Goal: Information Seeking & Learning: Compare options

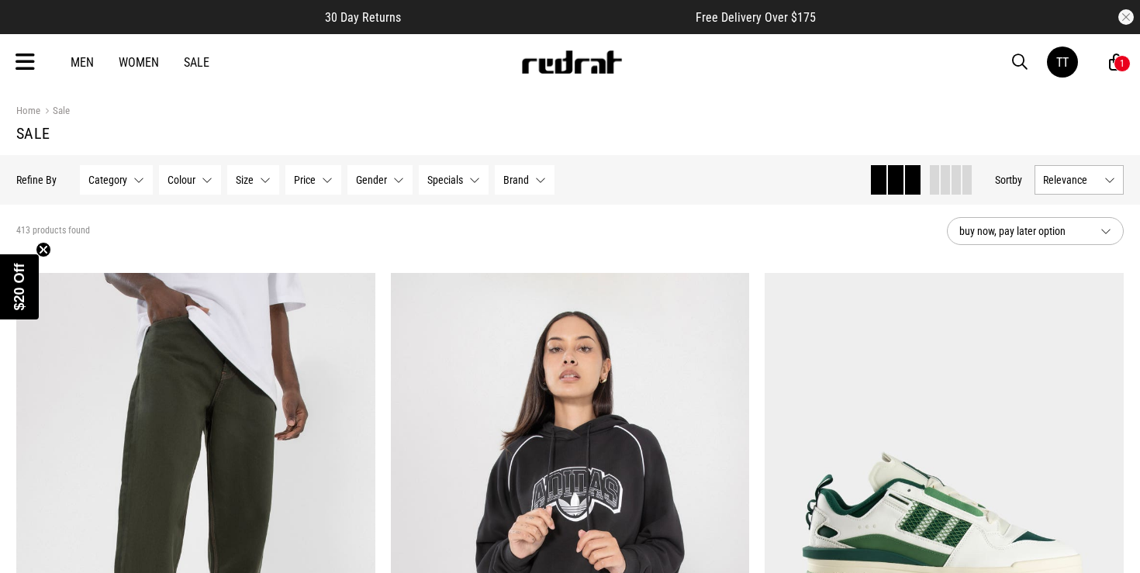
click at [26, 61] on icon at bounding box center [25, 63] width 19 height 26
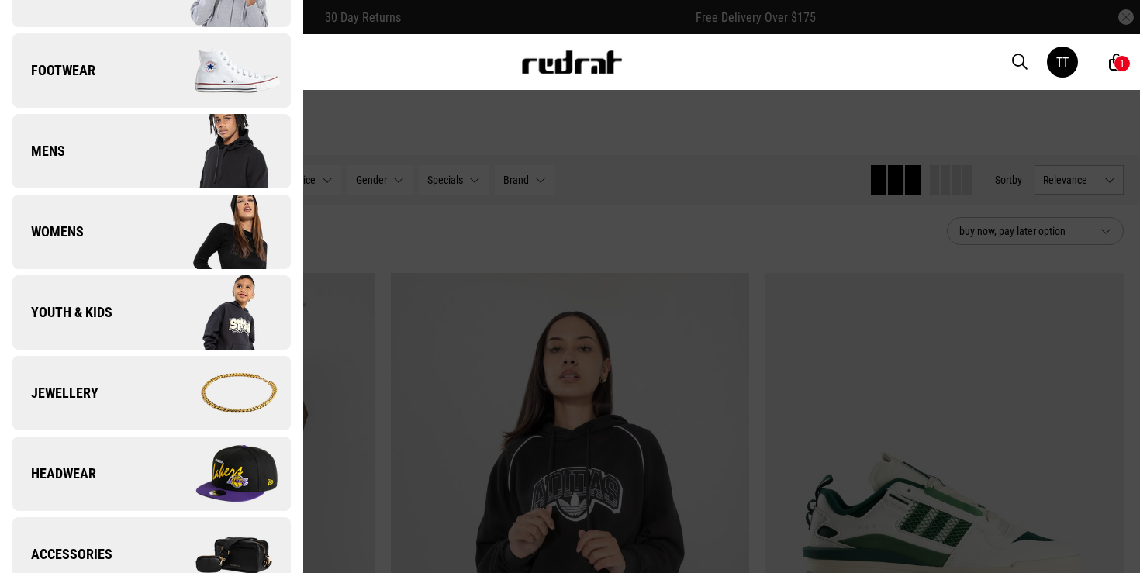
scroll to position [373, 0]
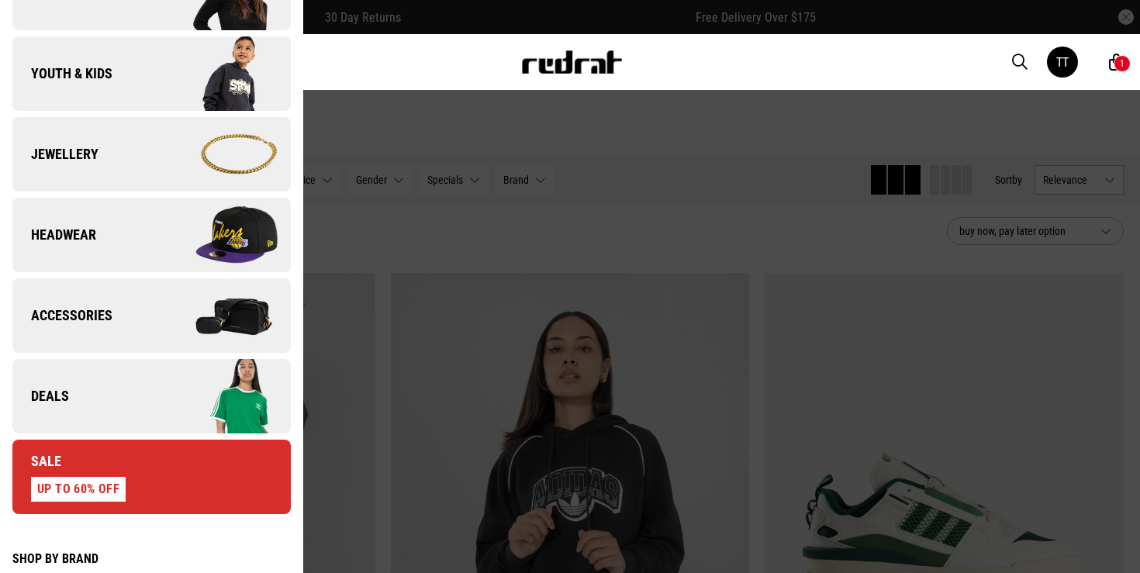
click at [143, 390] on link "Deals" at bounding box center [151, 396] width 278 height 74
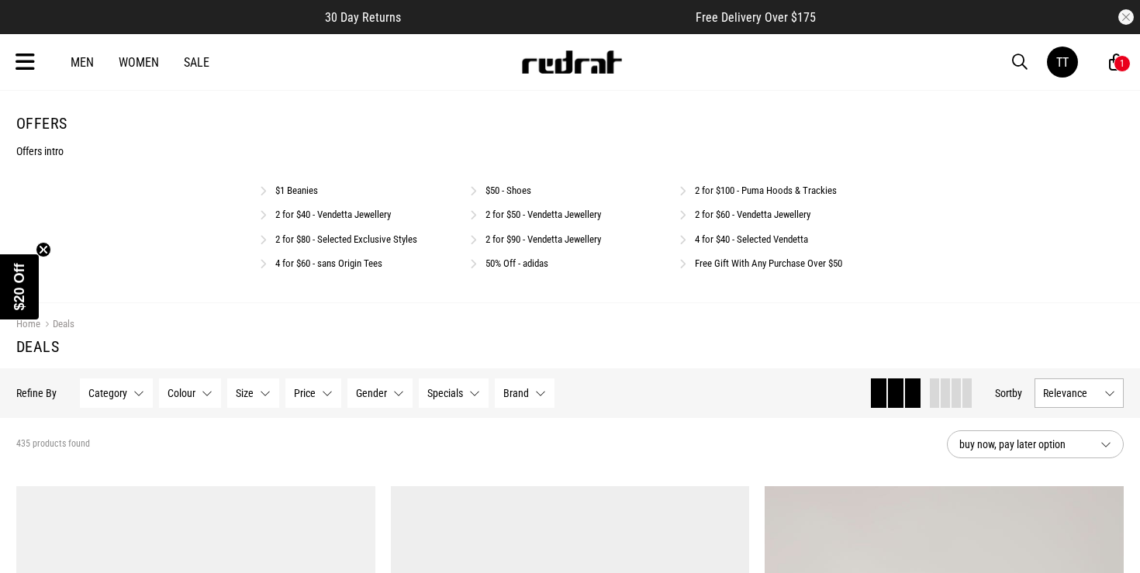
click at [315, 216] on link "2 for $40 - Vendetta Jewellery" at bounding box center [333, 215] width 116 height 12
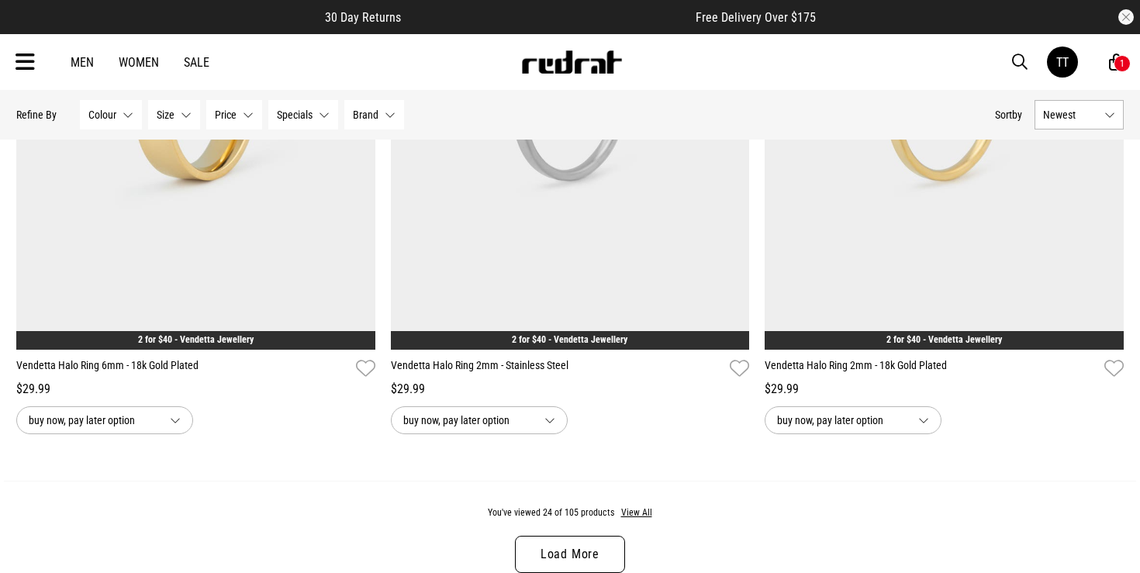
scroll to position [5000, 0]
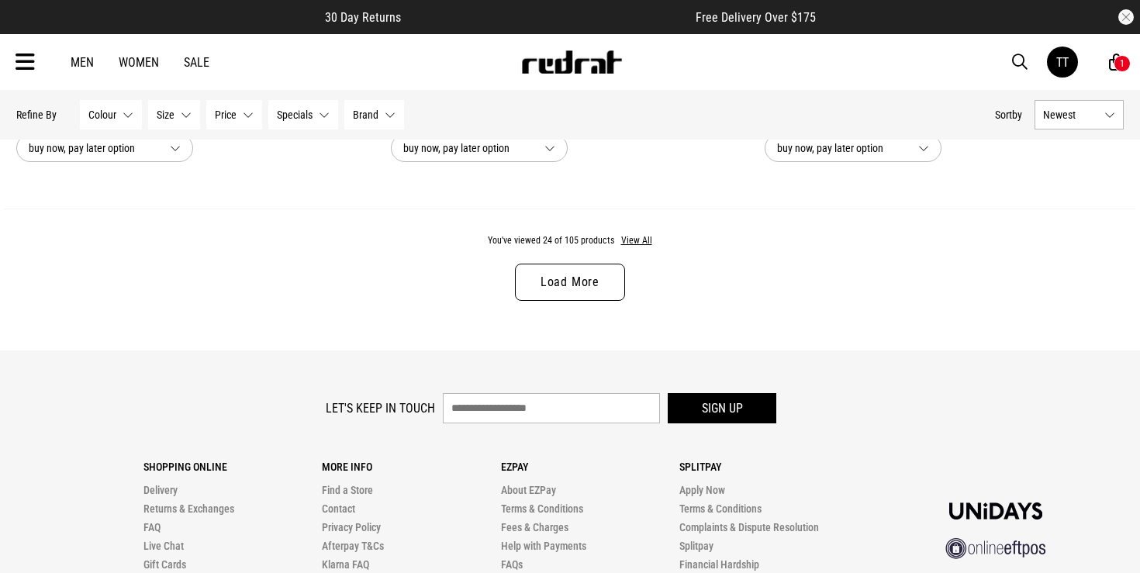
click at [580, 281] on link "Load More" at bounding box center [570, 282] width 110 height 37
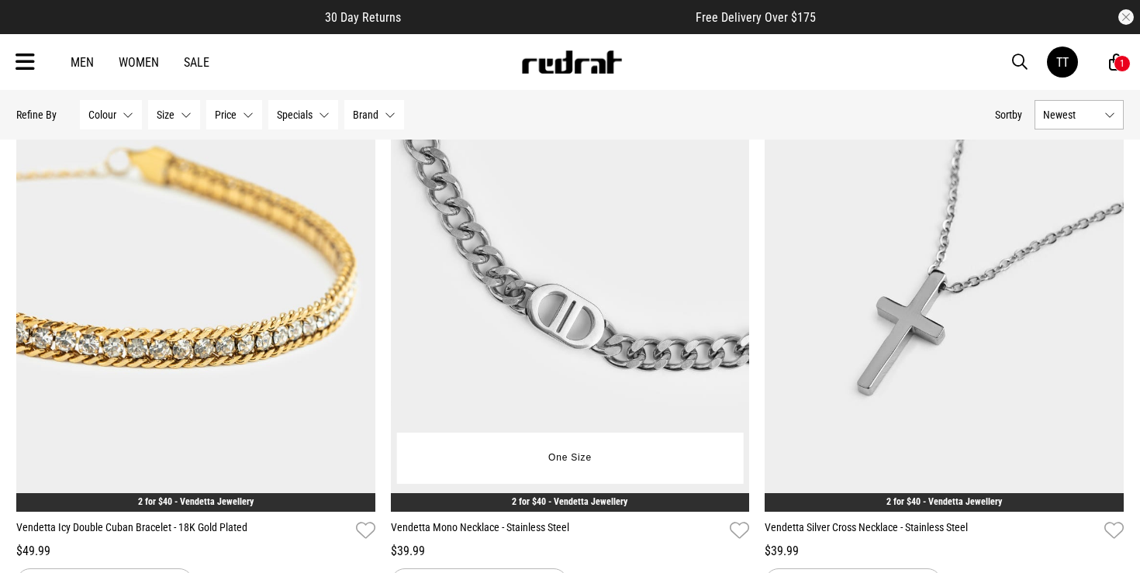
scroll to position [8891, 0]
click at [674, 243] on img at bounding box center [570, 260] width 359 height 502
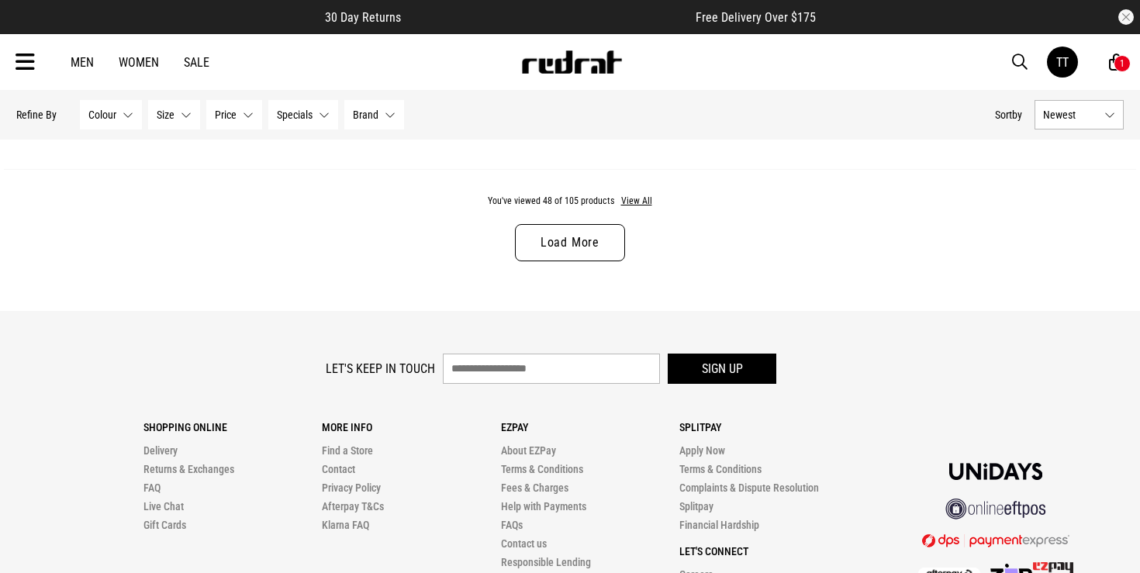
scroll to position [5112, 0]
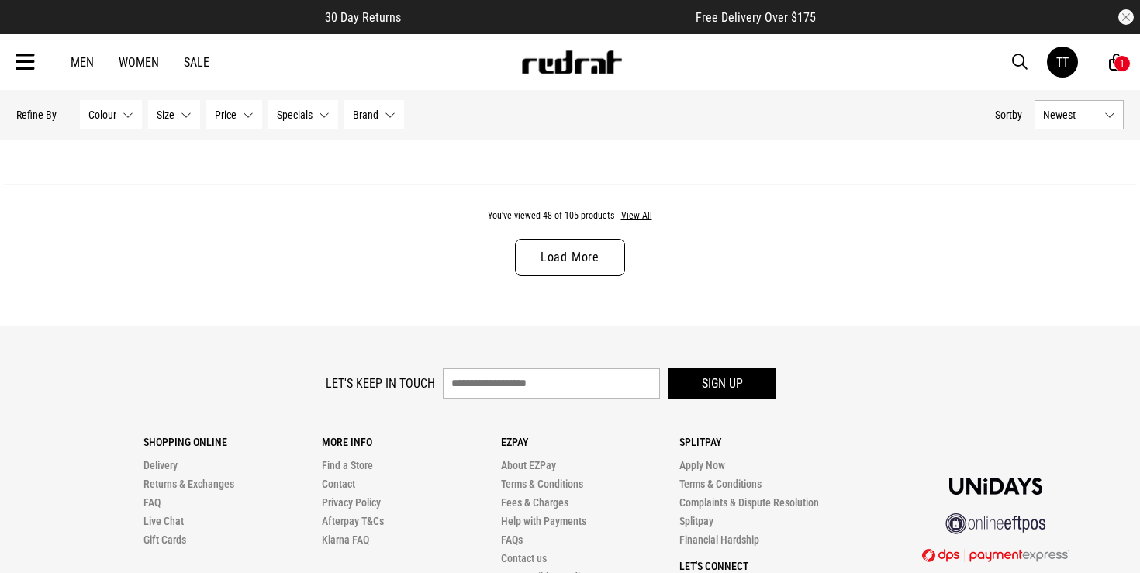
click at [570, 257] on link "Load More" at bounding box center [570, 257] width 110 height 37
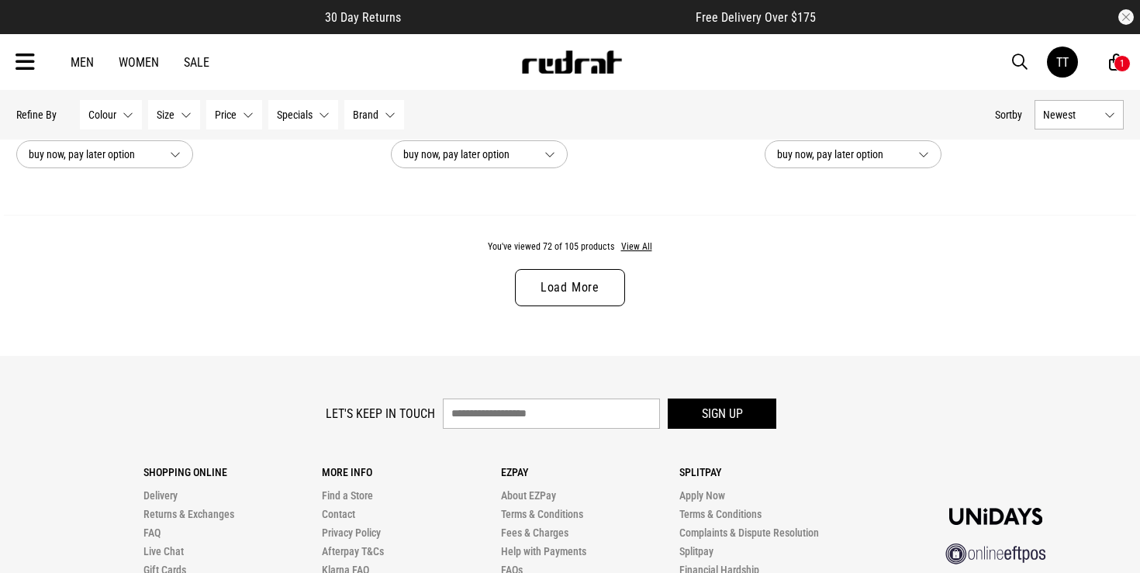
scroll to position [10124, 0]
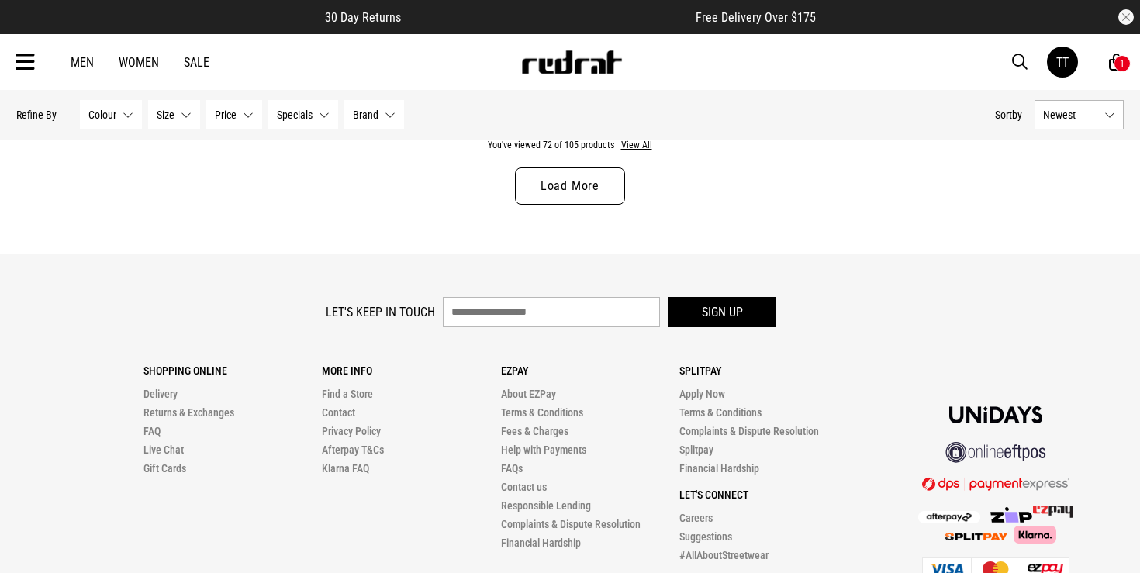
click at [573, 188] on link "Load More" at bounding box center [570, 185] width 110 height 37
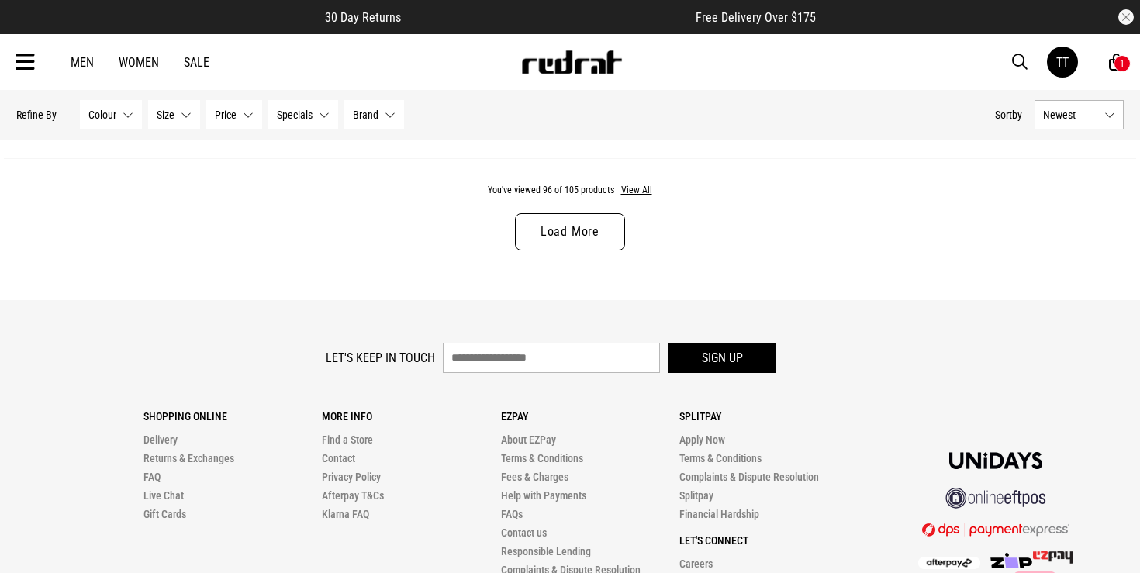
scroll to position [14935, 0]
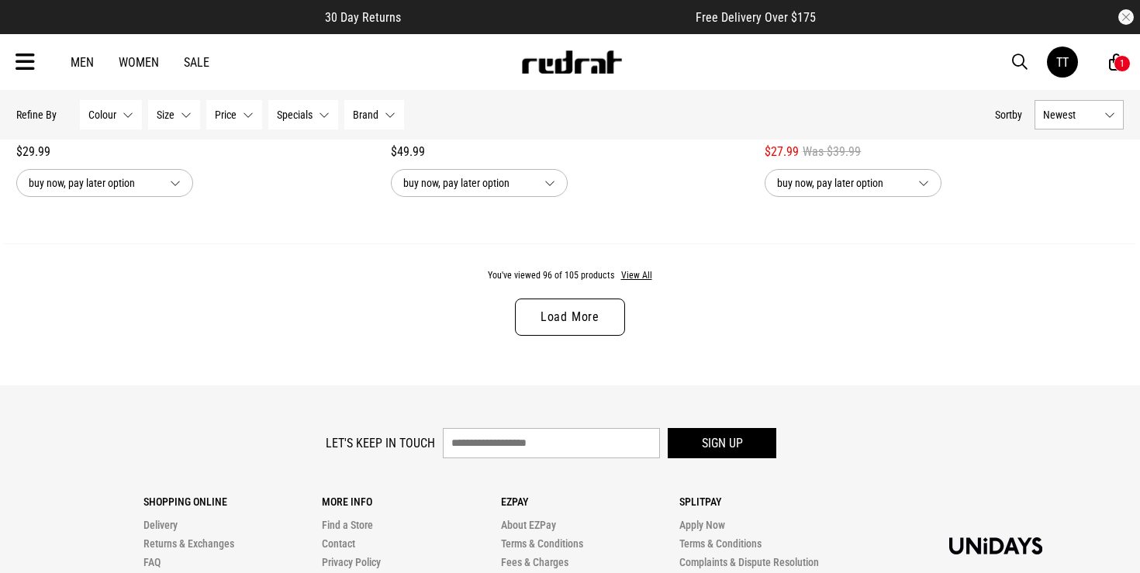
click at [615, 319] on link "Load More" at bounding box center [570, 316] width 110 height 37
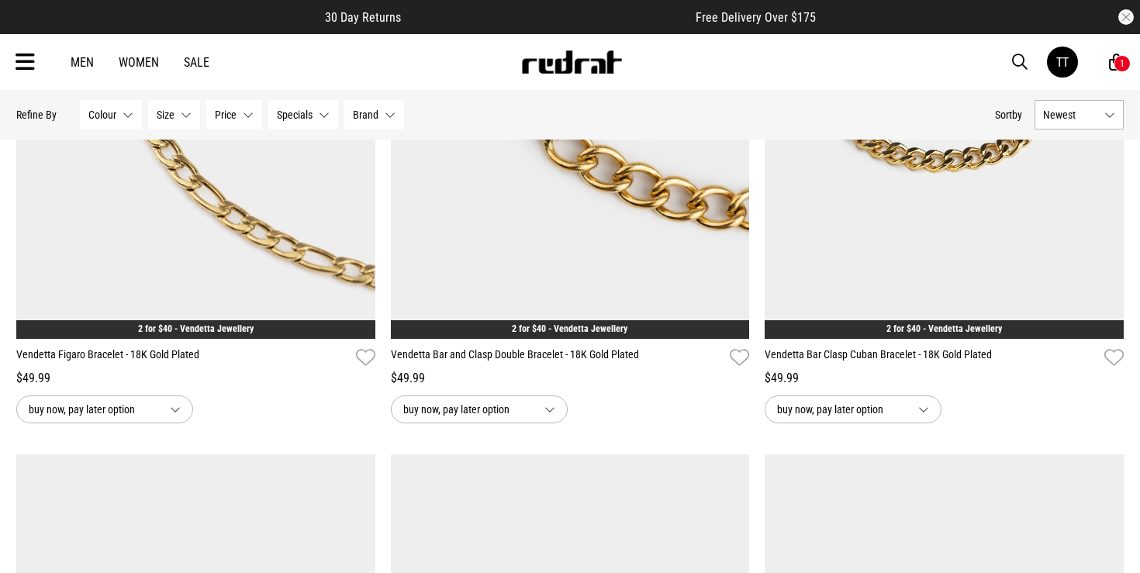
scroll to position [15909, 0]
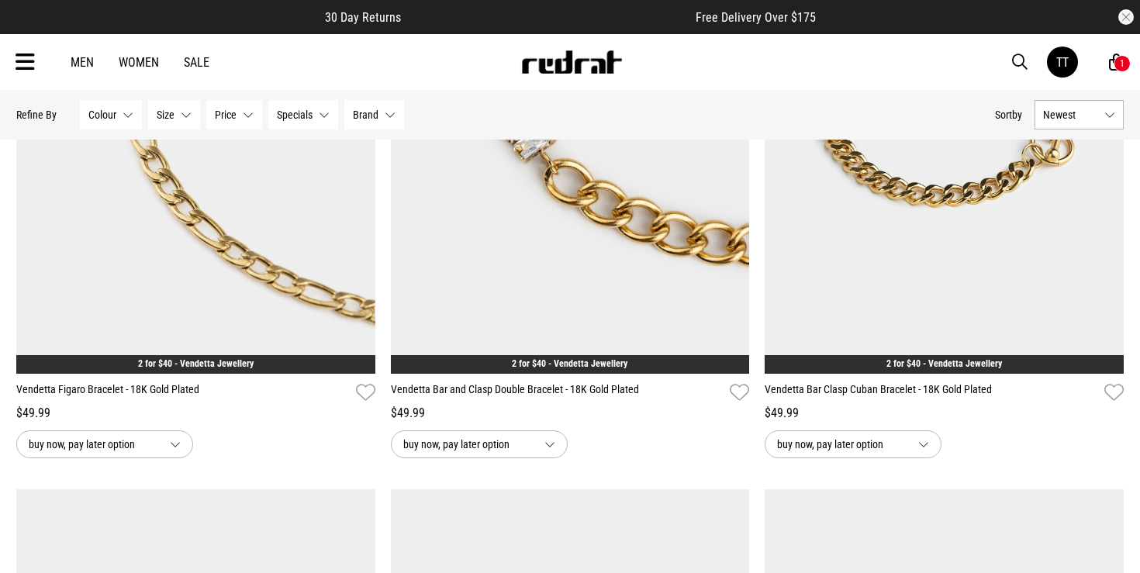
click at [25, 58] on icon at bounding box center [25, 63] width 19 height 26
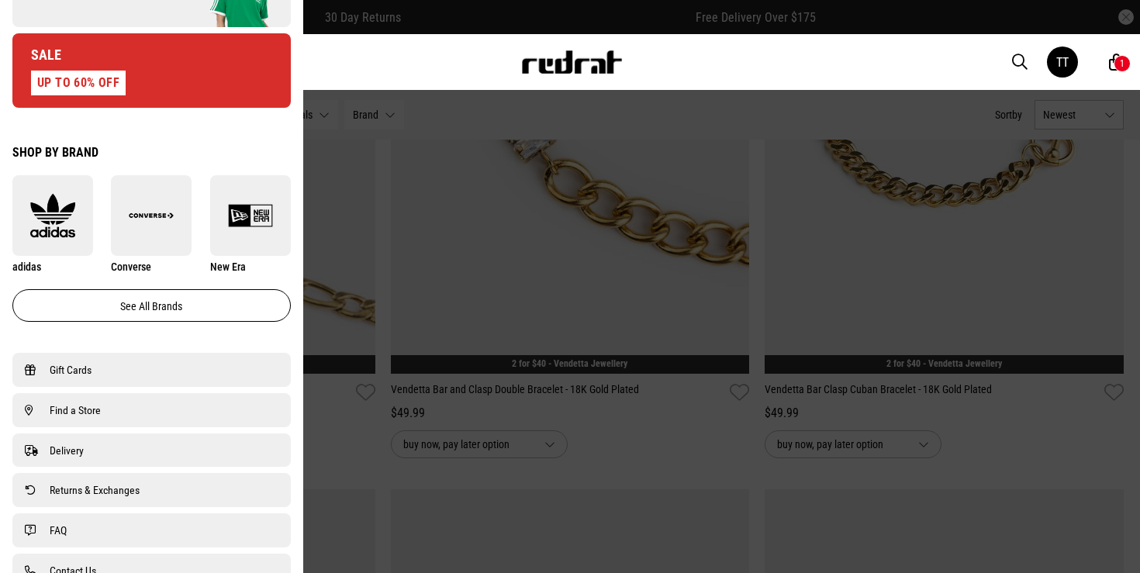
scroll to position [565, 0]
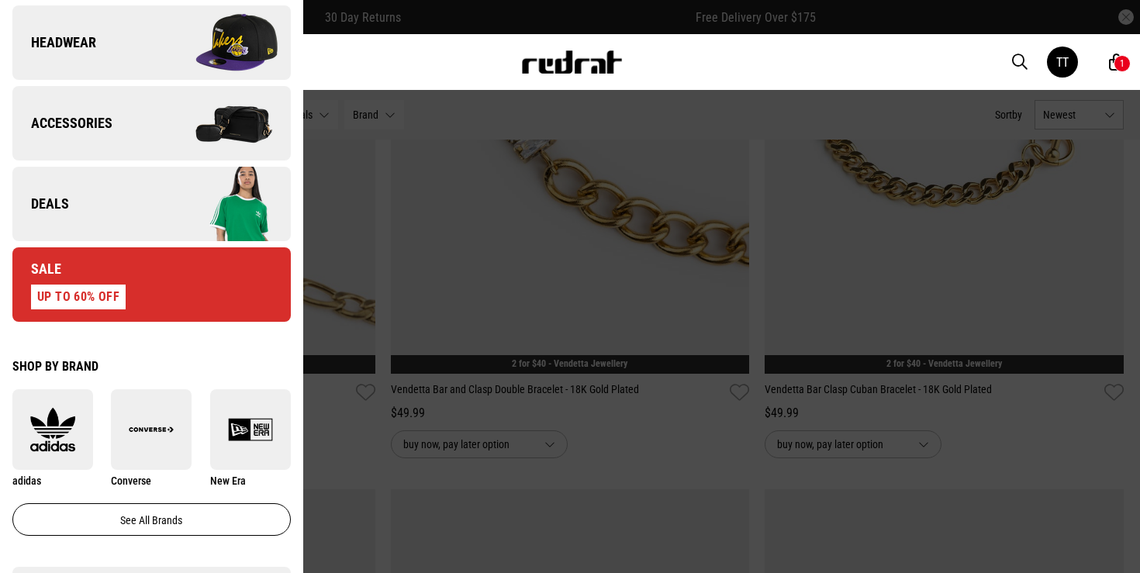
click at [94, 202] on link "Deals" at bounding box center [151, 204] width 278 height 74
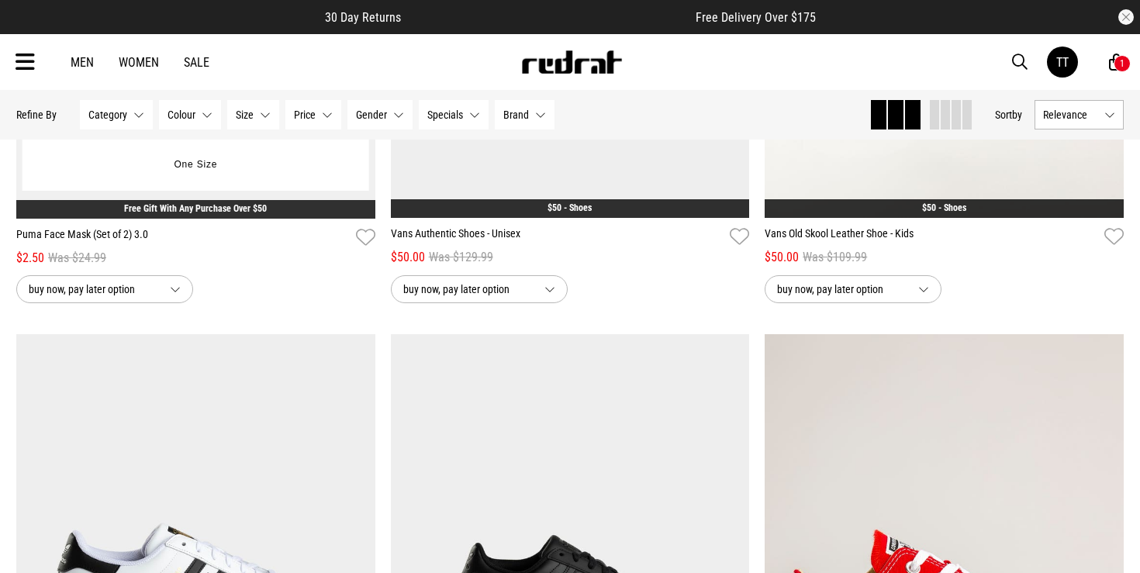
scroll to position [528, 0]
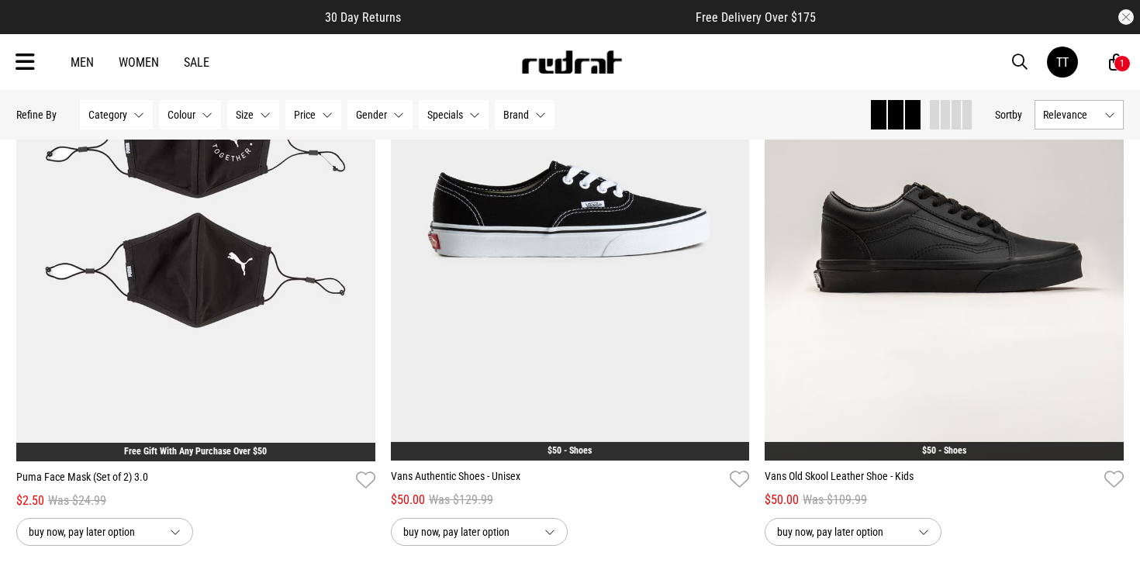
click at [25, 62] on icon at bounding box center [25, 63] width 19 height 26
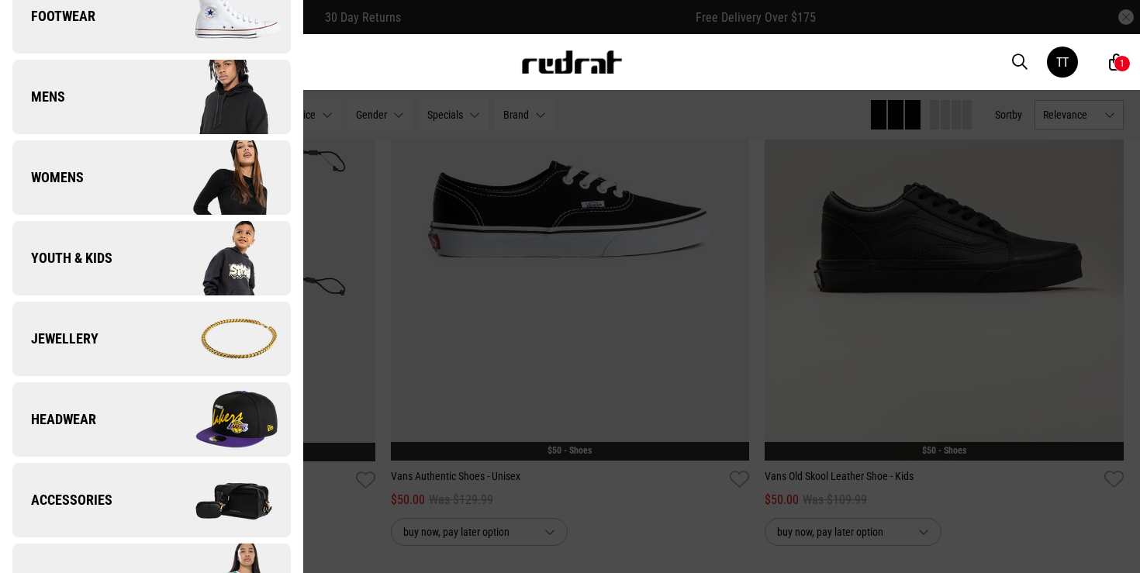
scroll to position [355, 0]
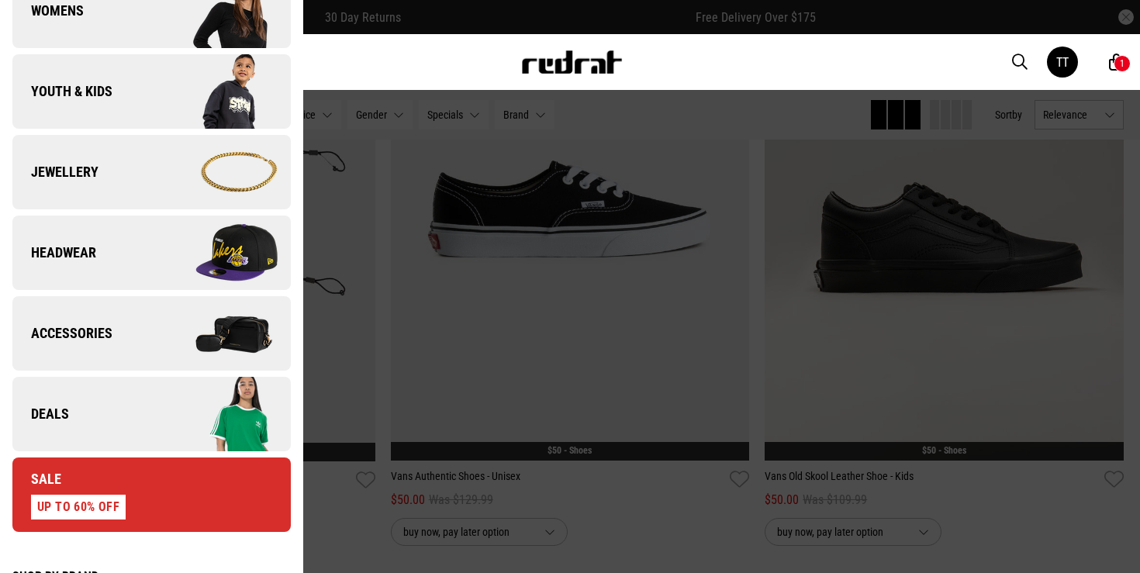
click at [189, 425] on img at bounding box center [220, 414] width 139 height 78
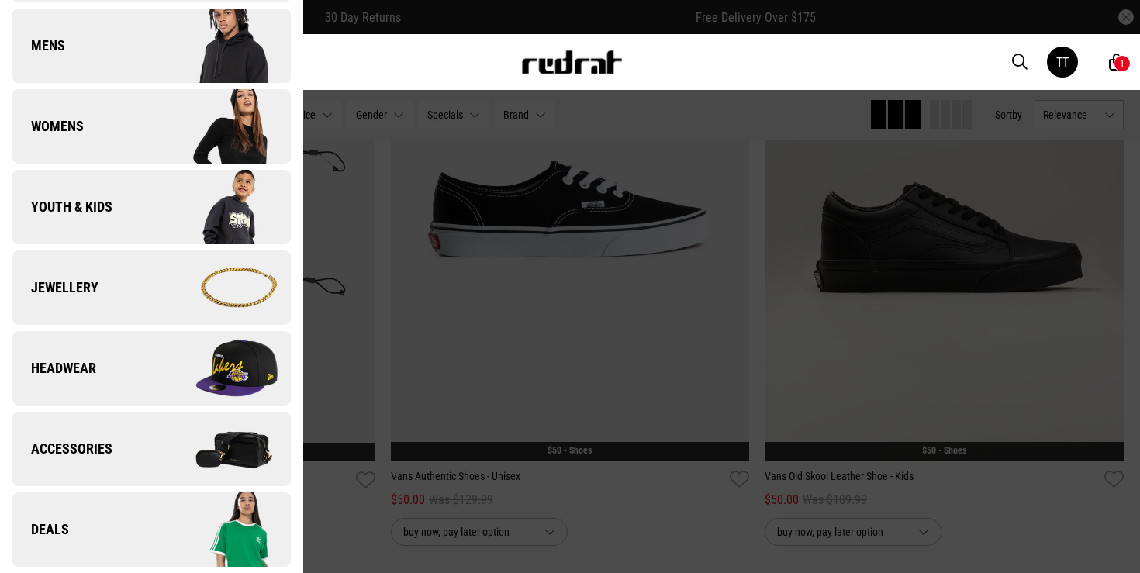
scroll to position [0, 0]
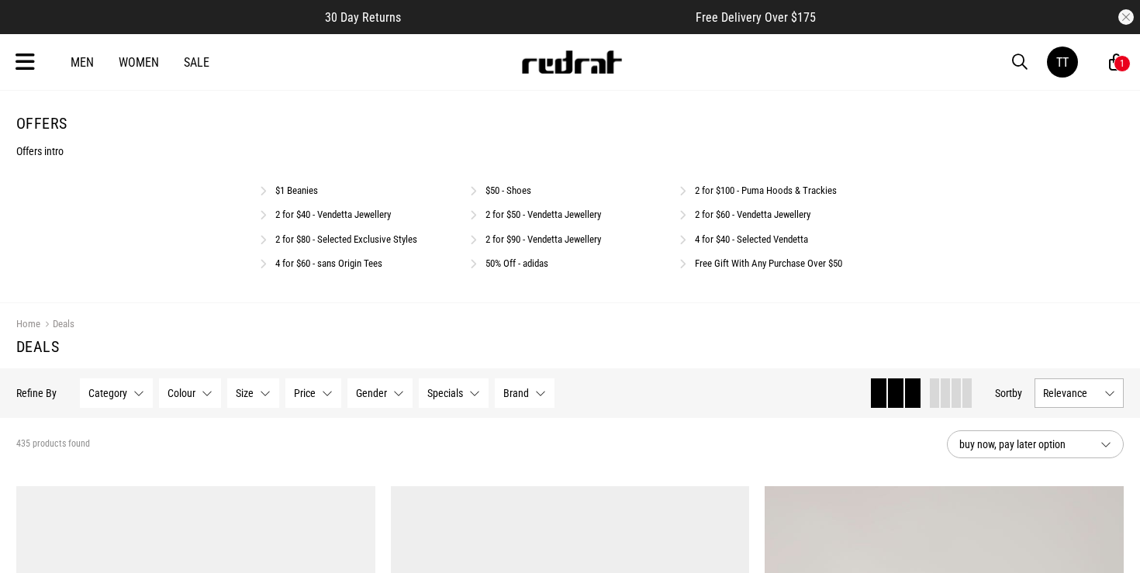
click at [506, 209] on link "2 for $50 - Vendetta Jewellery" at bounding box center [543, 215] width 116 height 12
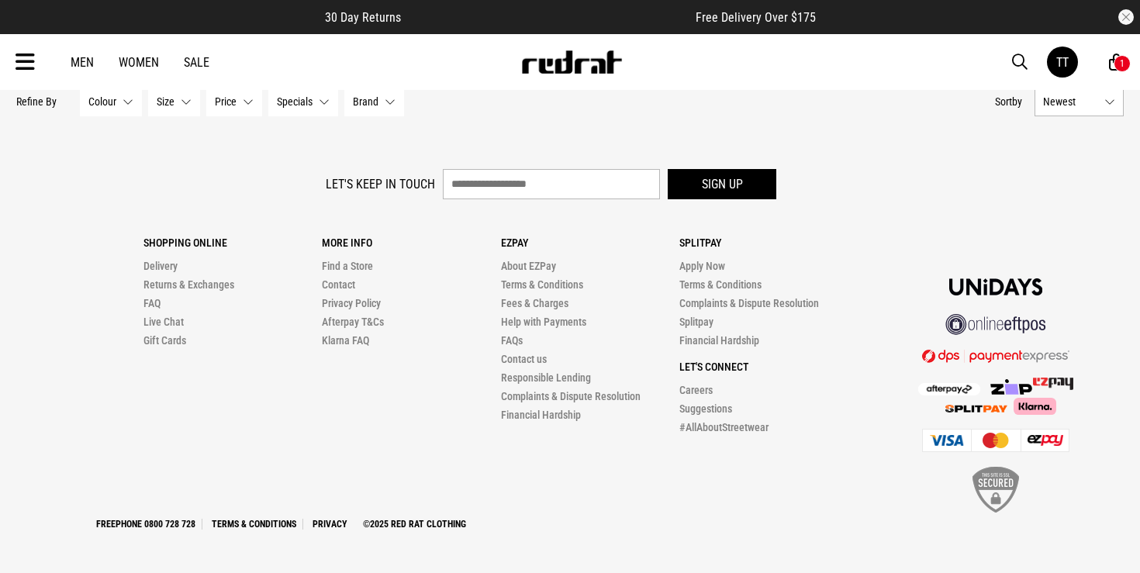
scroll to position [5069, 0]
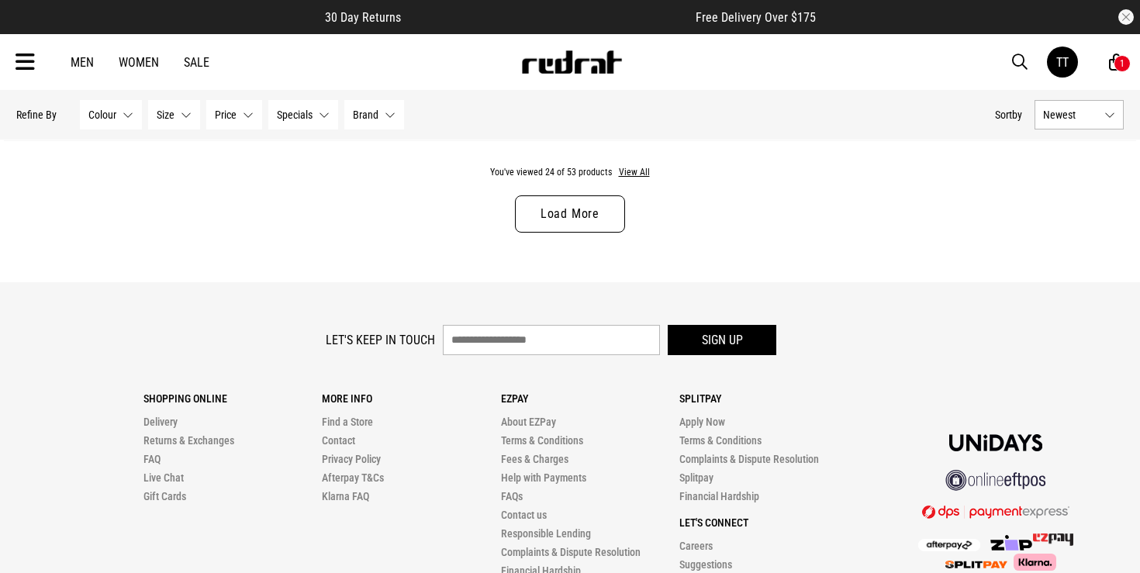
click at [593, 214] on link "Load More" at bounding box center [570, 213] width 110 height 37
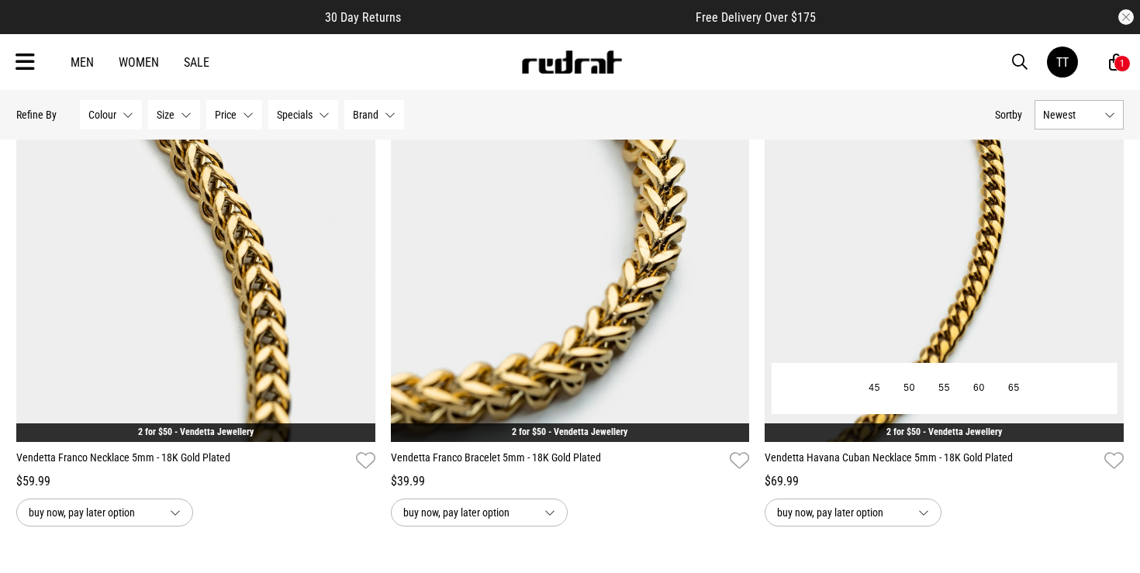
scroll to position [9585, 0]
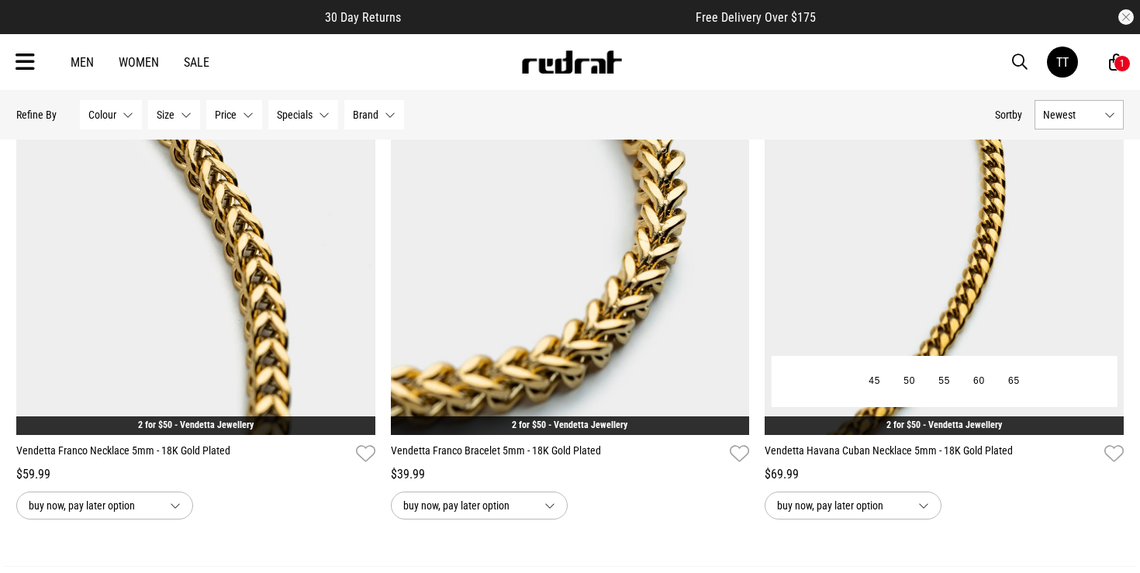
click at [999, 267] on img at bounding box center [943, 184] width 359 height 502
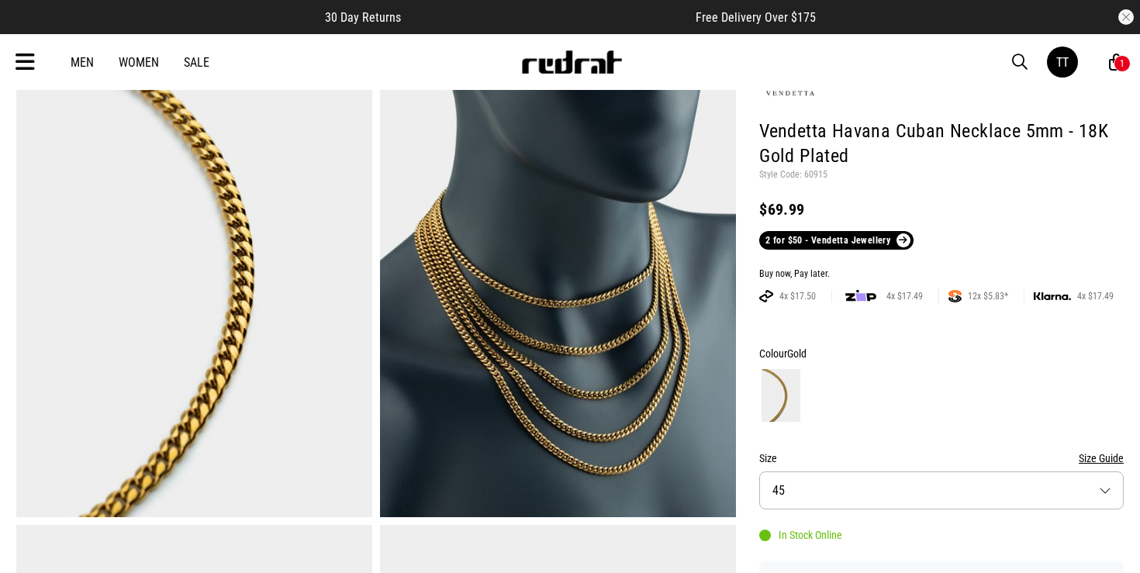
click at [879, 483] on button "Size 45" at bounding box center [941, 490] width 364 height 38
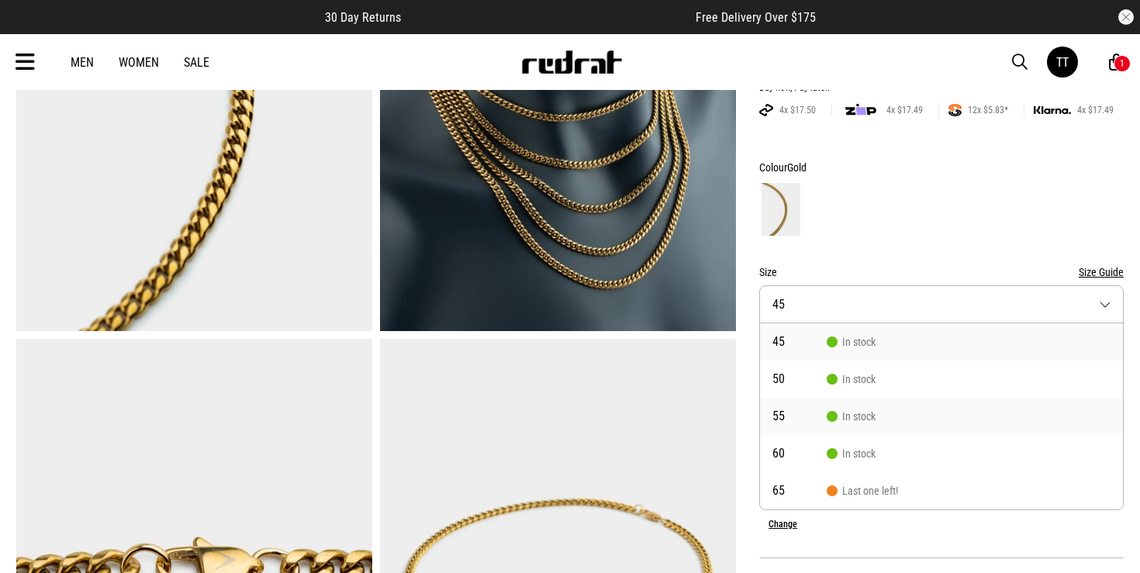
scroll to position [316, 0]
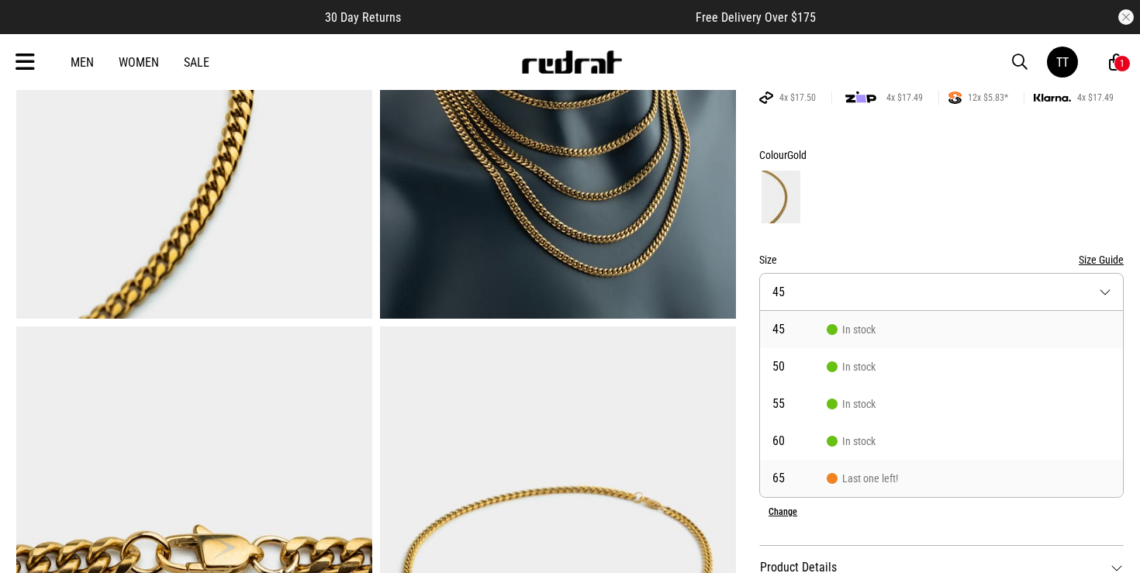
click at [881, 483] on span "Last one left!" at bounding box center [861, 478] width 71 height 12
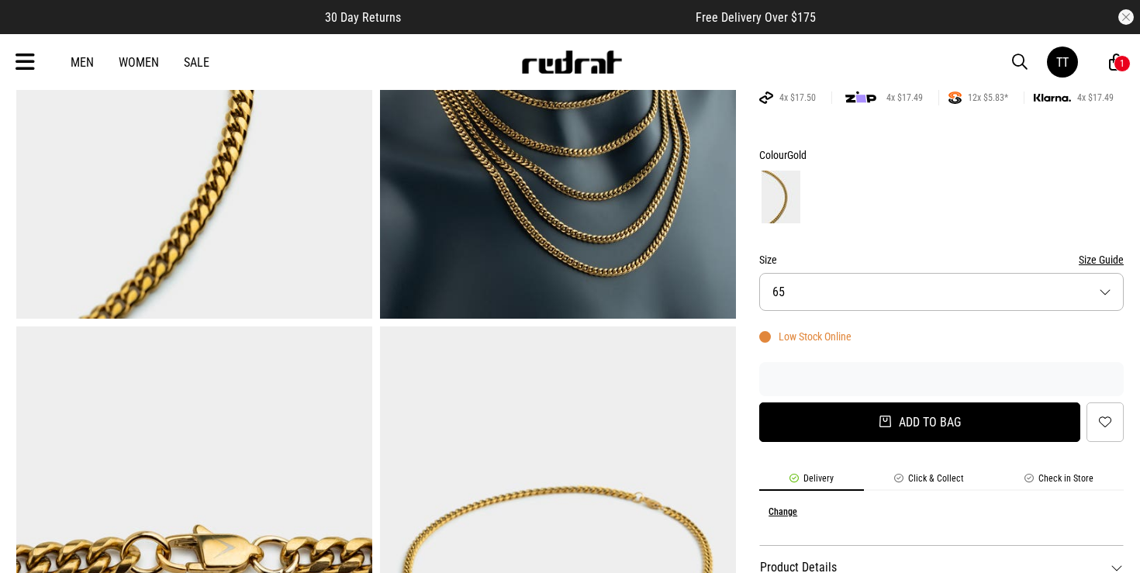
click at [952, 423] on button "Add to bag" at bounding box center [919, 422] width 321 height 40
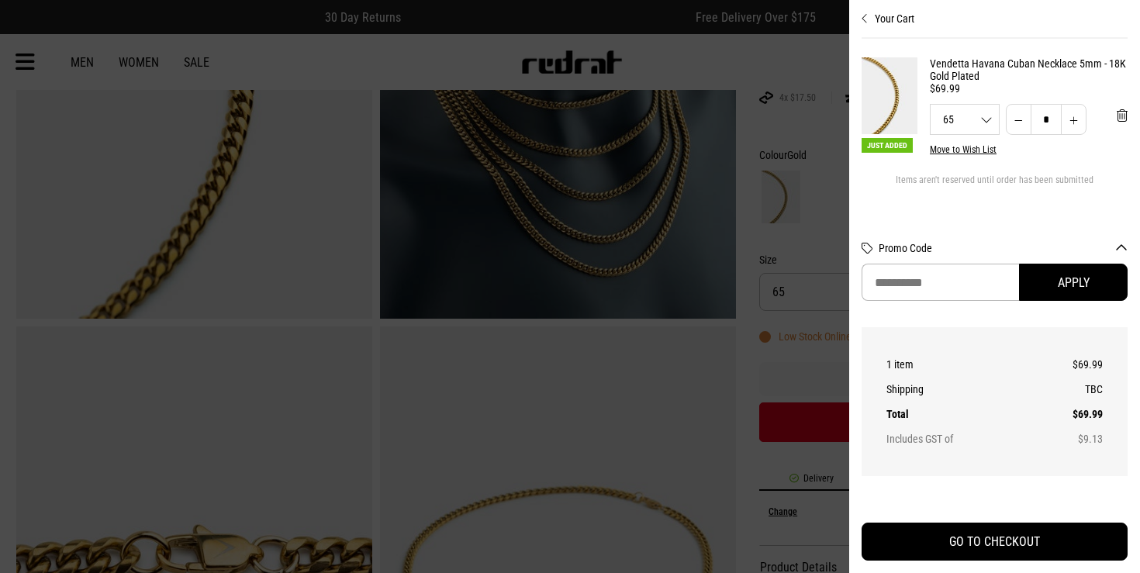
click at [742, 309] on div at bounding box center [570, 286] width 1140 height 573
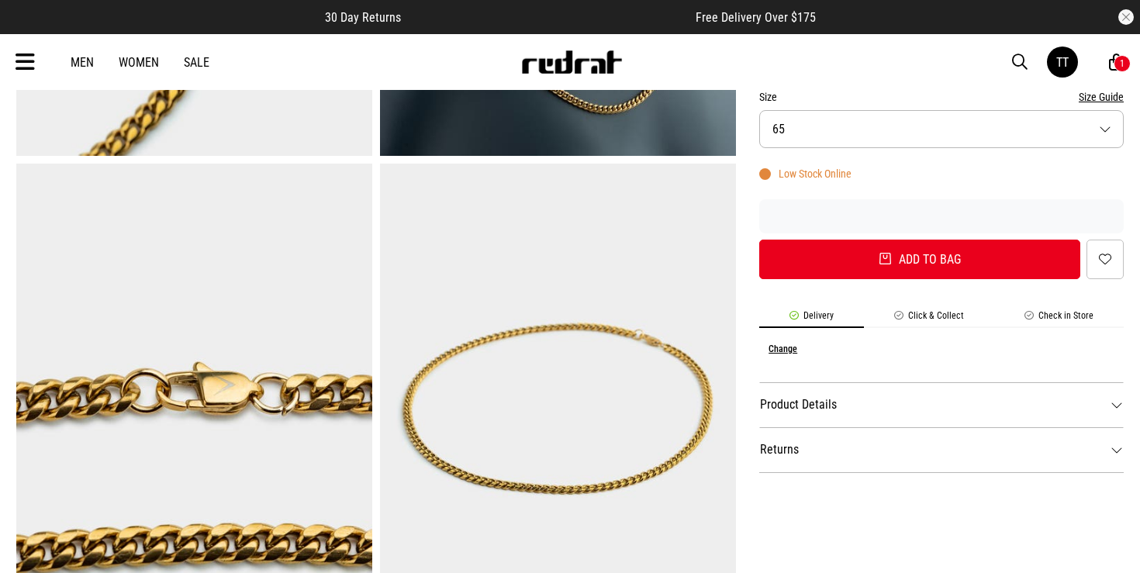
scroll to position [389, 0]
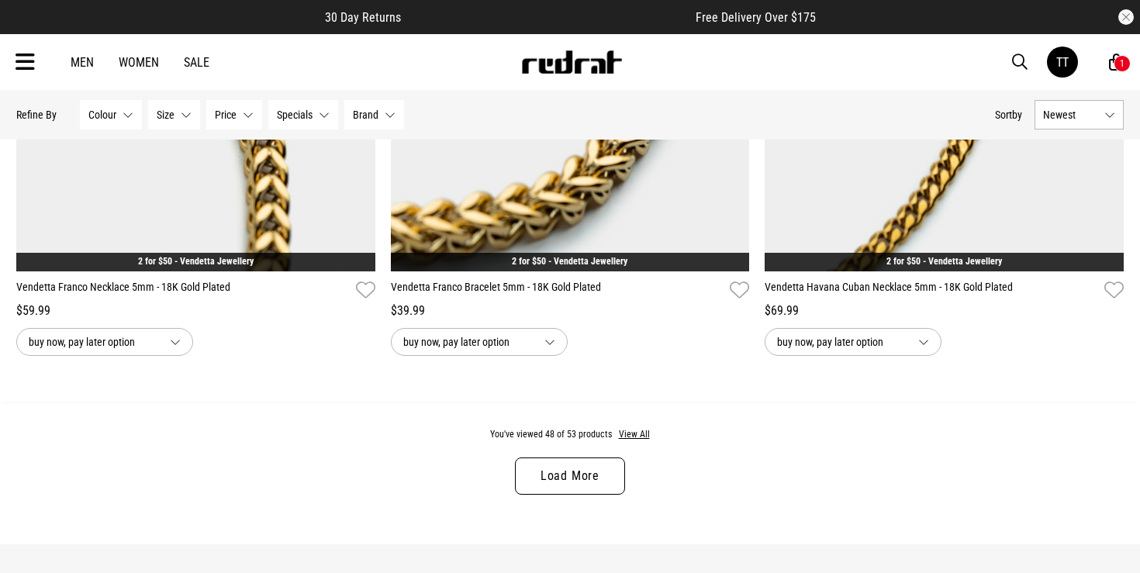
scroll to position [4928, 0]
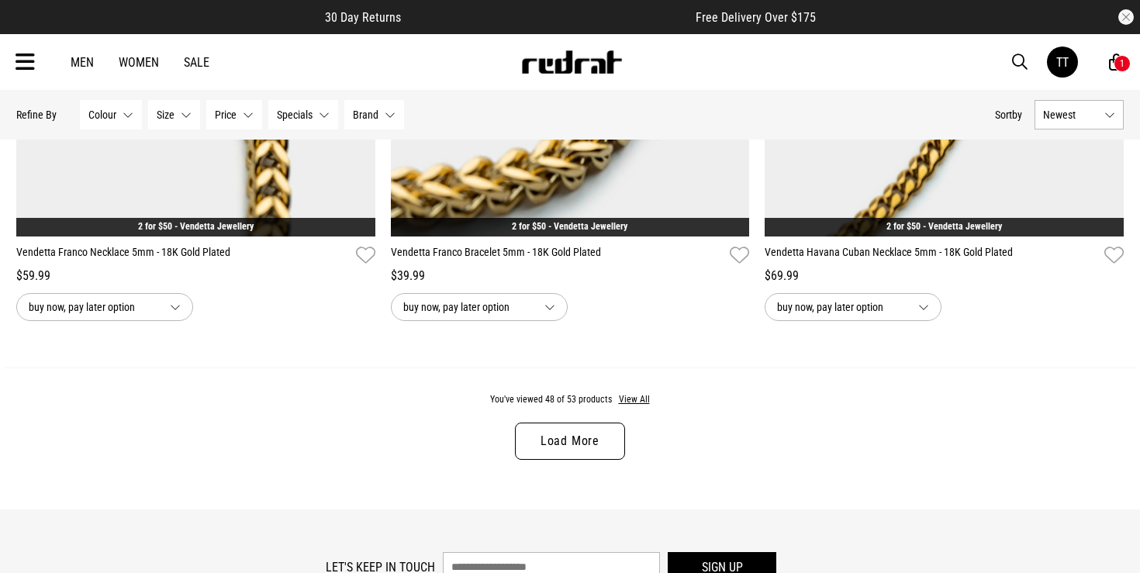
click at [582, 421] on div "You've viewed 48 of 53 products View All Load More" at bounding box center [570, 438] width 1132 height 142
click at [577, 436] on link "Load More" at bounding box center [570, 441] width 110 height 37
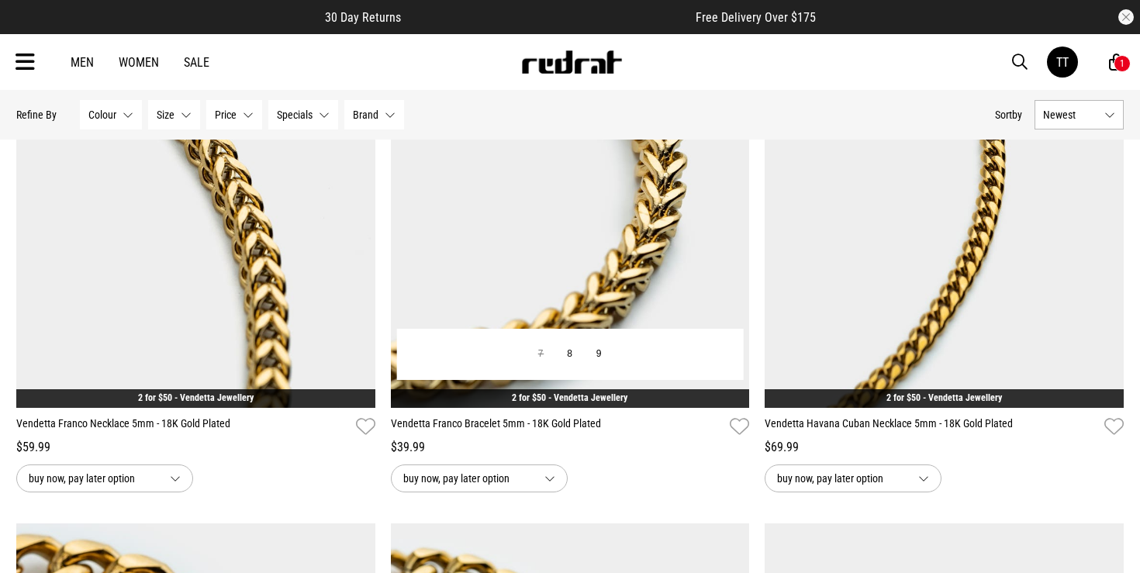
scroll to position [4666, 0]
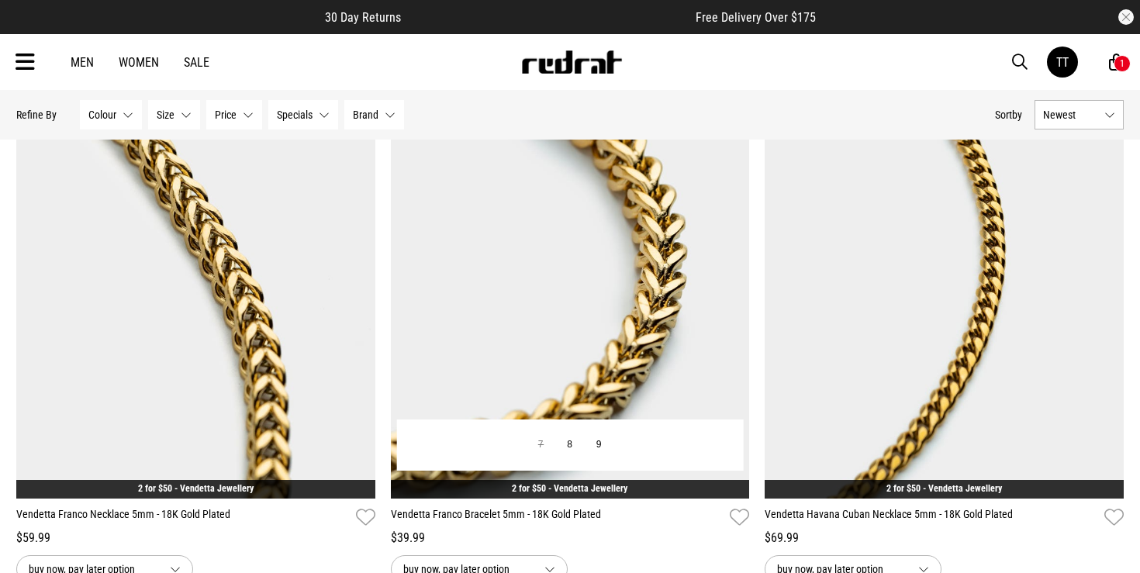
click at [615, 362] on img at bounding box center [570, 247] width 359 height 502
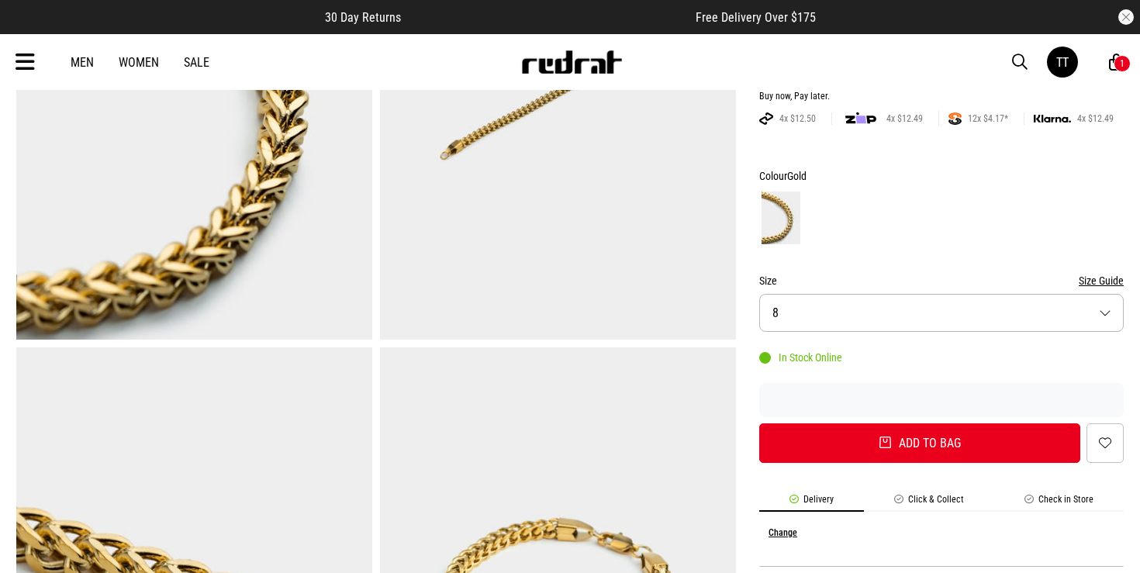
click at [990, 316] on button "Size 8" at bounding box center [941, 313] width 364 height 38
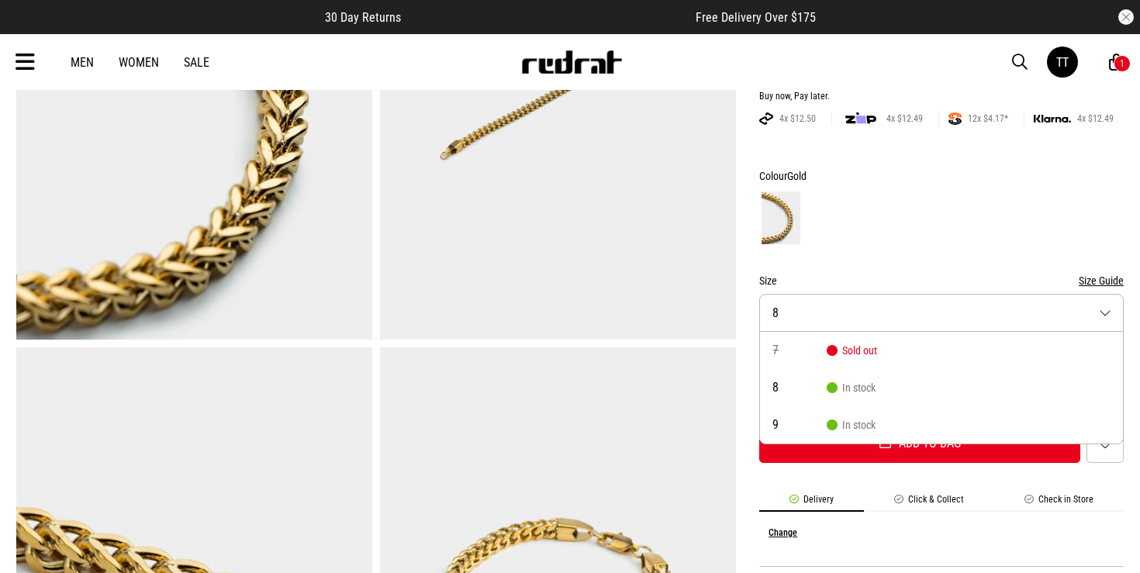
click at [933, 248] on form "Colour Gold Size Size Guide Size 8 7 Sold out 8 In stock 9 In stock In Stock On…" at bounding box center [941, 315] width 364 height 296
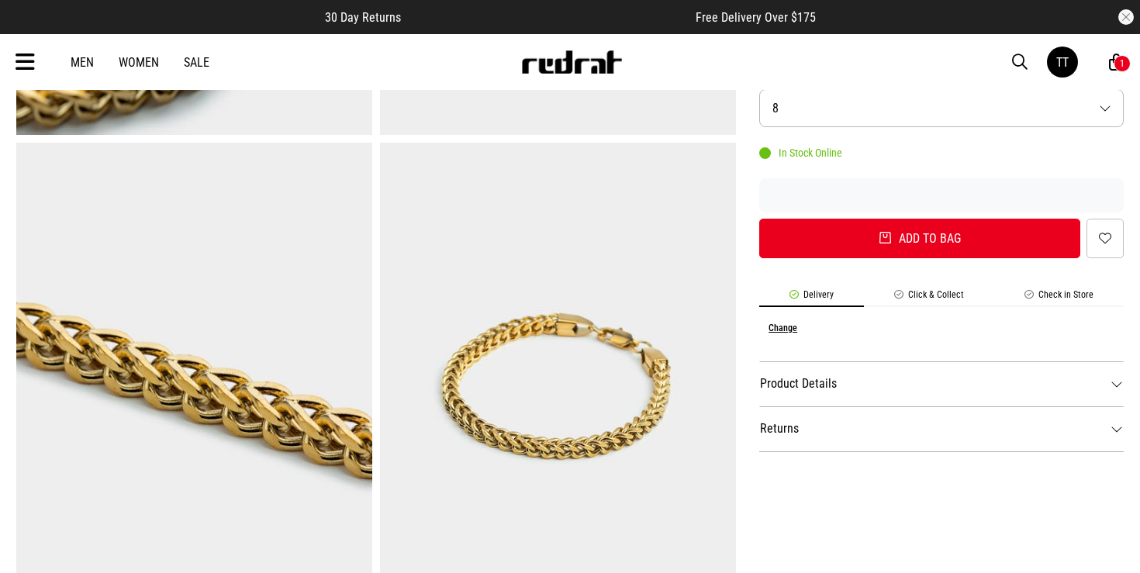
scroll to position [523, 0]
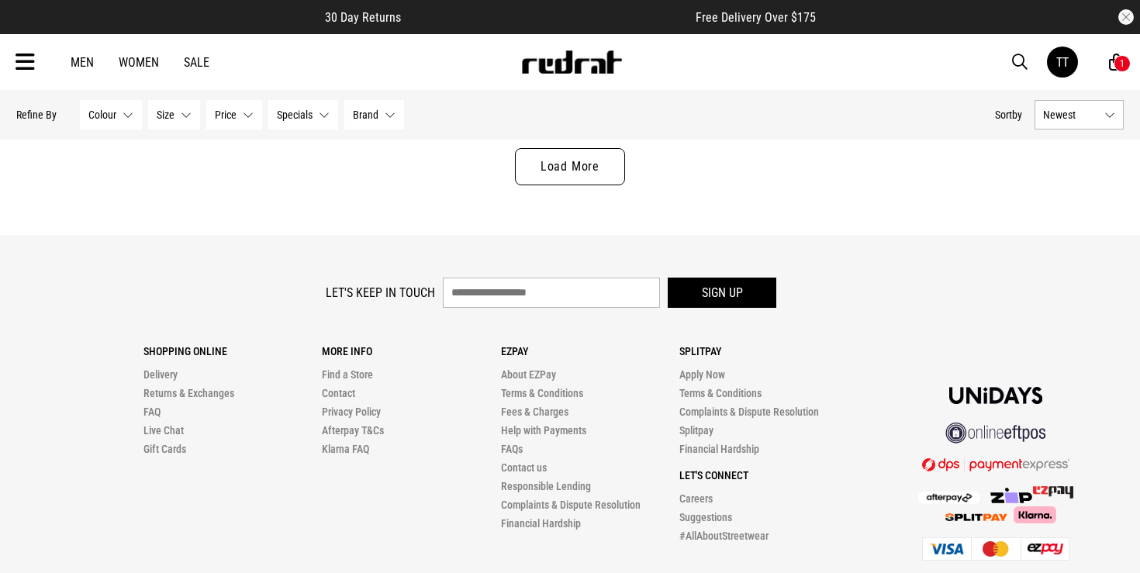
scroll to position [5124, 0]
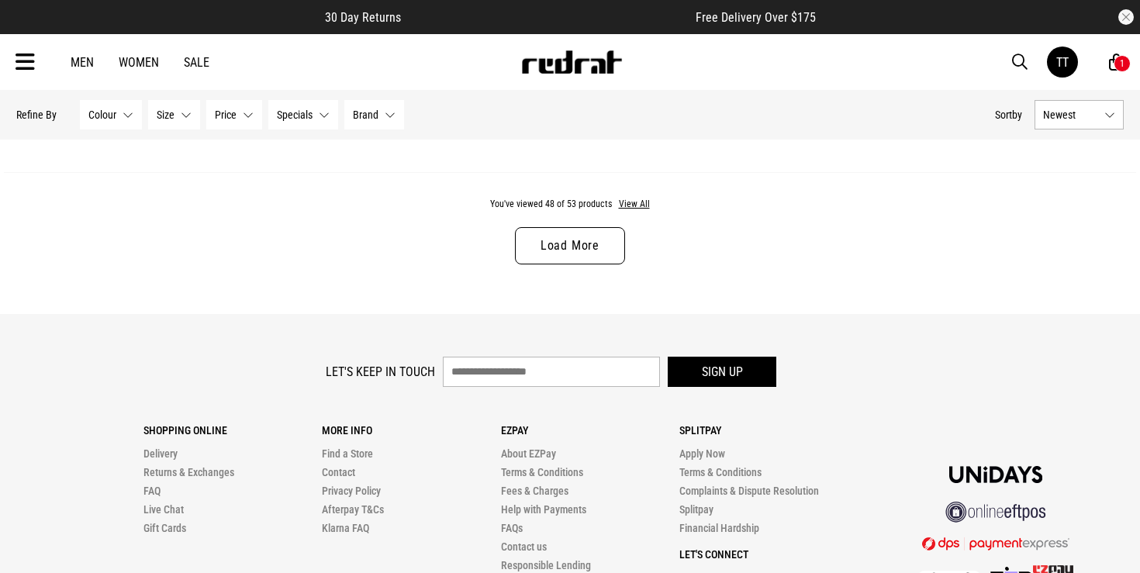
click at [593, 236] on link "Load More" at bounding box center [570, 245] width 110 height 37
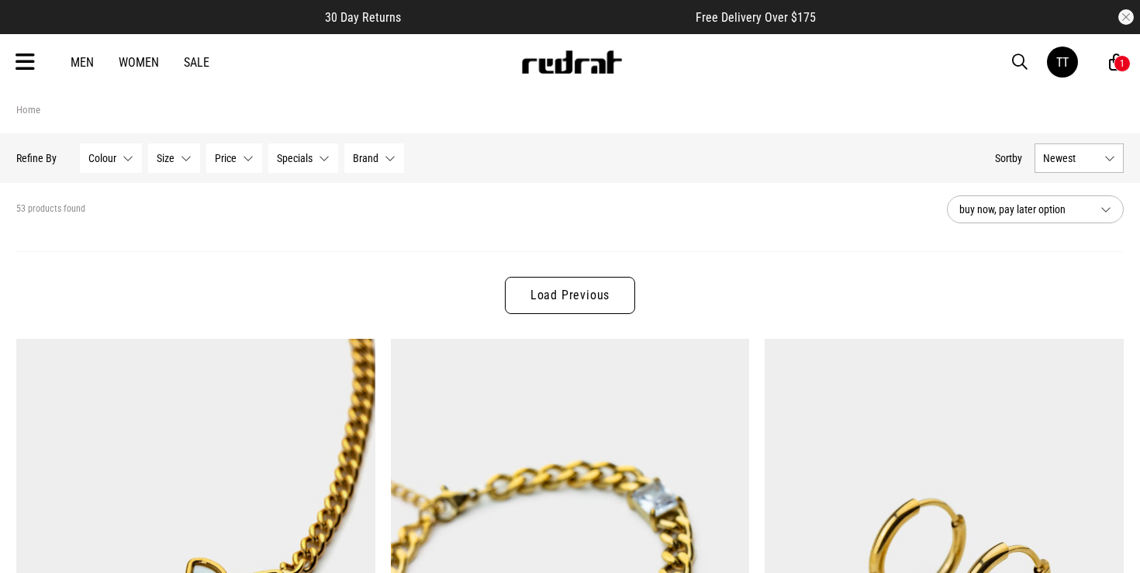
click at [567, 278] on link "Load Previous" at bounding box center [570, 295] width 130 height 37
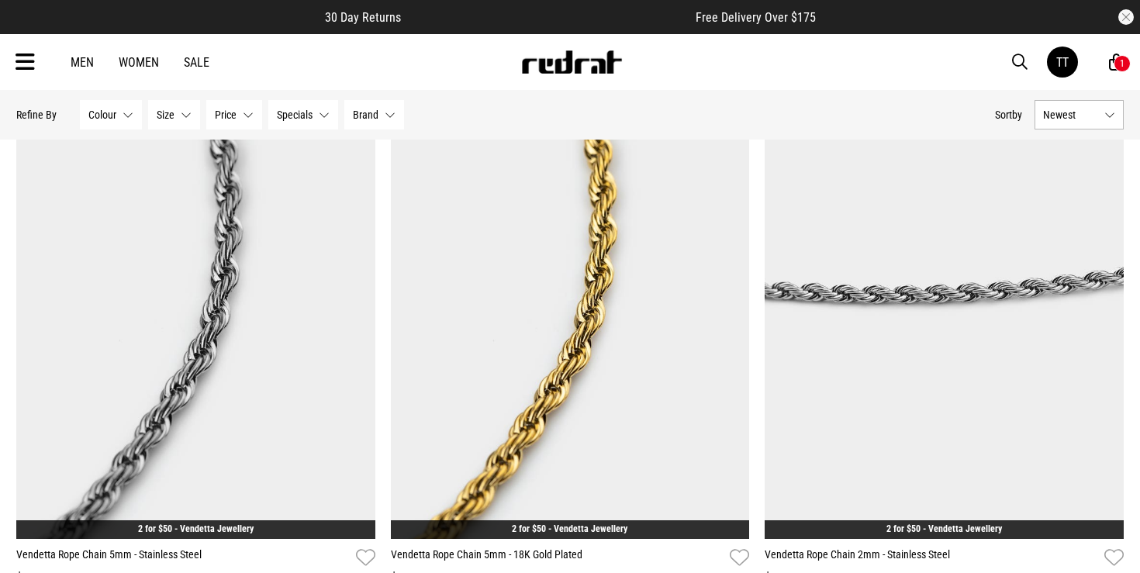
scroll to position [337, 0]
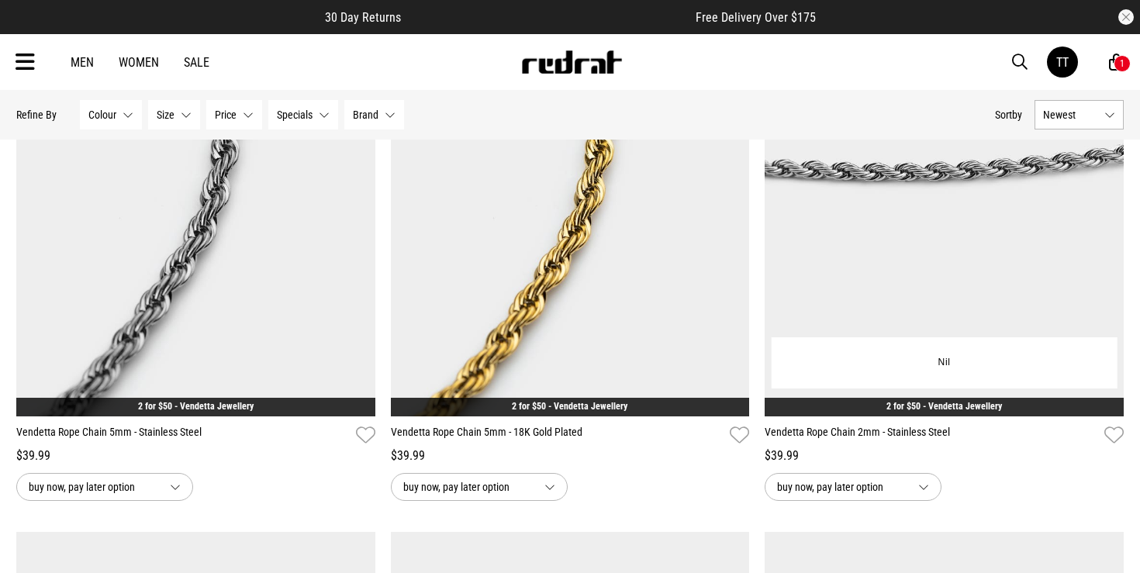
click at [847, 277] on img at bounding box center [943, 165] width 359 height 502
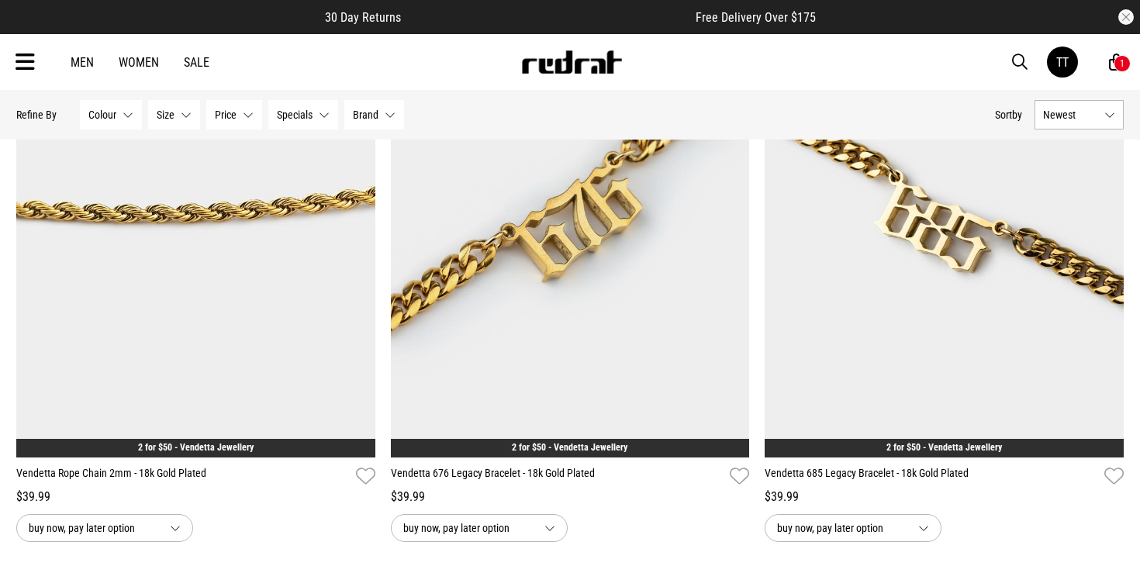
scroll to position [914, 0]
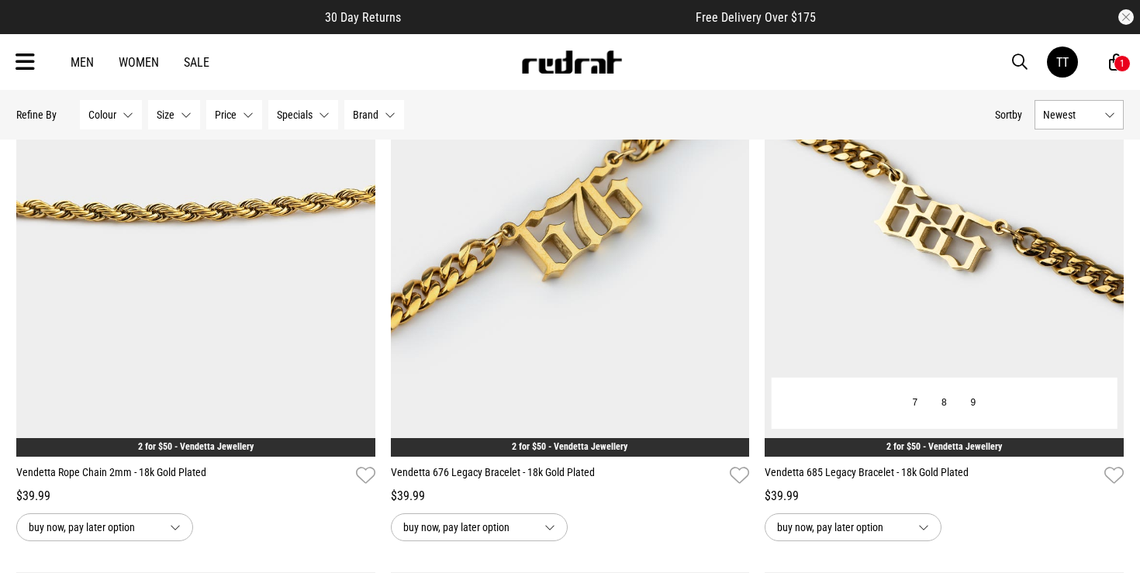
click at [1030, 277] on img at bounding box center [943, 206] width 359 height 502
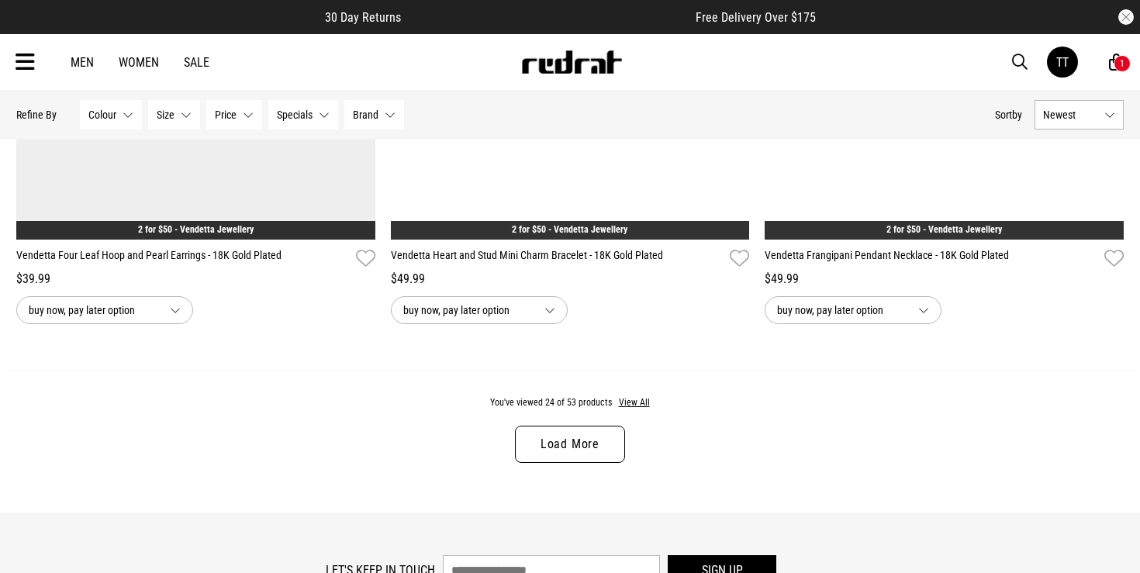
scroll to position [5006, 0]
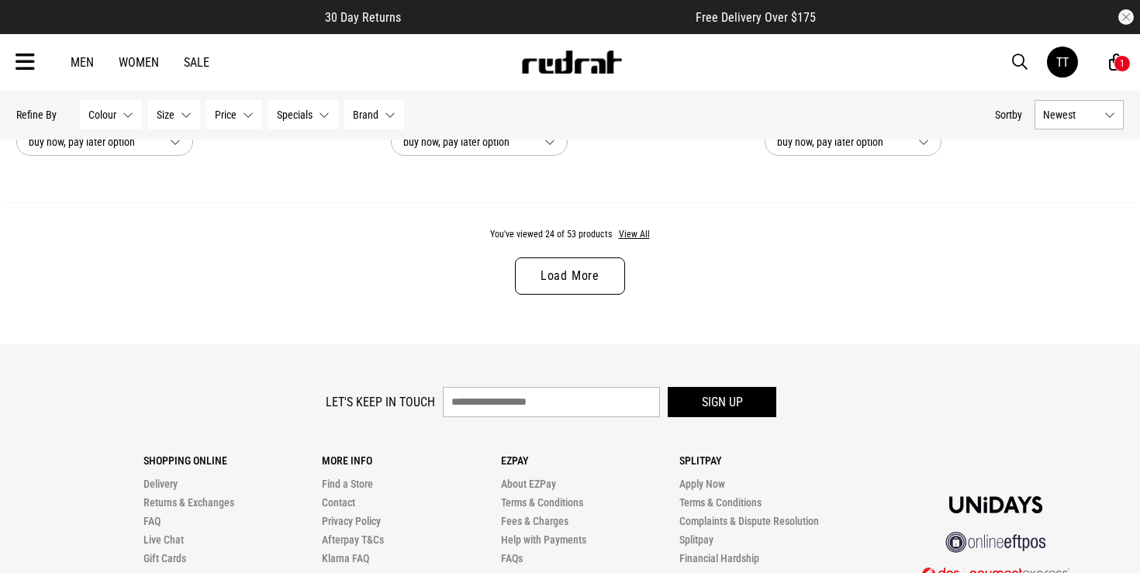
click at [616, 264] on link "Load More" at bounding box center [570, 275] width 110 height 37
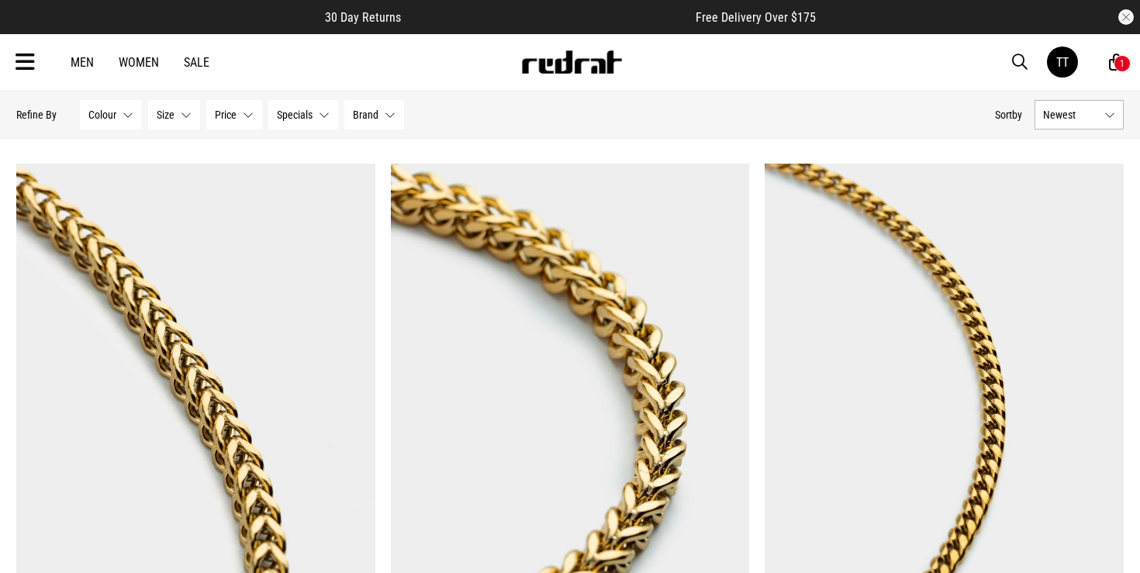
scroll to position [9348, 0]
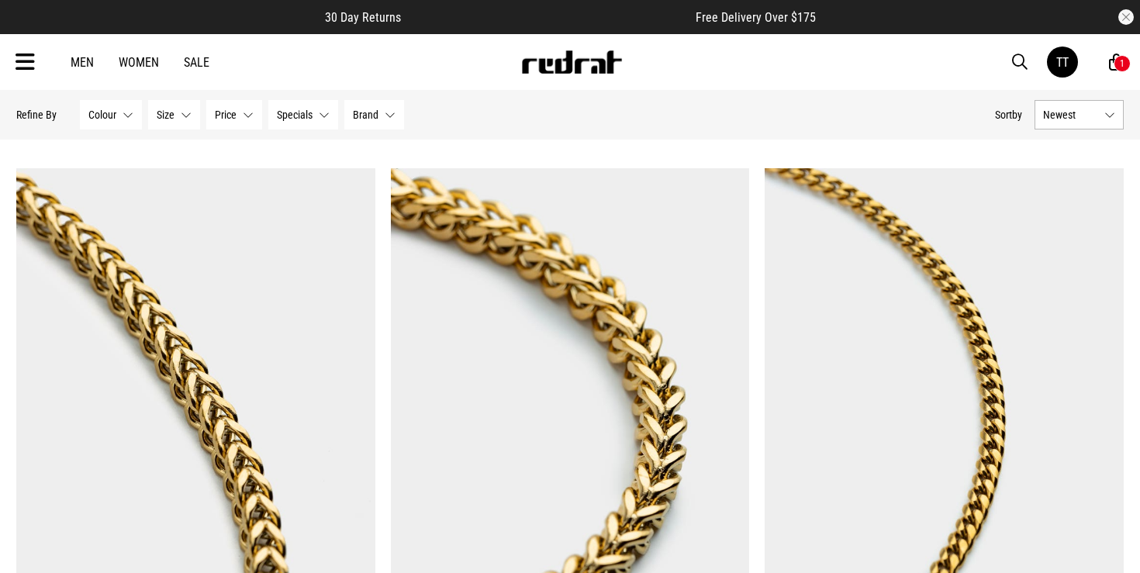
click at [897, 288] on img at bounding box center [943, 419] width 359 height 502
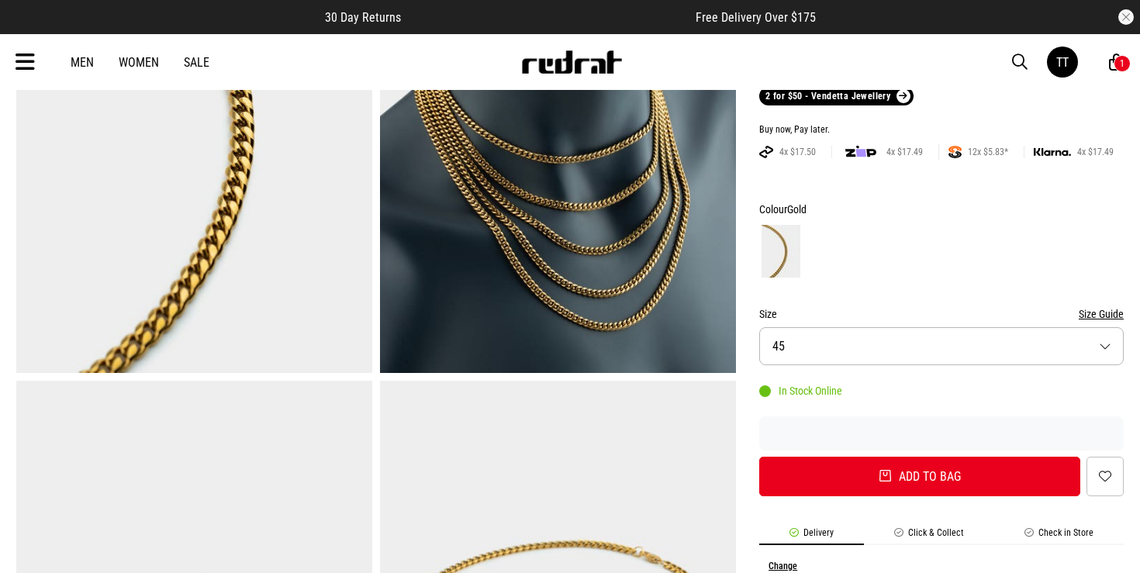
scroll to position [450, 0]
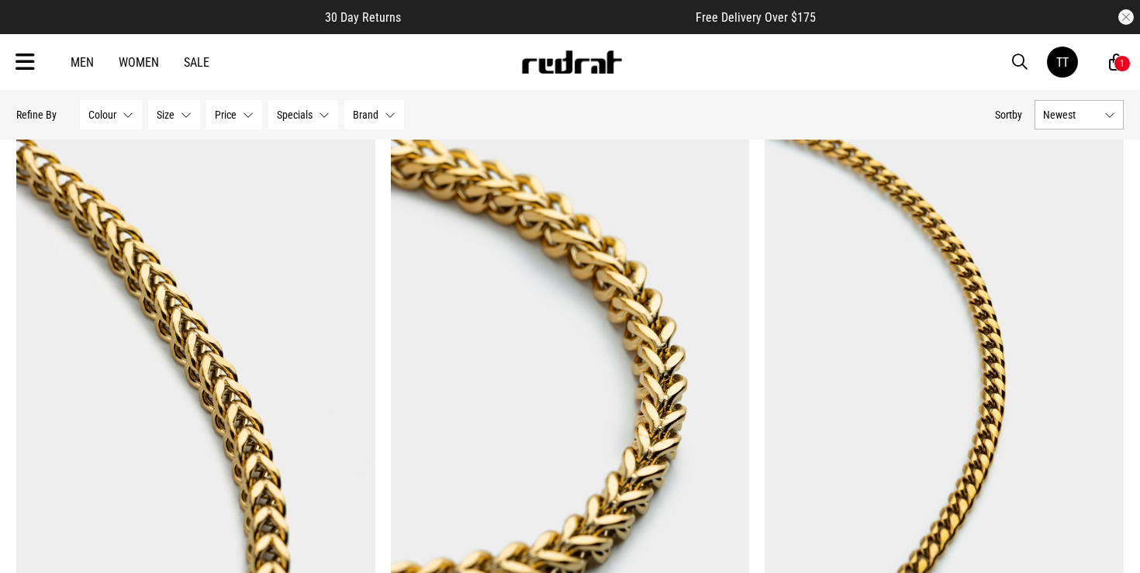
scroll to position [4917, 0]
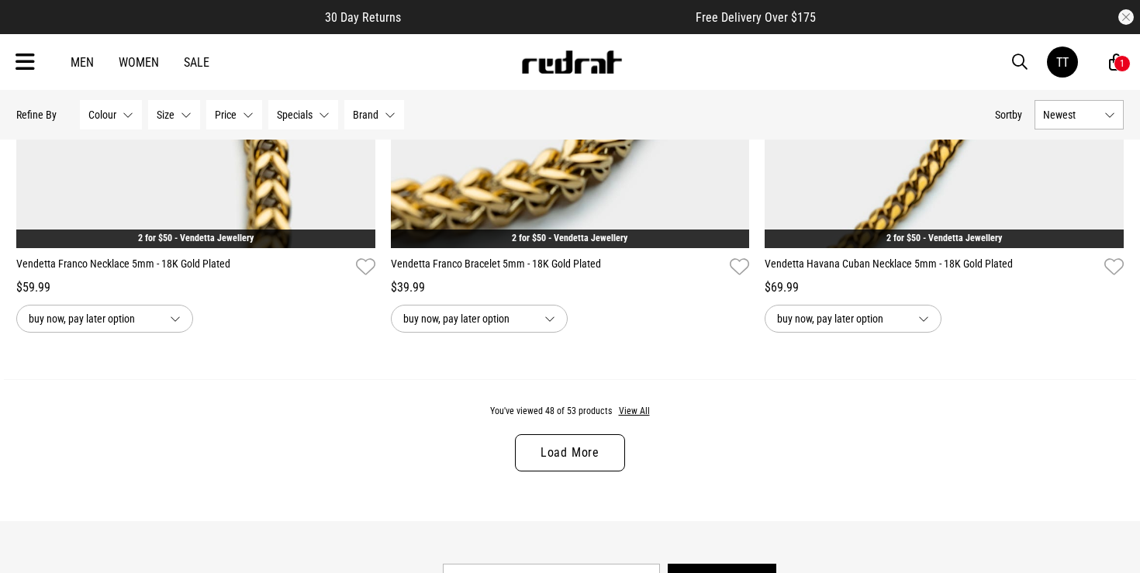
click at [581, 457] on link "Load More" at bounding box center [570, 452] width 110 height 37
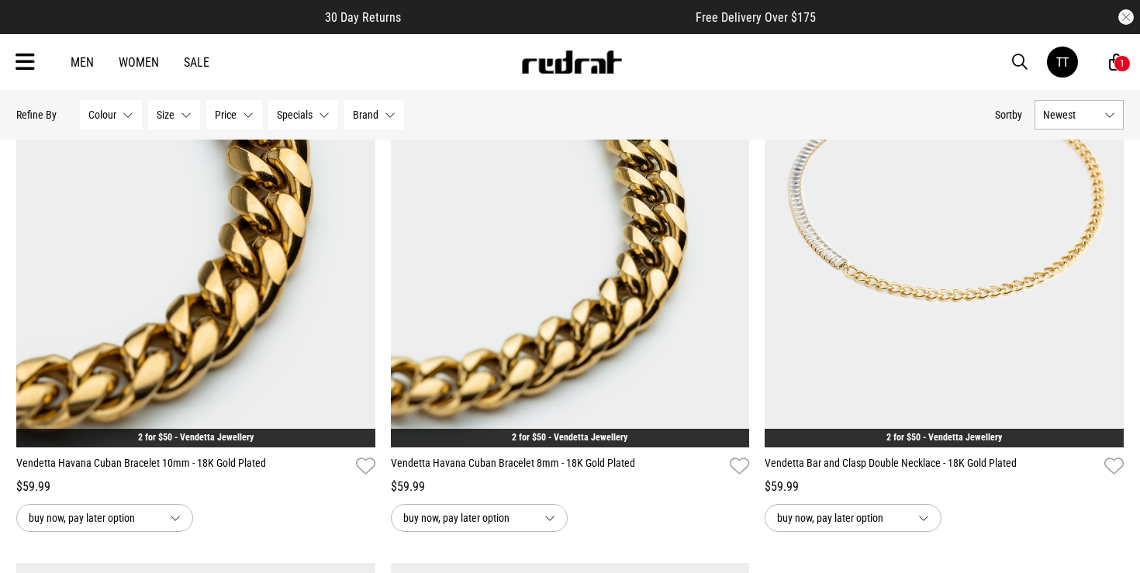
scroll to position [5262, 0]
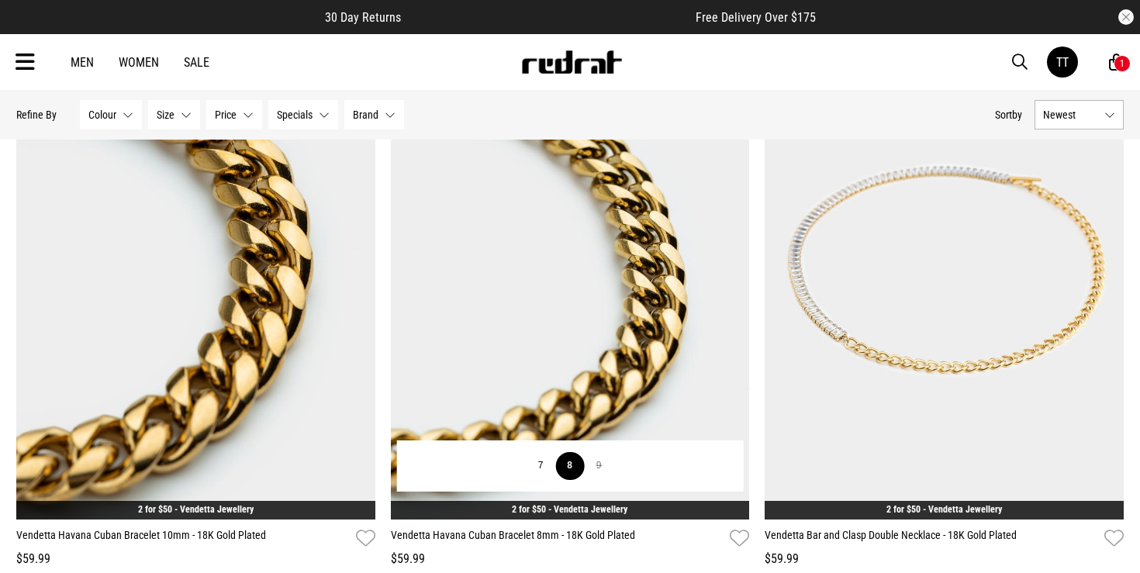
click at [570, 470] on button "8" at bounding box center [569, 466] width 29 height 28
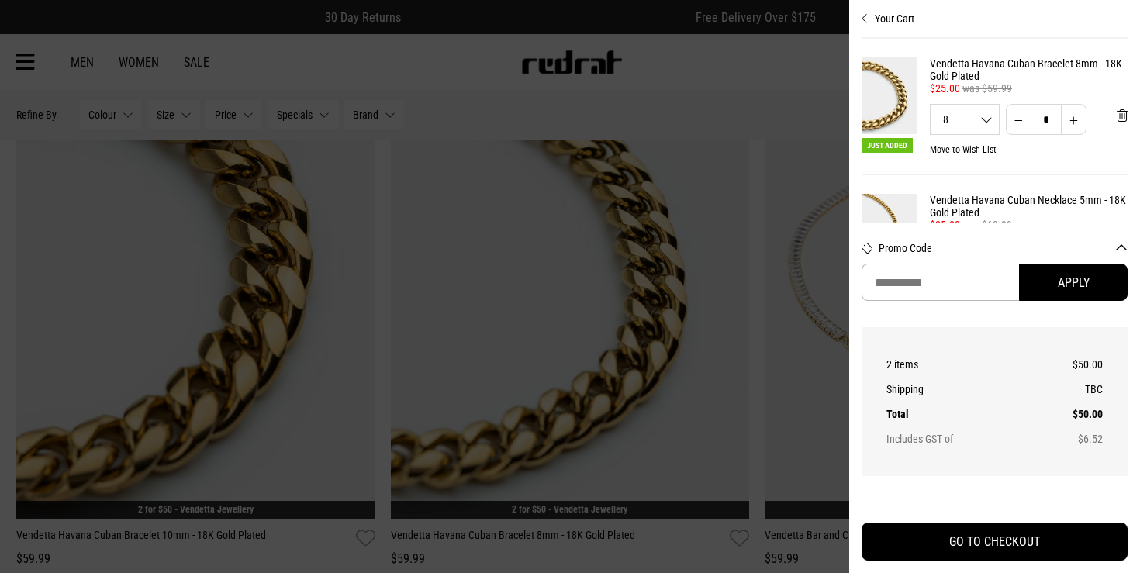
click at [1072, 128] on button "Increase quantity" at bounding box center [1074, 119] width 26 height 31
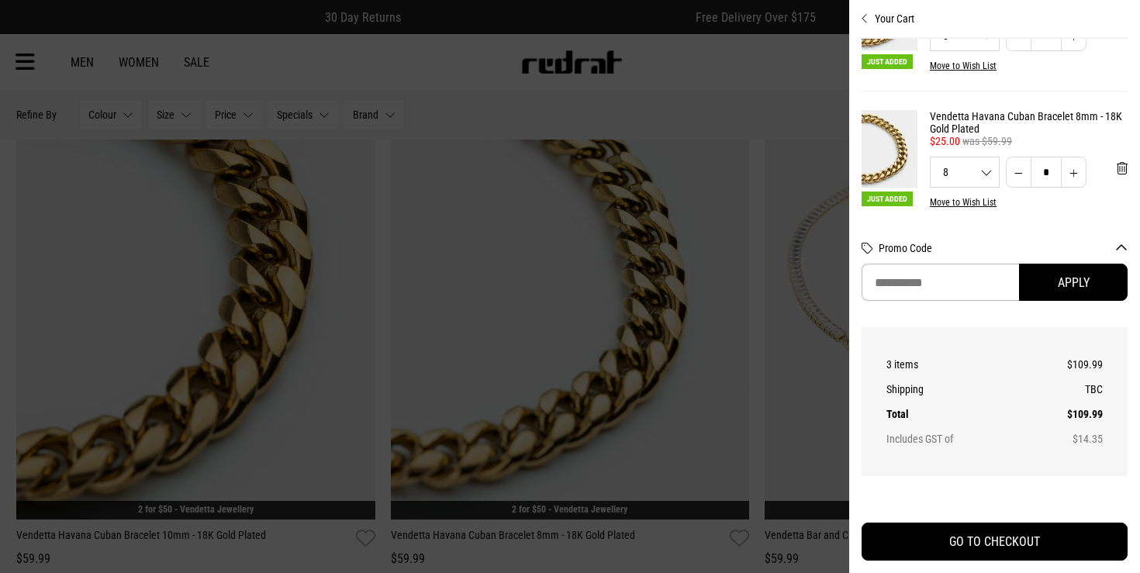
scroll to position [0, 0]
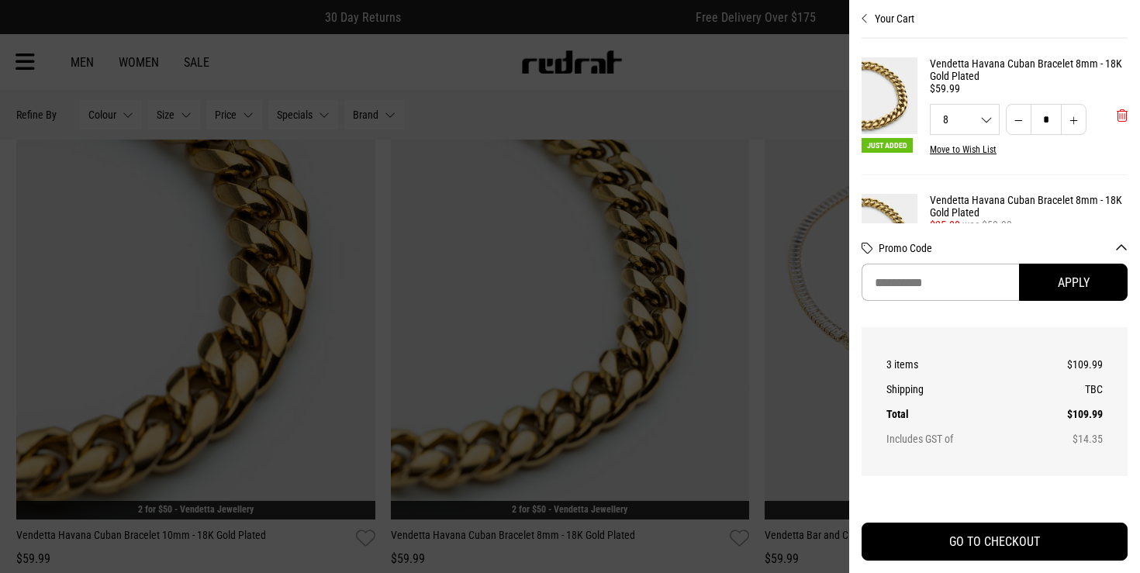
click at [1117, 113] on span "'Remove from cart" at bounding box center [1121, 116] width 11 height 15
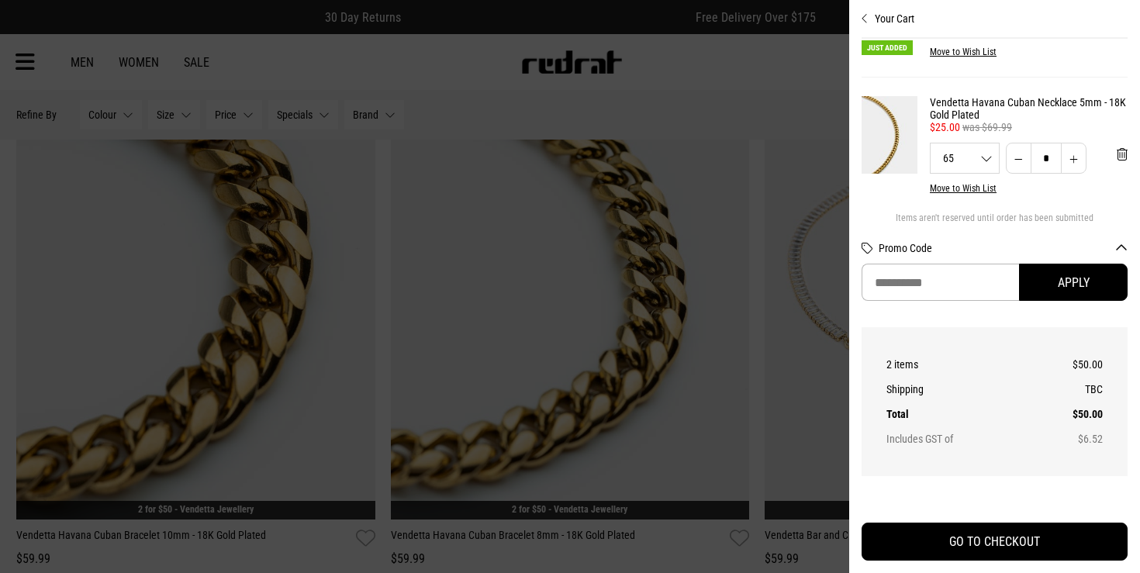
scroll to position [104, 0]
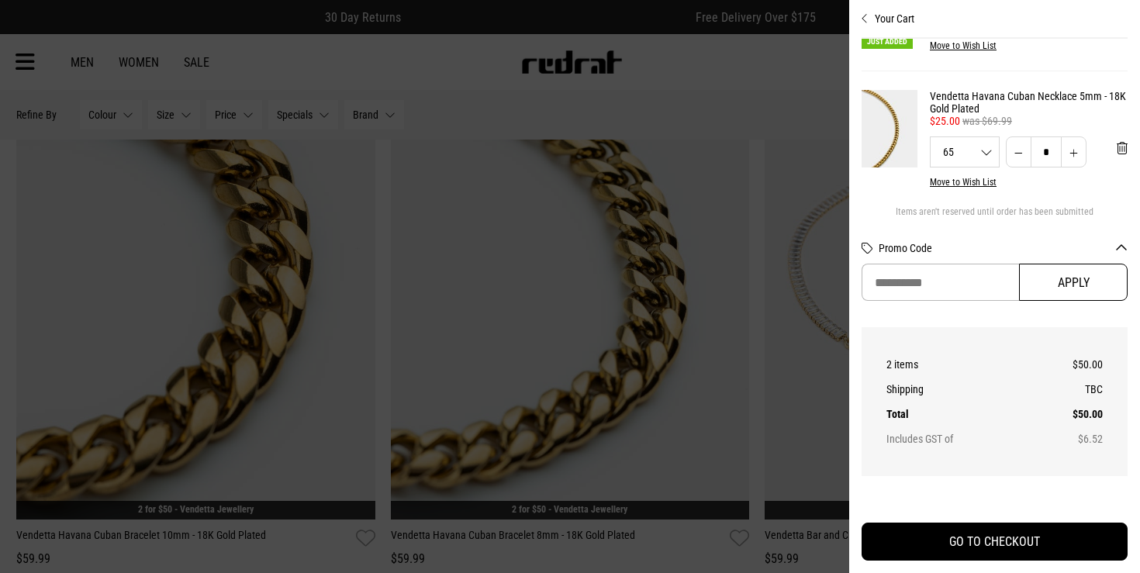
click at [1086, 279] on button "Apply" at bounding box center [1073, 282] width 109 height 37
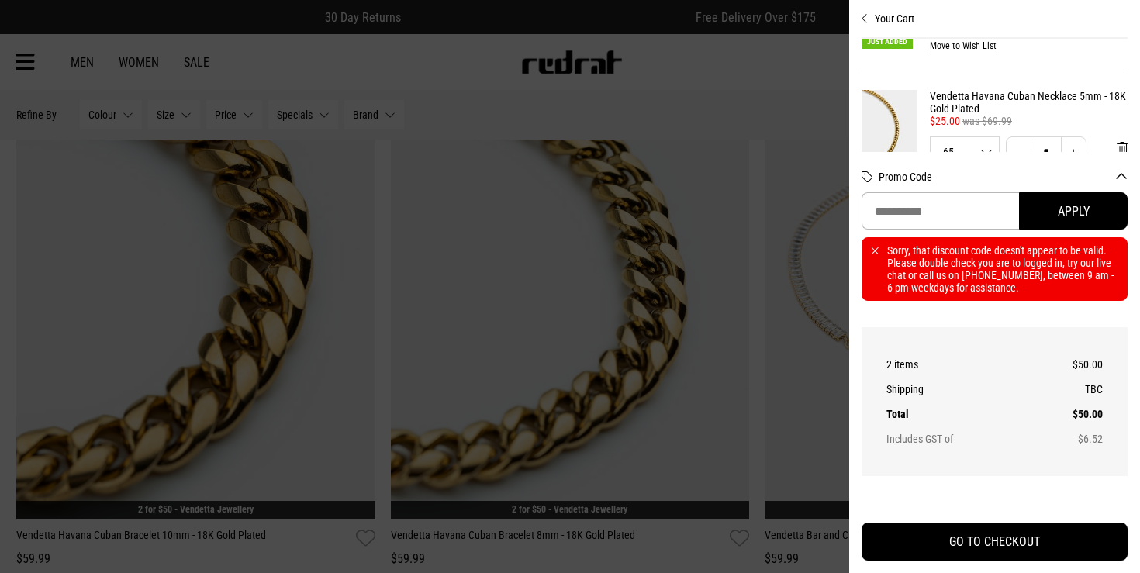
scroll to position [0, 0]
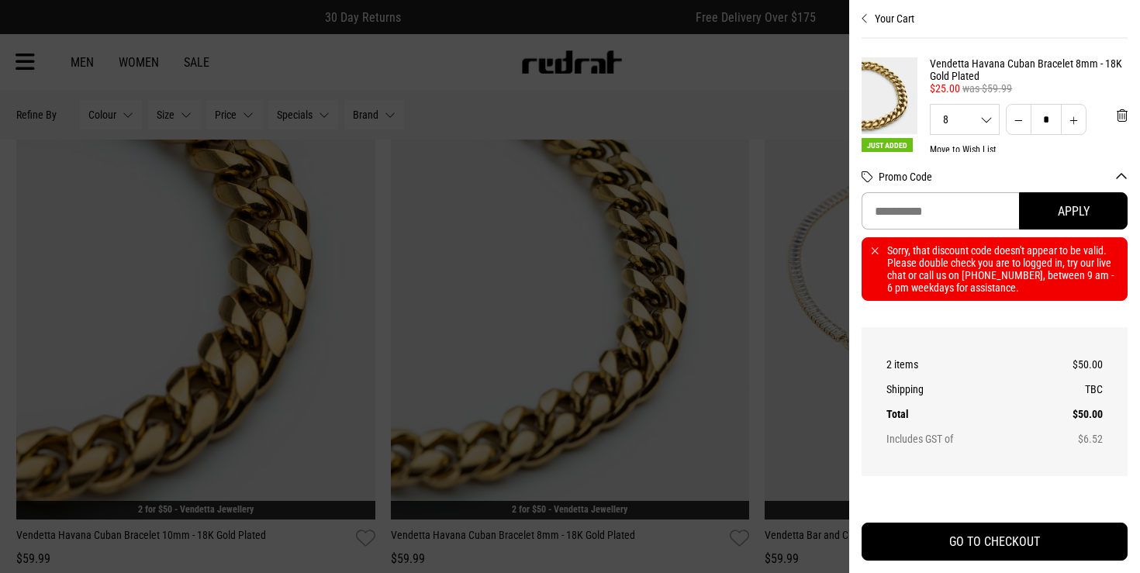
click at [764, 197] on div at bounding box center [570, 286] width 1140 height 573
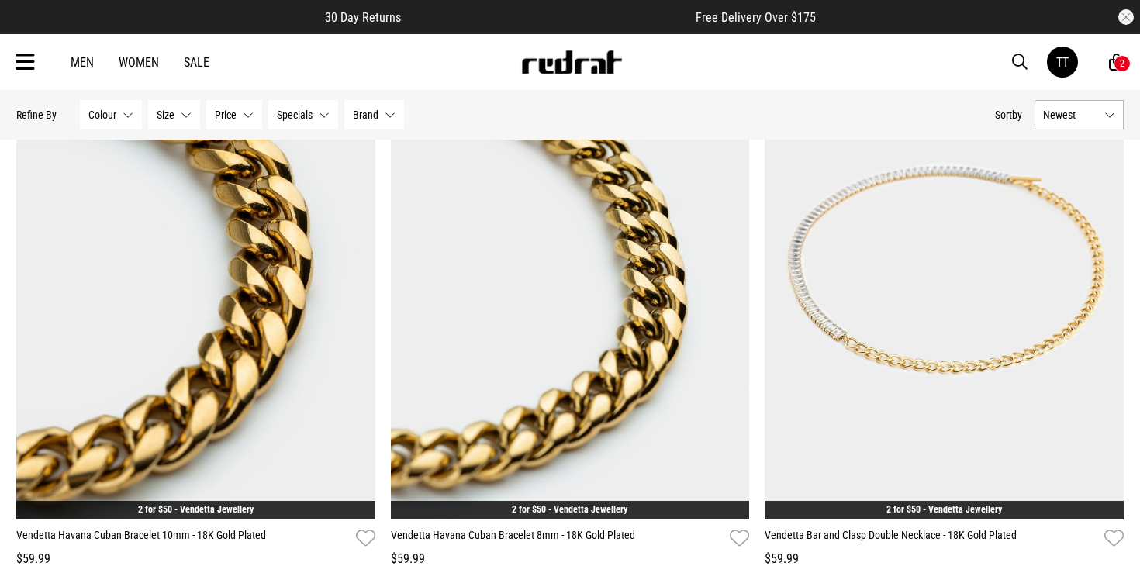
click at [14, 60] on div "Men Women Sale TT Hi, Tommy New Back Footwear Back Mens Back Womens Back Youth …" at bounding box center [570, 62] width 1132 height 56
click at [19, 59] on icon at bounding box center [25, 63] width 19 height 26
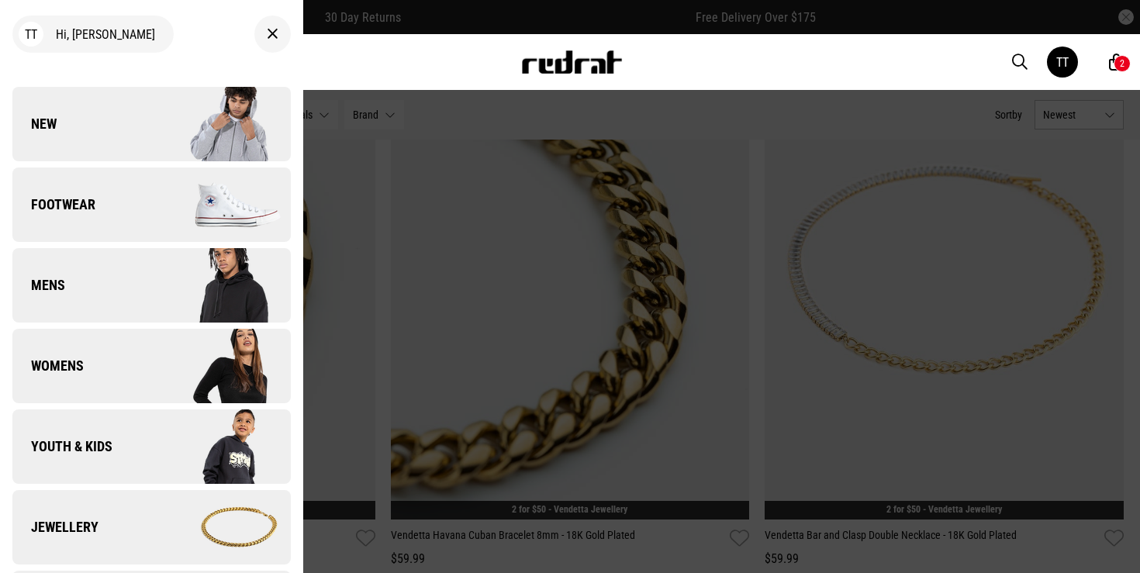
scroll to position [656, 0]
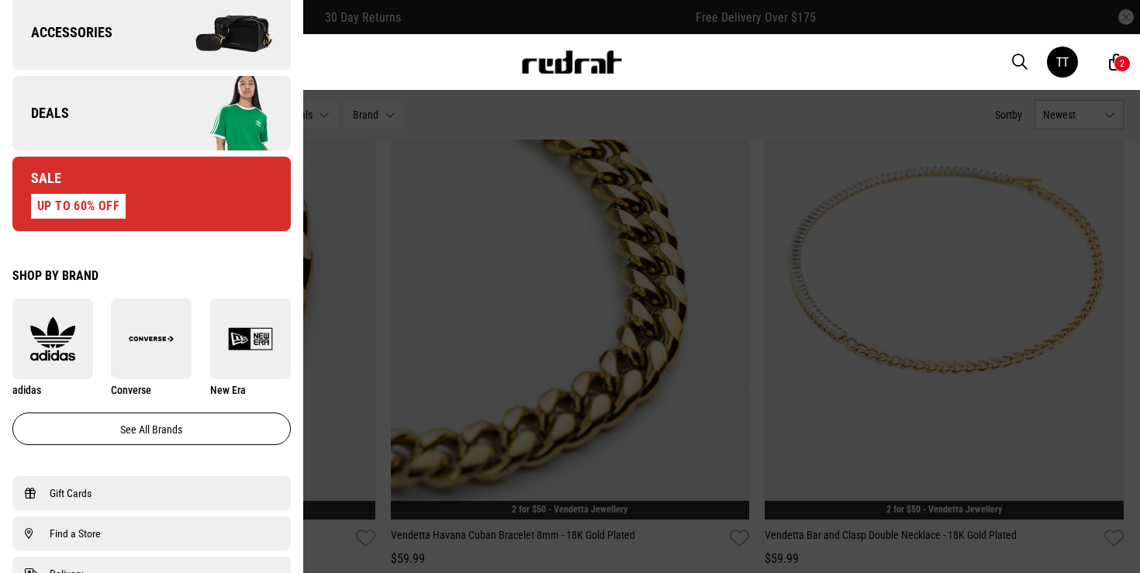
click at [133, 143] on link "Deals" at bounding box center [151, 113] width 278 height 74
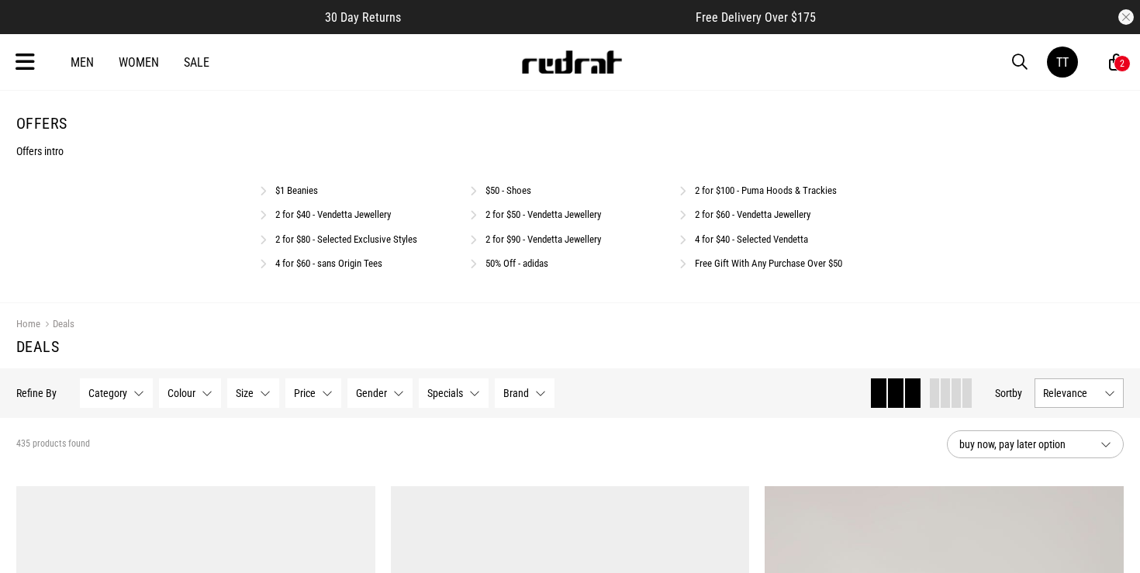
click at [562, 242] on link "2 for $90 - Vendetta Jewellery" at bounding box center [543, 239] width 116 height 12
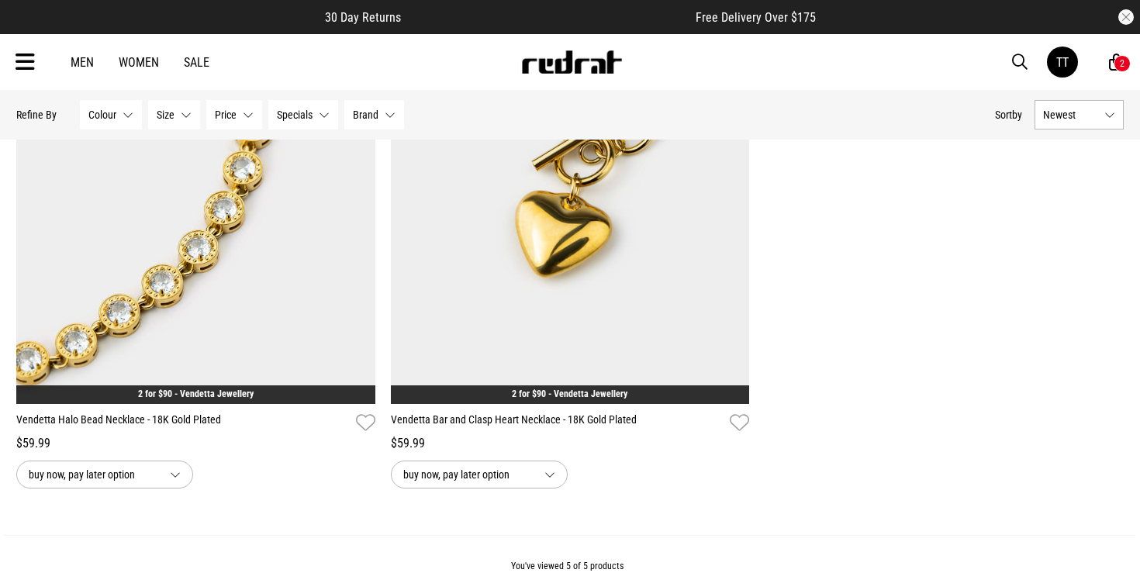
scroll to position [773, 0]
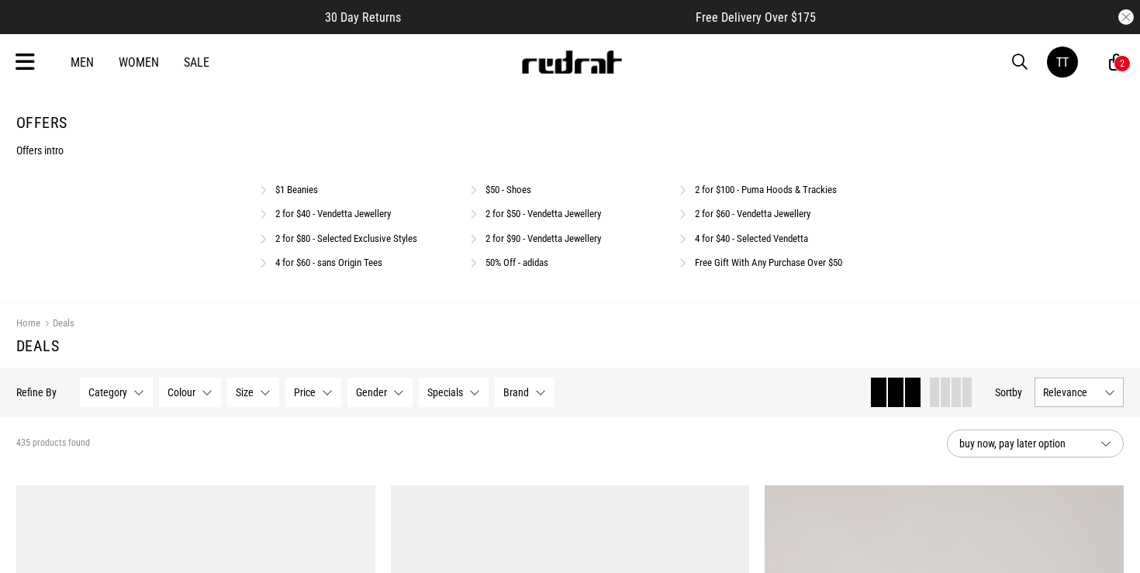
click at [790, 212] on link "2 for $60 - Vendetta Jewellery" at bounding box center [753, 214] width 116 height 12
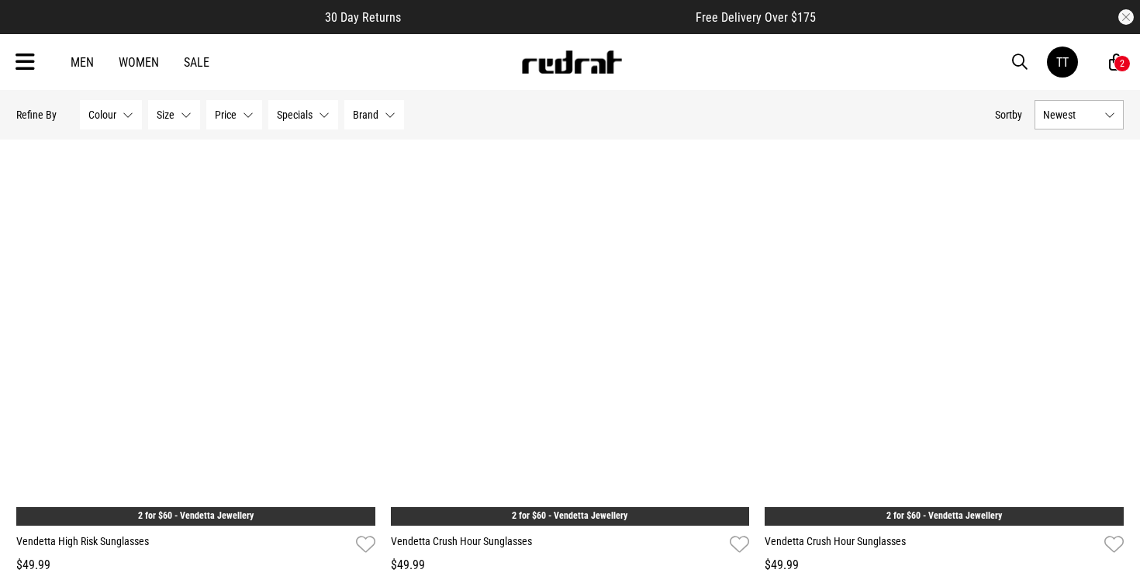
scroll to position [5044, 0]
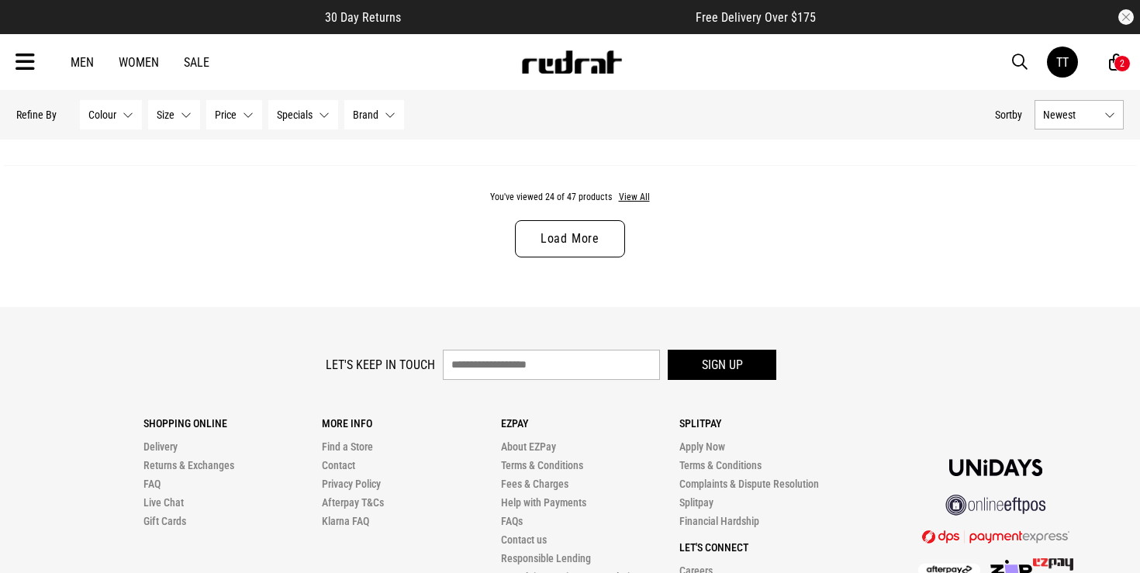
click at [598, 248] on link "Load More" at bounding box center [570, 238] width 110 height 37
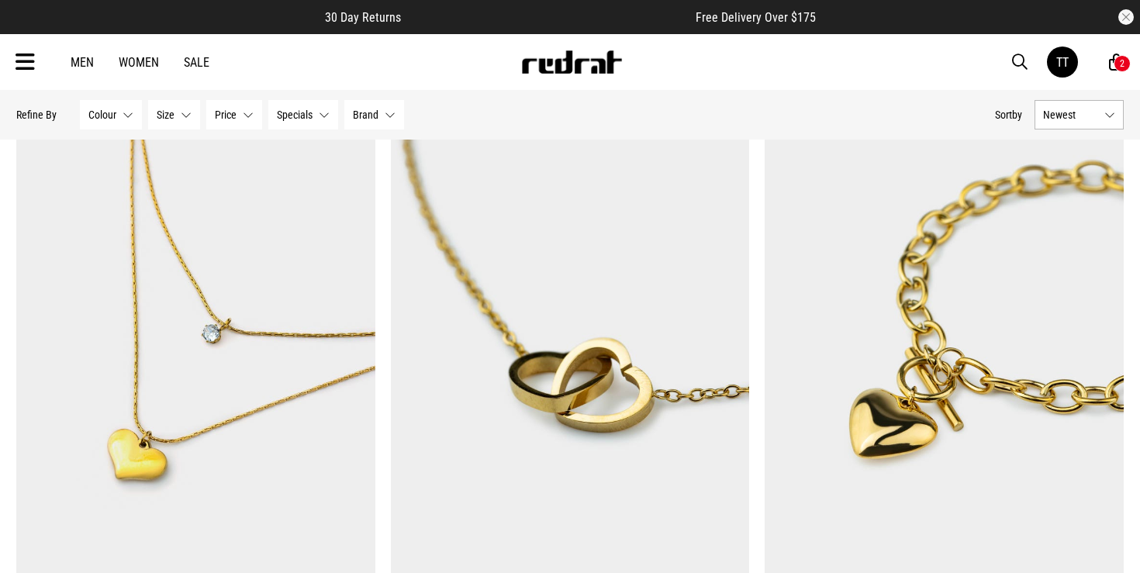
scroll to position [8874, 0]
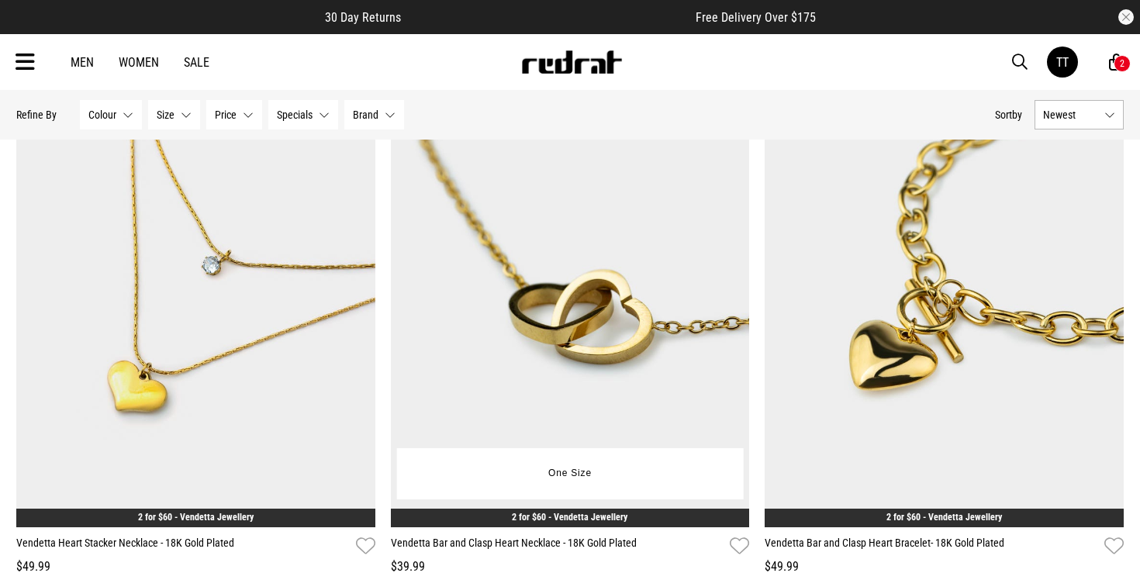
click at [609, 338] on img at bounding box center [570, 276] width 359 height 502
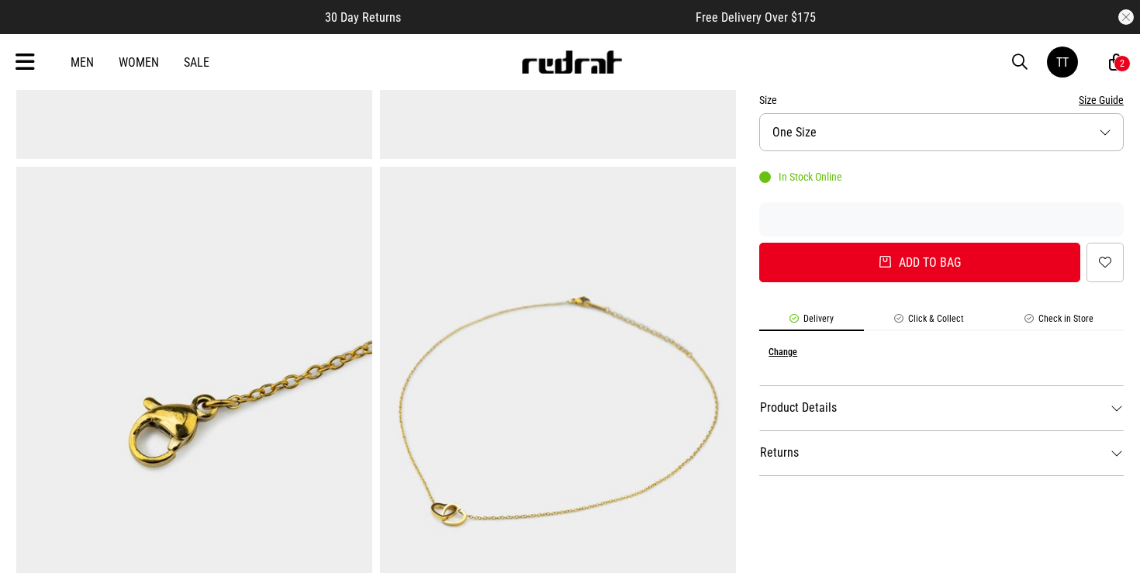
scroll to position [547, 0]
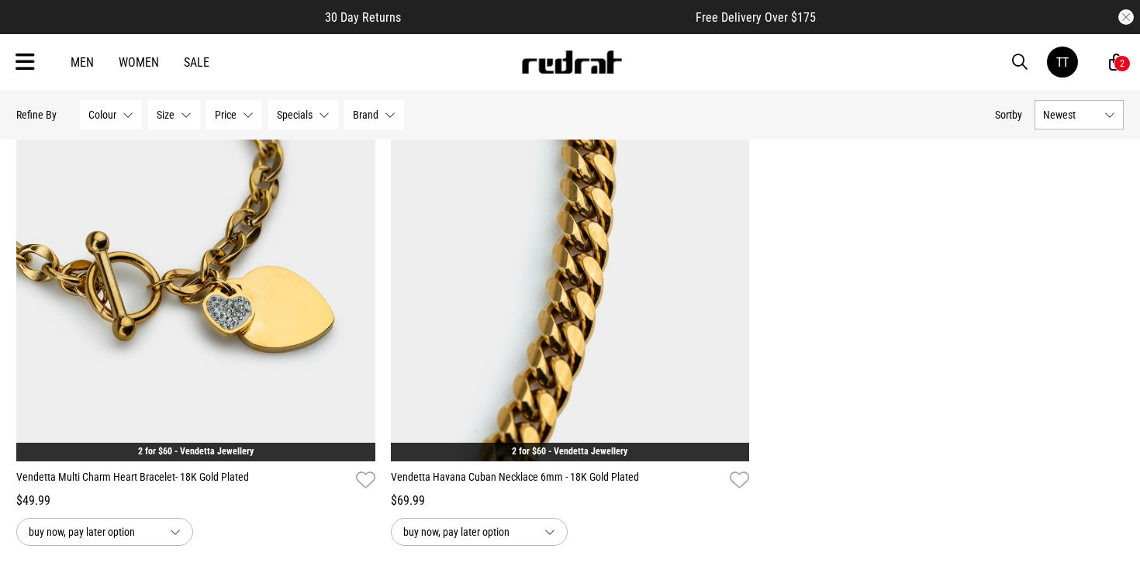
scroll to position [4783, 0]
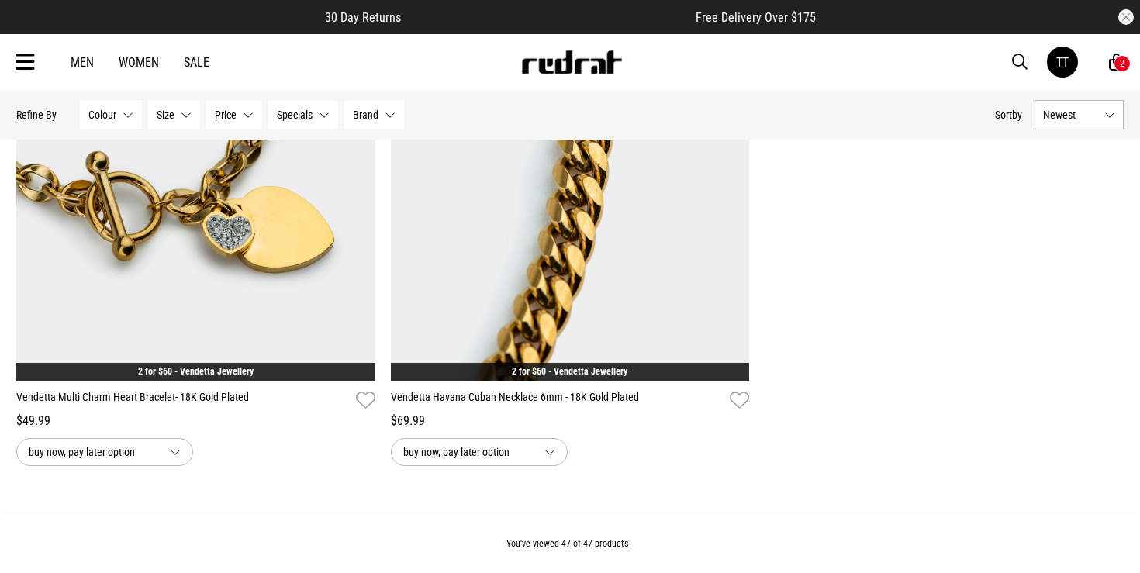
click at [1115, 68] on div "2" at bounding box center [1121, 63] width 17 height 17
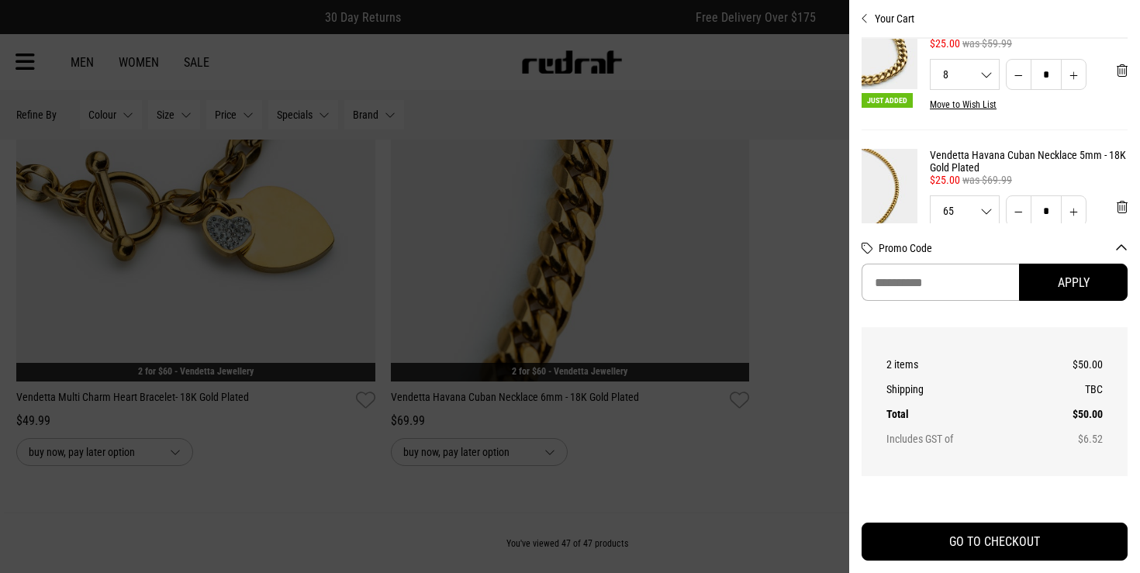
scroll to position [57, 0]
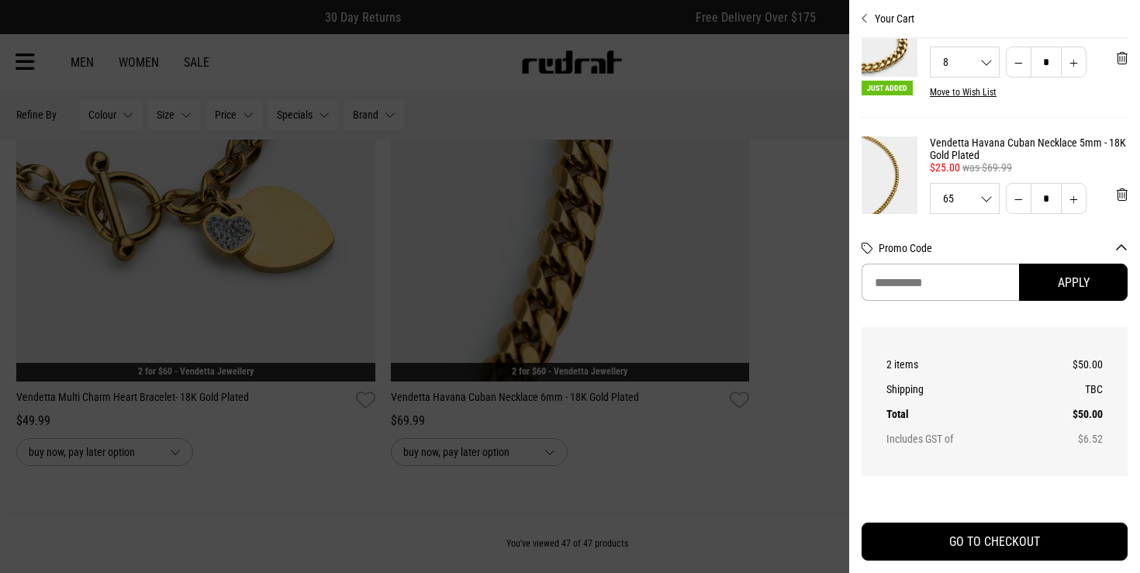
click at [785, 220] on div at bounding box center [570, 286] width 1140 height 573
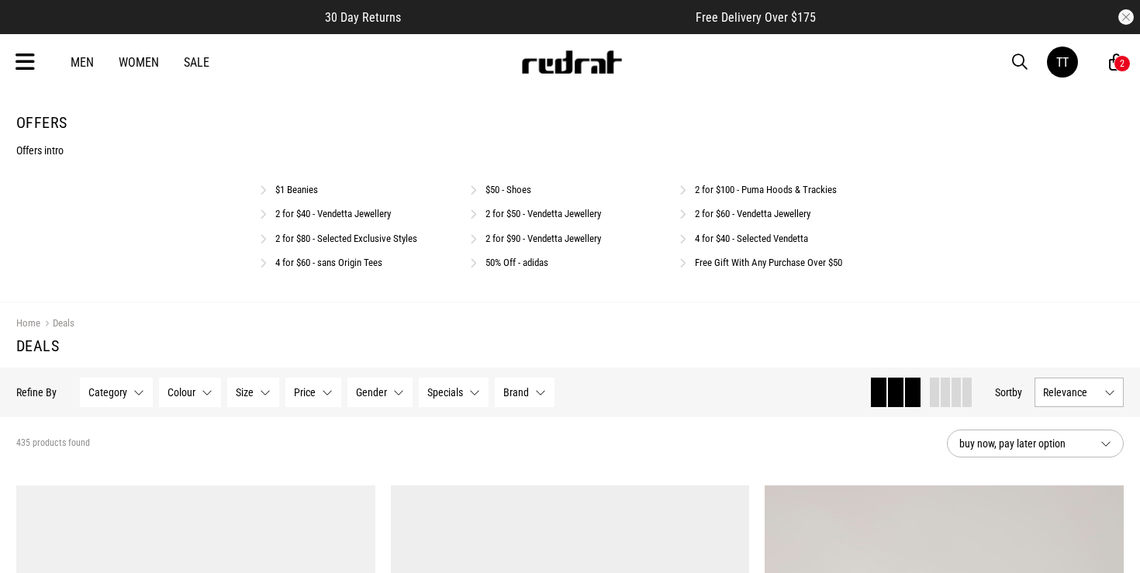
click at [767, 239] on link "4 for $40 - Selected Vendetta" at bounding box center [751, 239] width 113 height 12
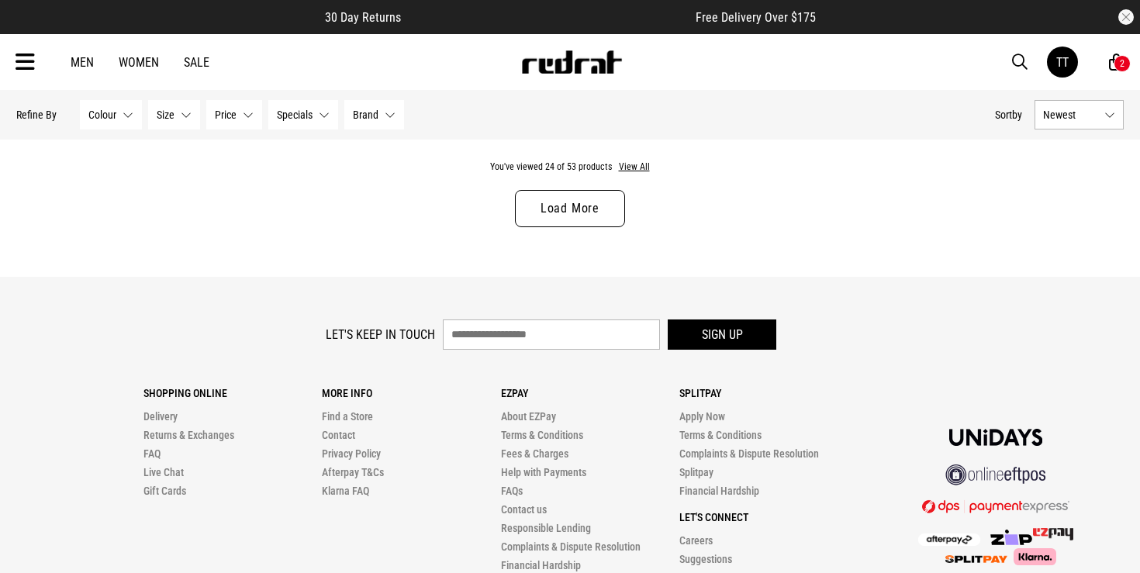
scroll to position [4961, 0]
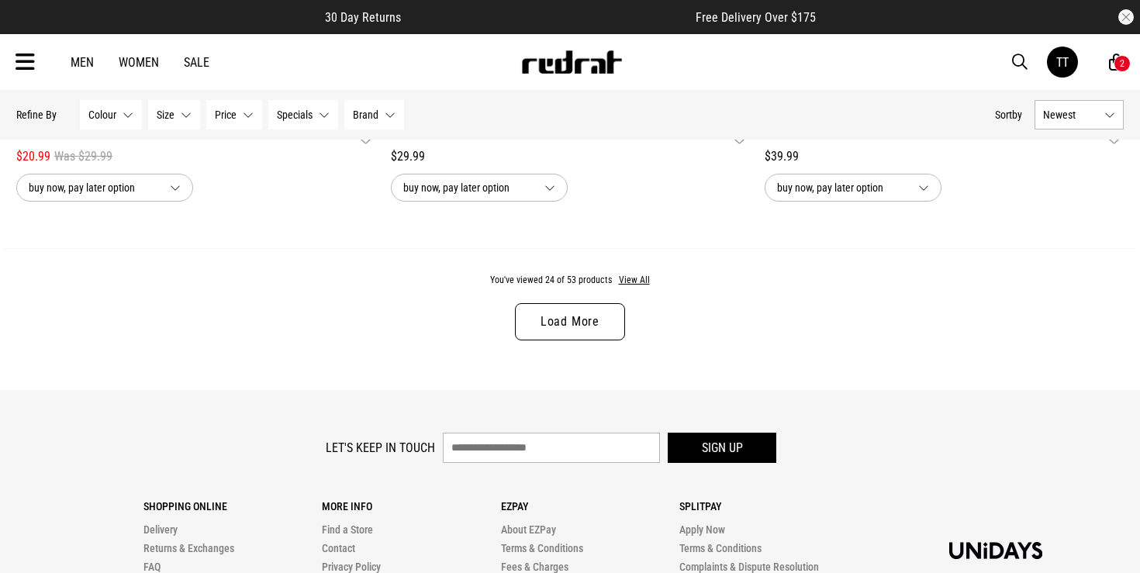
click at [601, 316] on link "Load More" at bounding box center [570, 321] width 110 height 37
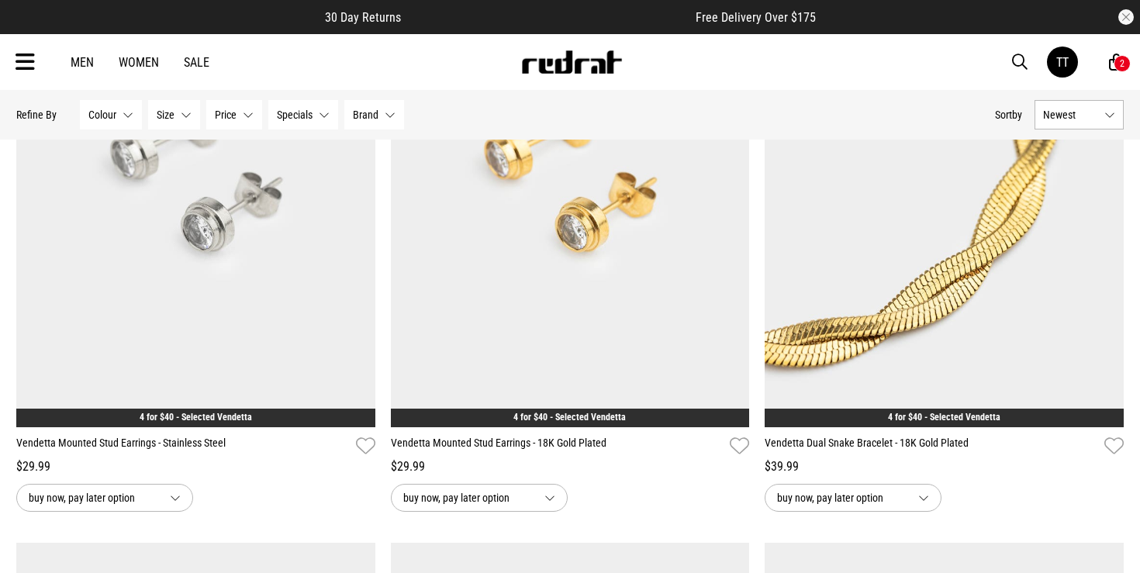
scroll to position [6439, 0]
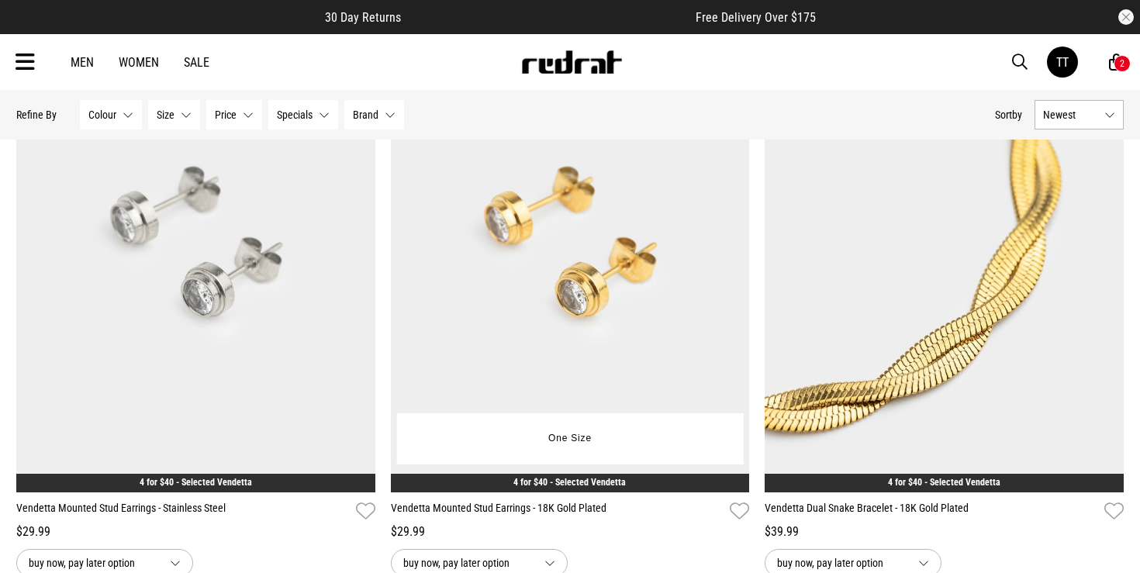
click at [618, 299] on img at bounding box center [570, 241] width 359 height 502
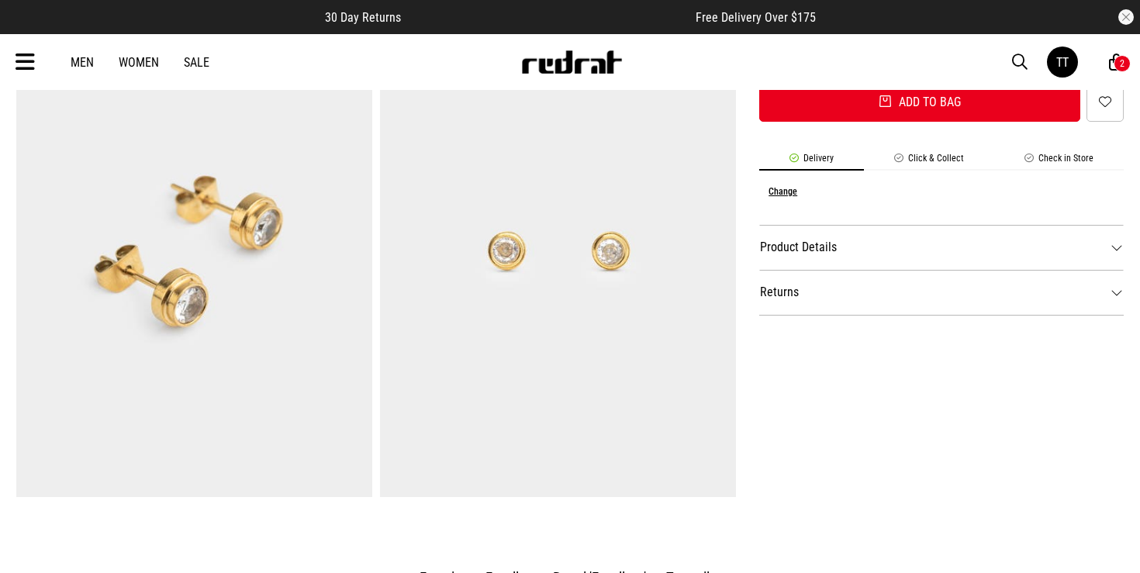
scroll to position [757, 0]
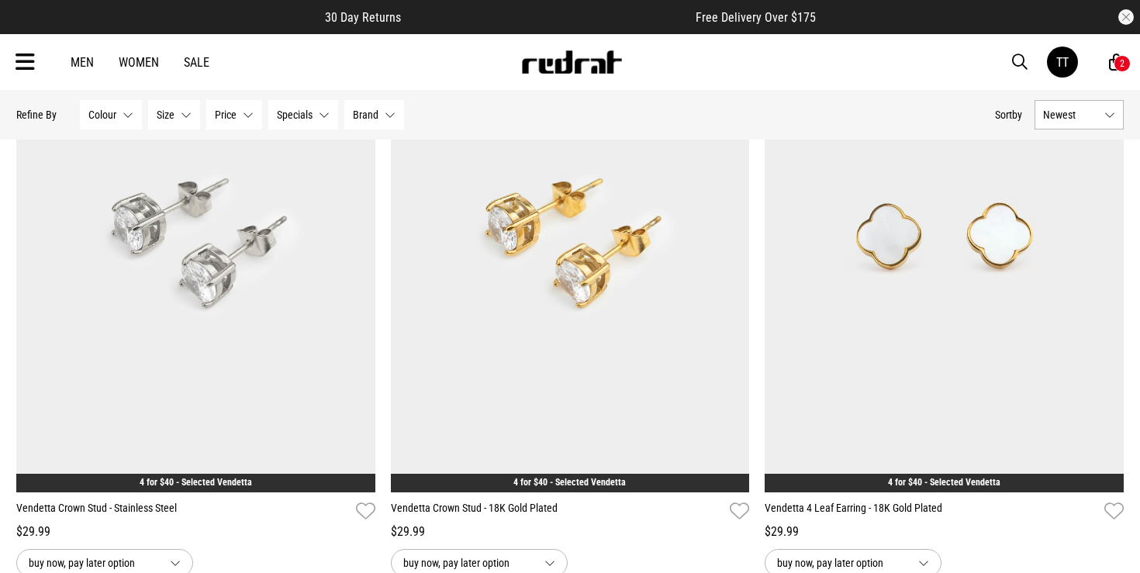
scroll to position [2209, 0]
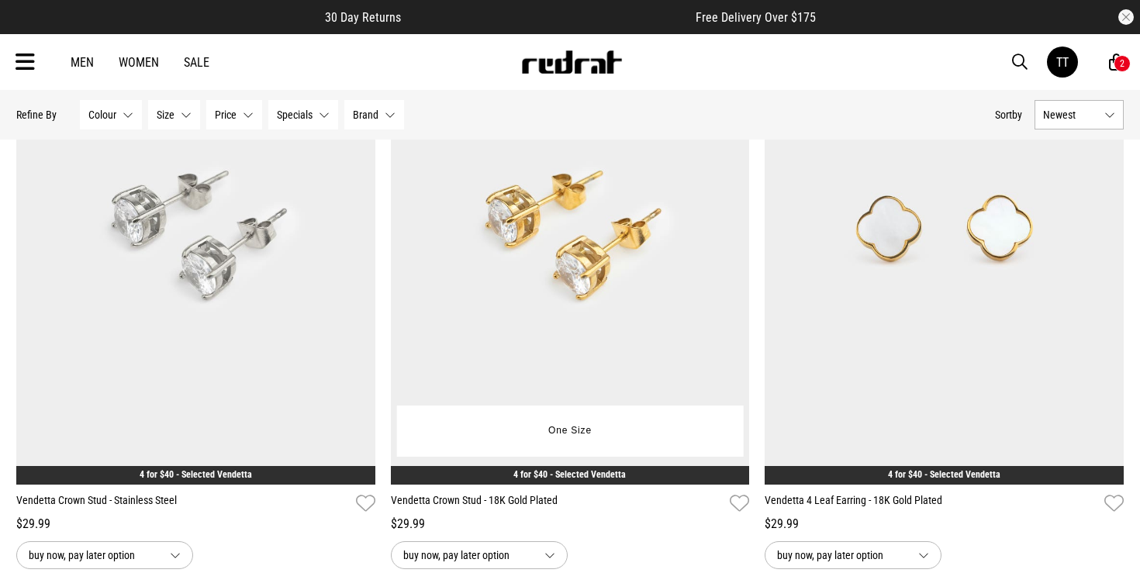
click at [578, 289] on img at bounding box center [570, 233] width 359 height 502
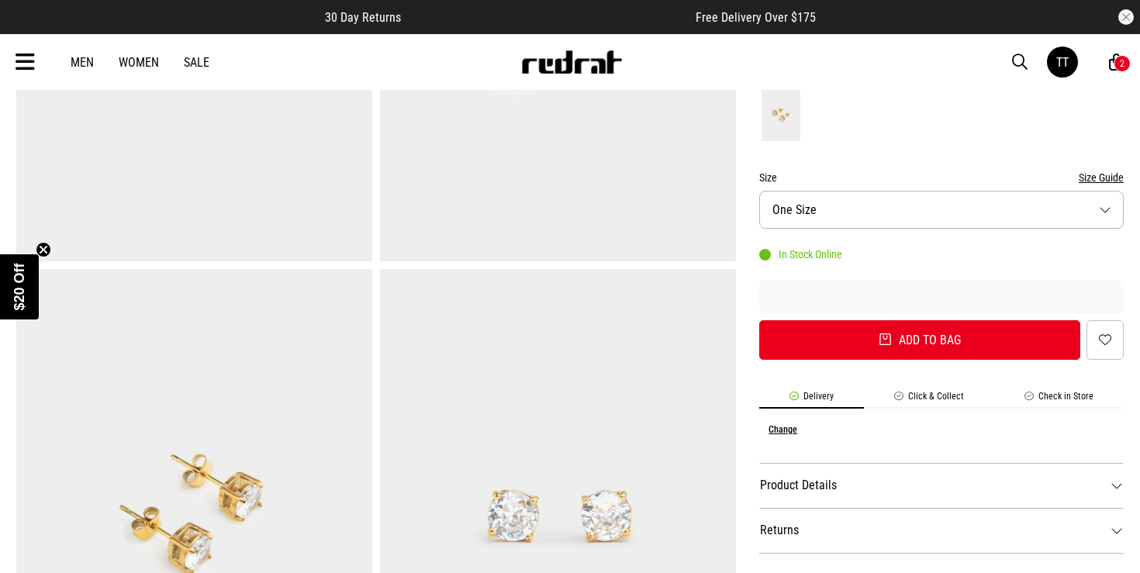
scroll to position [454, 0]
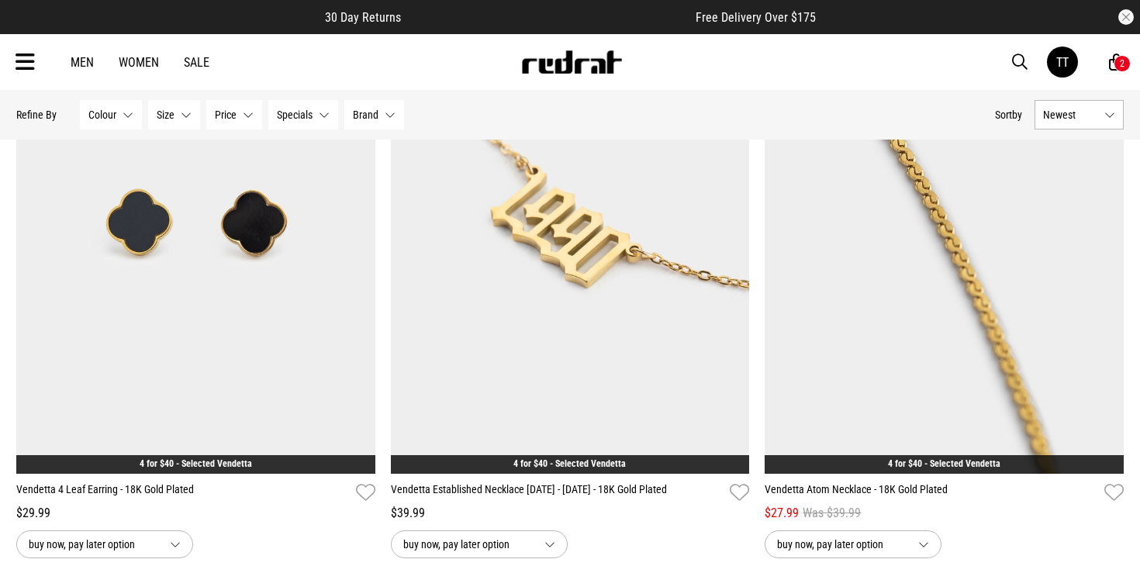
scroll to position [2958, 0]
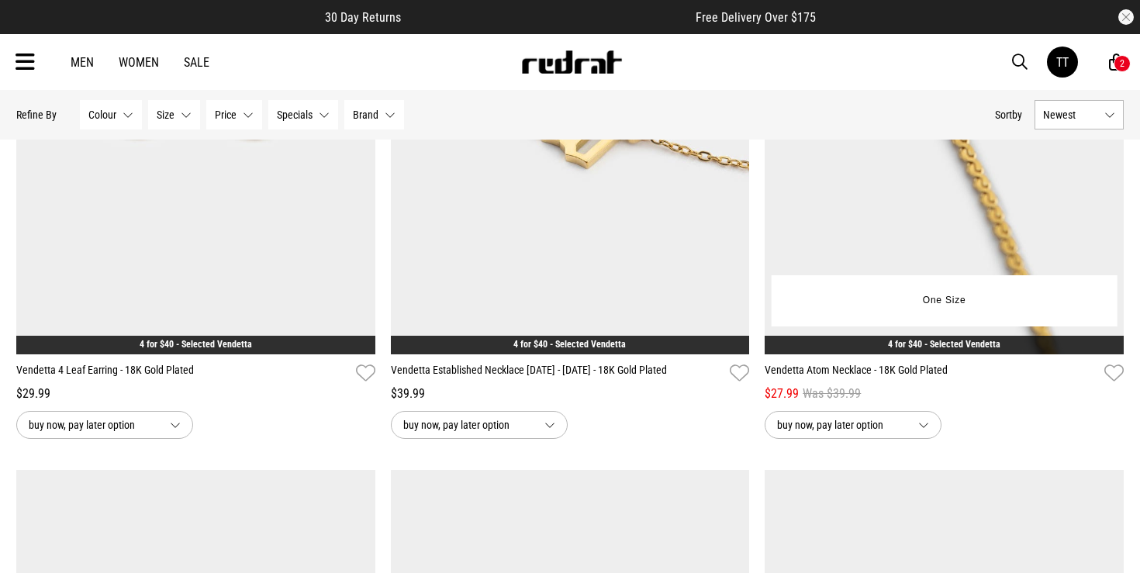
click at [1055, 227] on img at bounding box center [943, 103] width 359 height 502
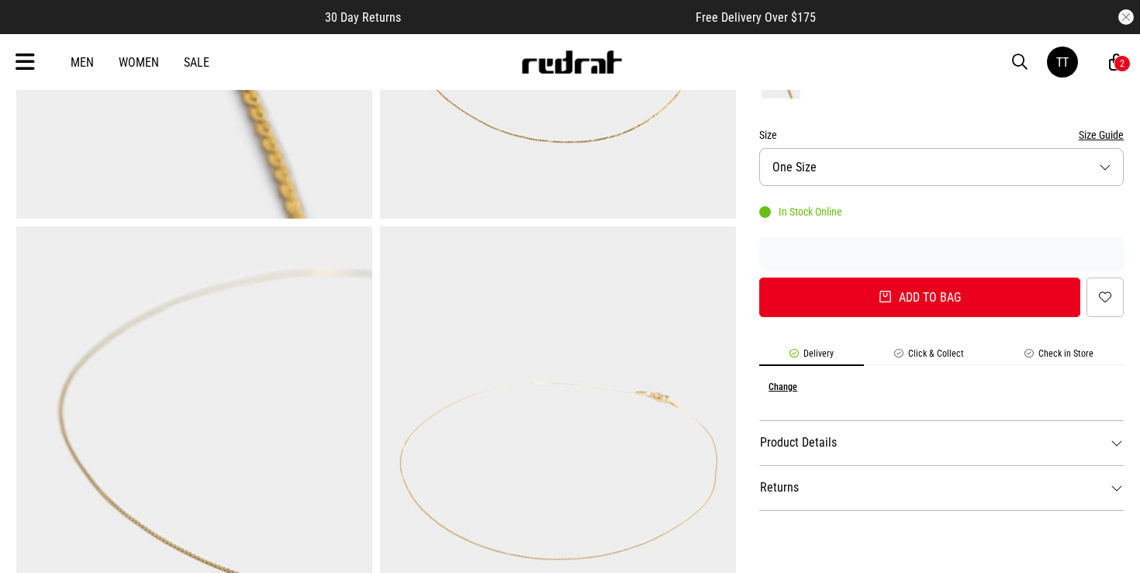
scroll to position [481, 0]
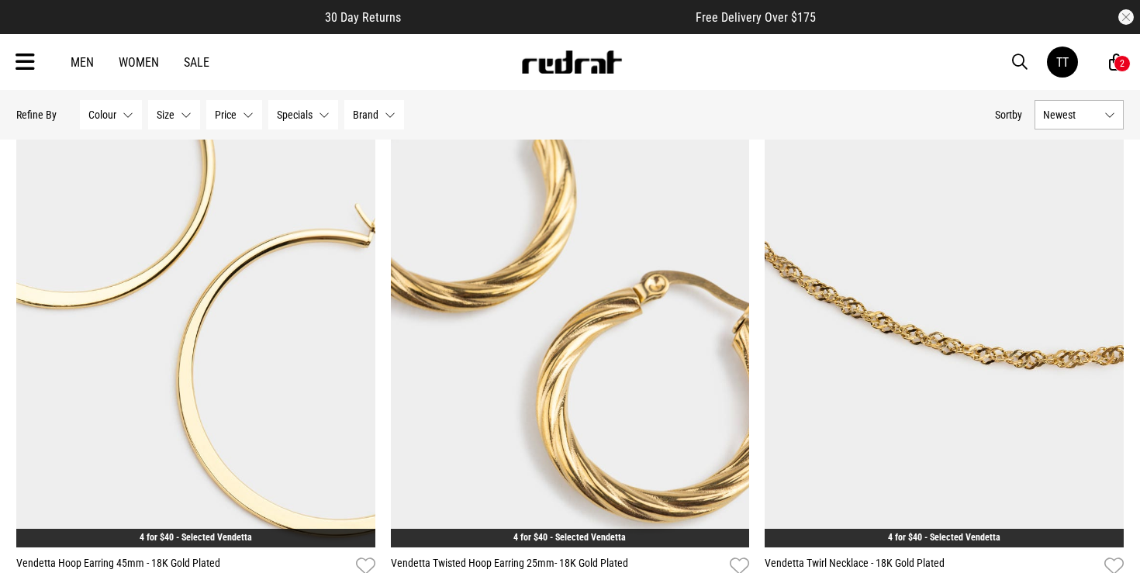
scroll to position [4000, 0]
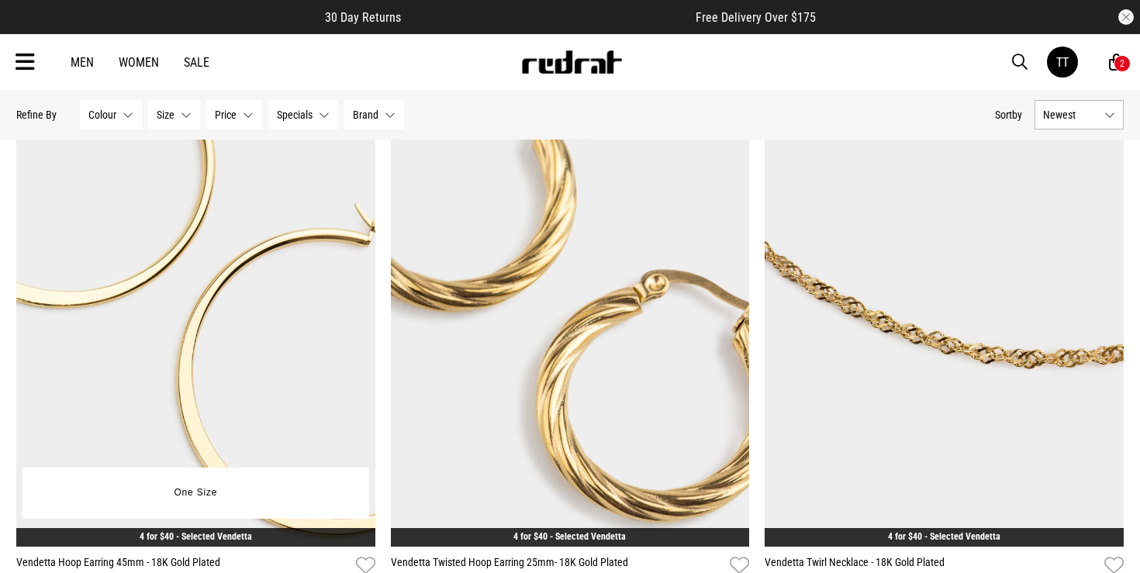
click at [295, 320] on img at bounding box center [195, 295] width 359 height 502
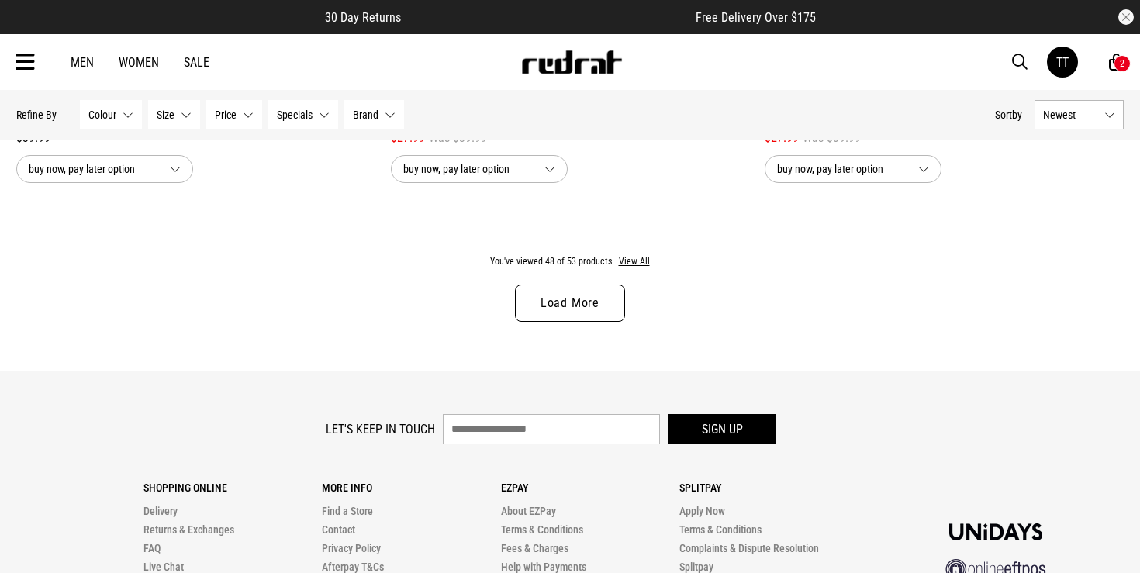
scroll to position [5066, 0]
click at [592, 303] on link "Load More" at bounding box center [570, 303] width 110 height 37
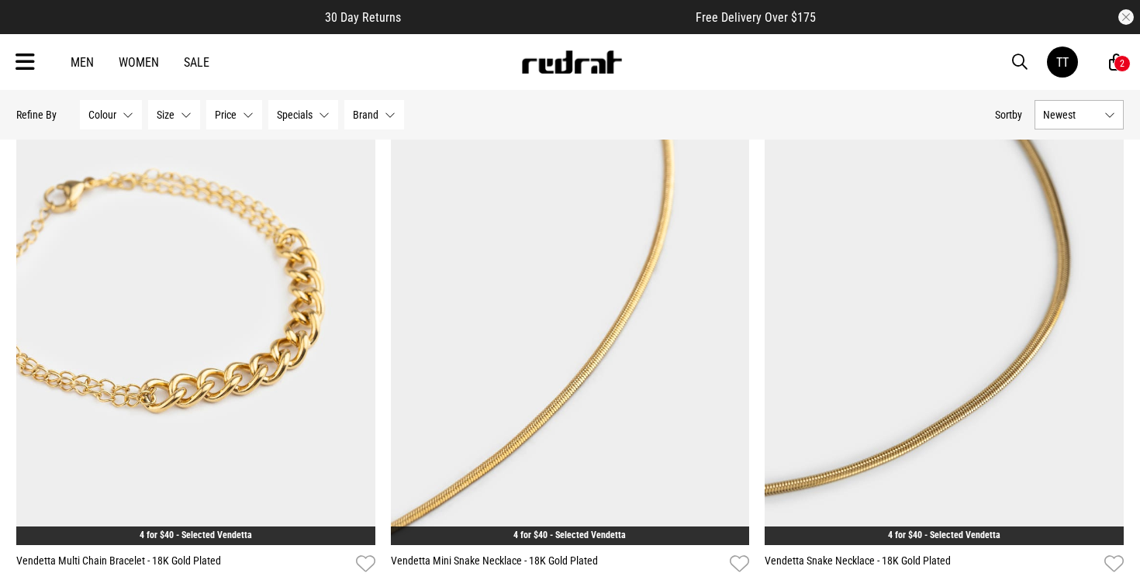
scroll to position [5350, 0]
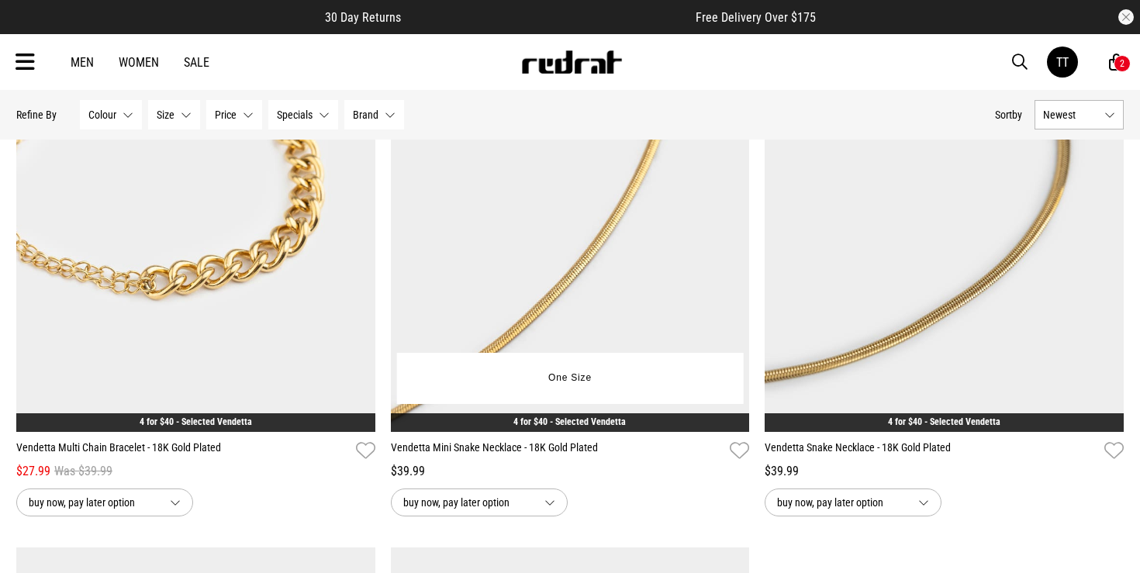
click at [658, 290] on img at bounding box center [570, 181] width 359 height 502
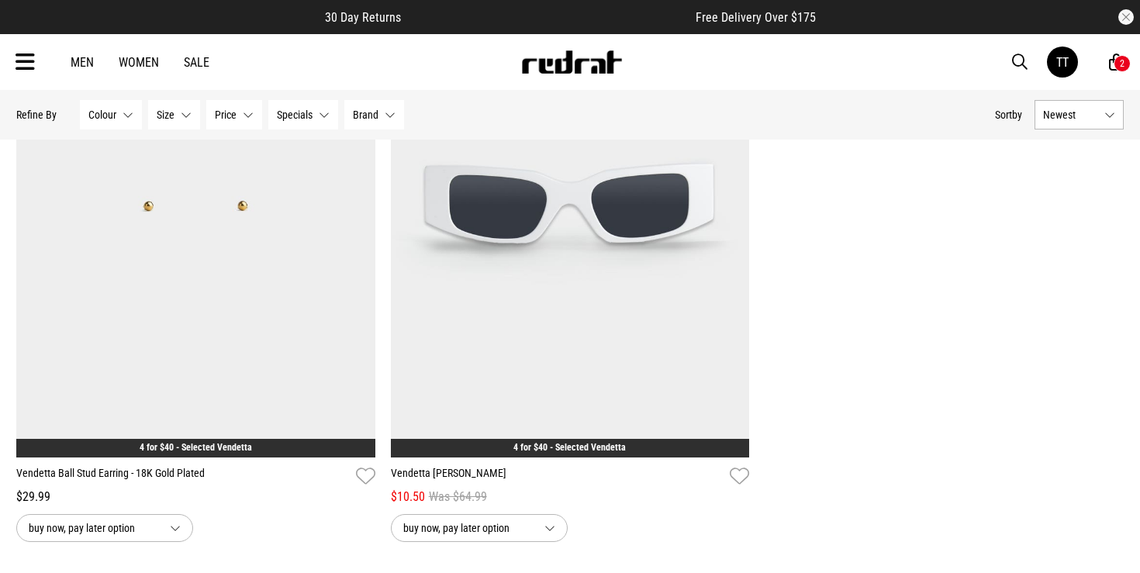
scroll to position [999, 0]
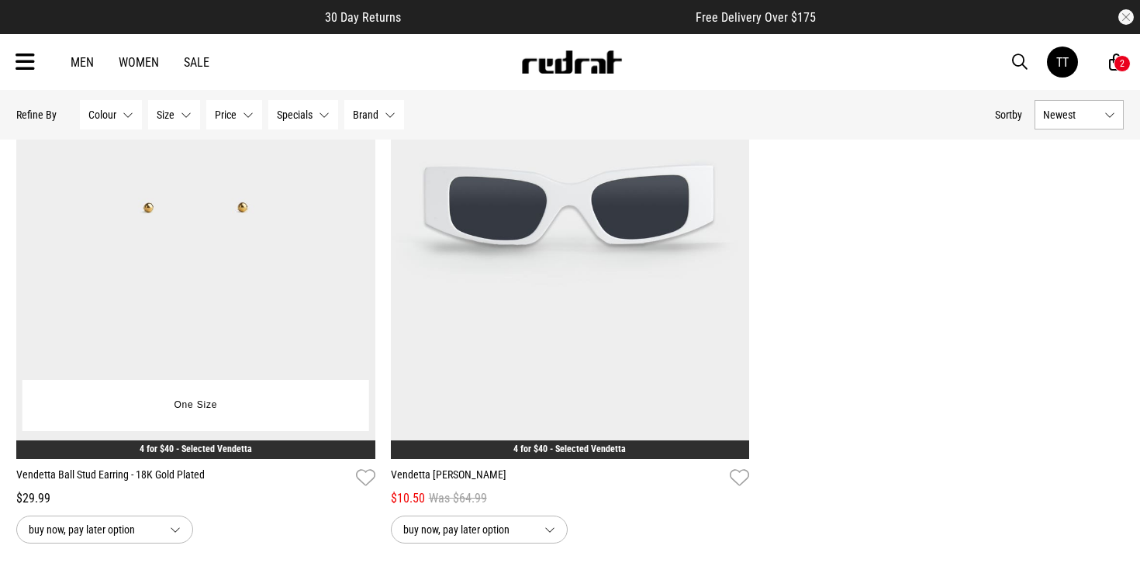
click at [182, 291] on img at bounding box center [195, 208] width 359 height 502
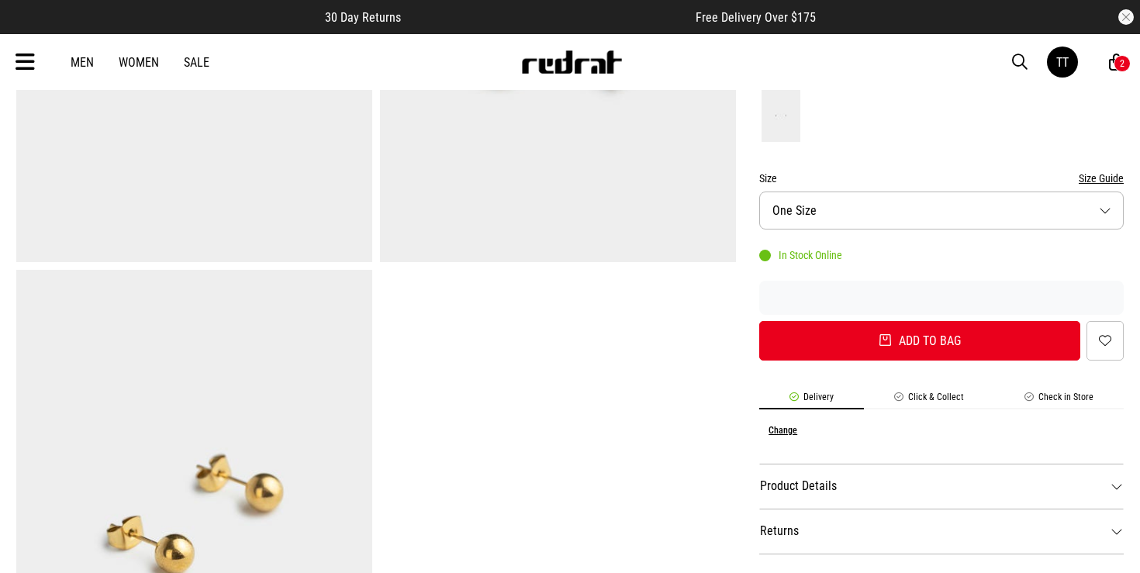
scroll to position [77, 0]
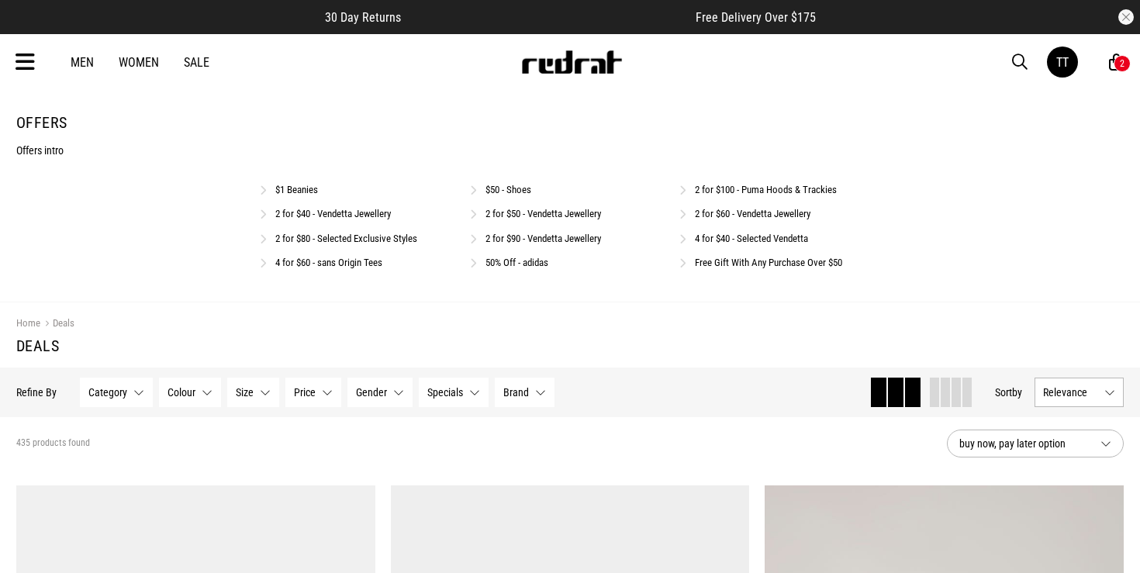
click at [514, 264] on link "50% Off - adidas" at bounding box center [516, 263] width 63 height 12
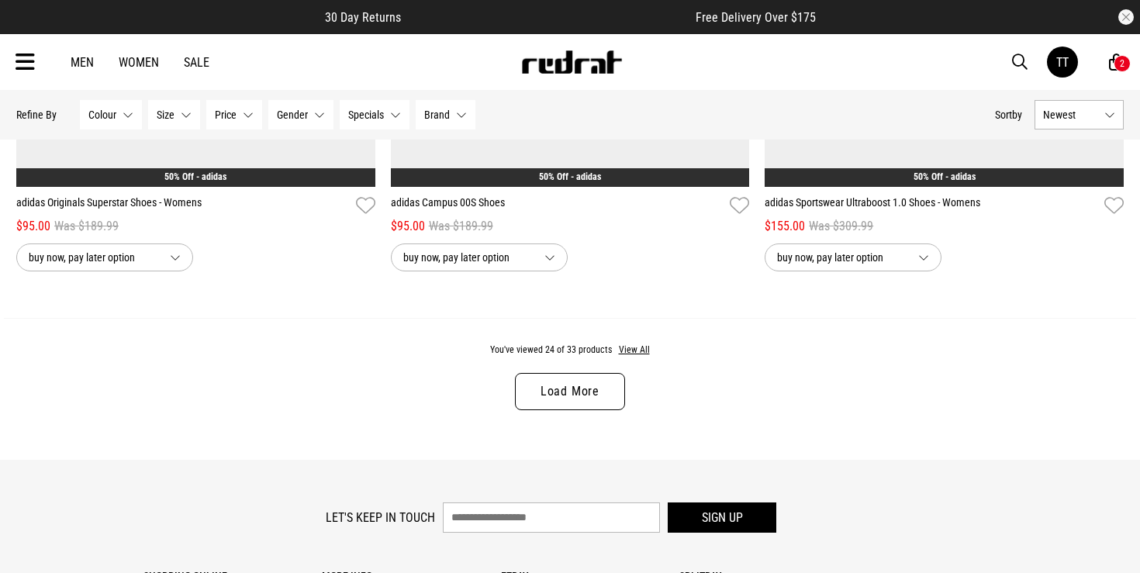
scroll to position [4890, 0]
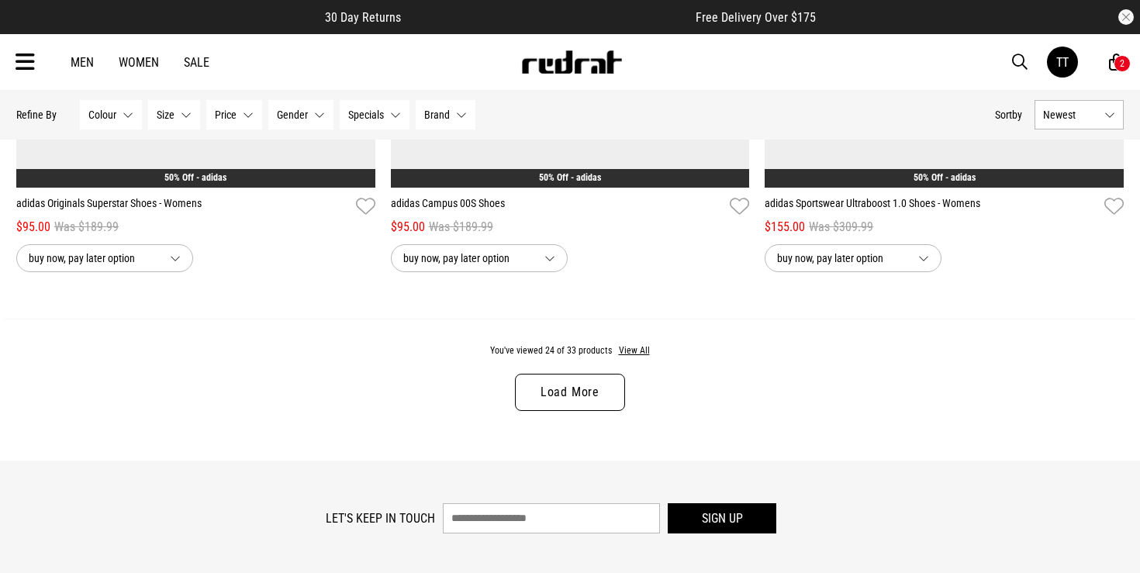
click at [585, 394] on link "Load More" at bounding box center [570, 392] width 110 height 37
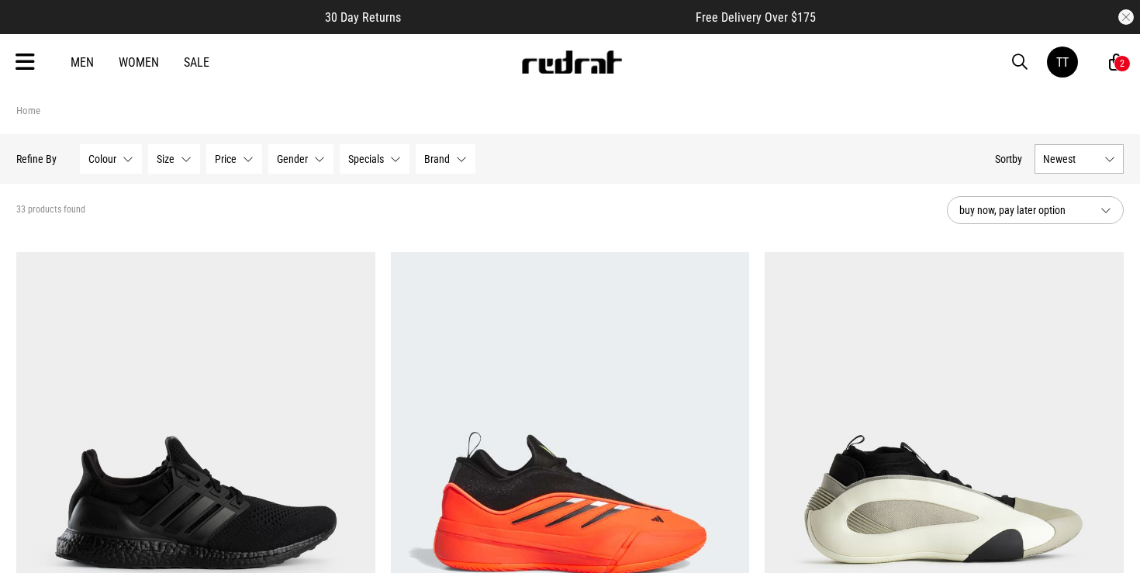
click at [26, 58] on icon at bounding box center [25, 63] width 19 height 26
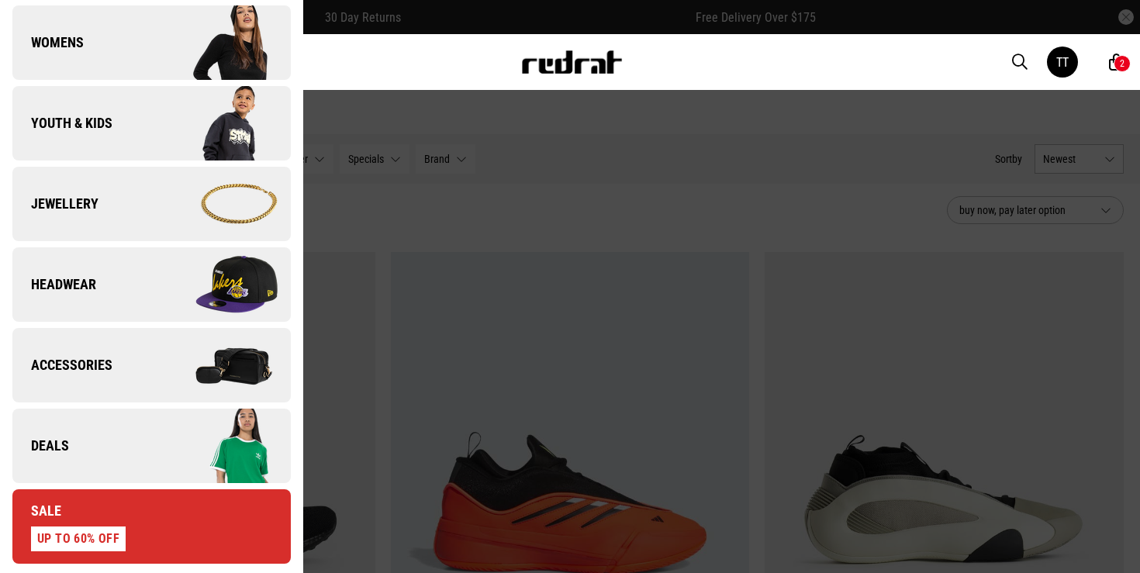
scroll to position [543, 0]
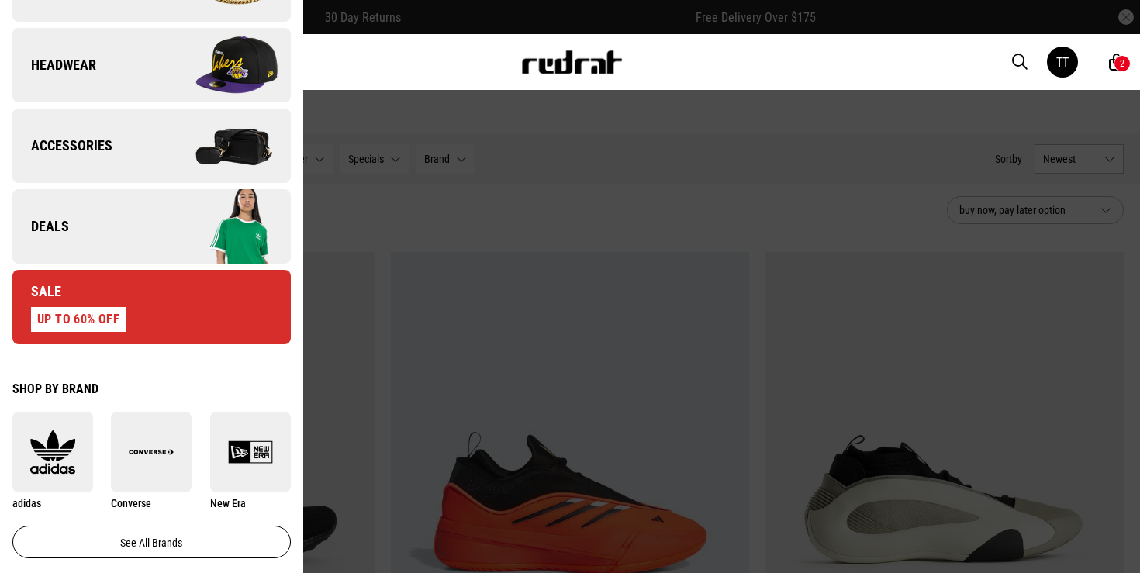
click at [129, 231] on link "Deals" at bounding box center [151, 226] width 278 height 74
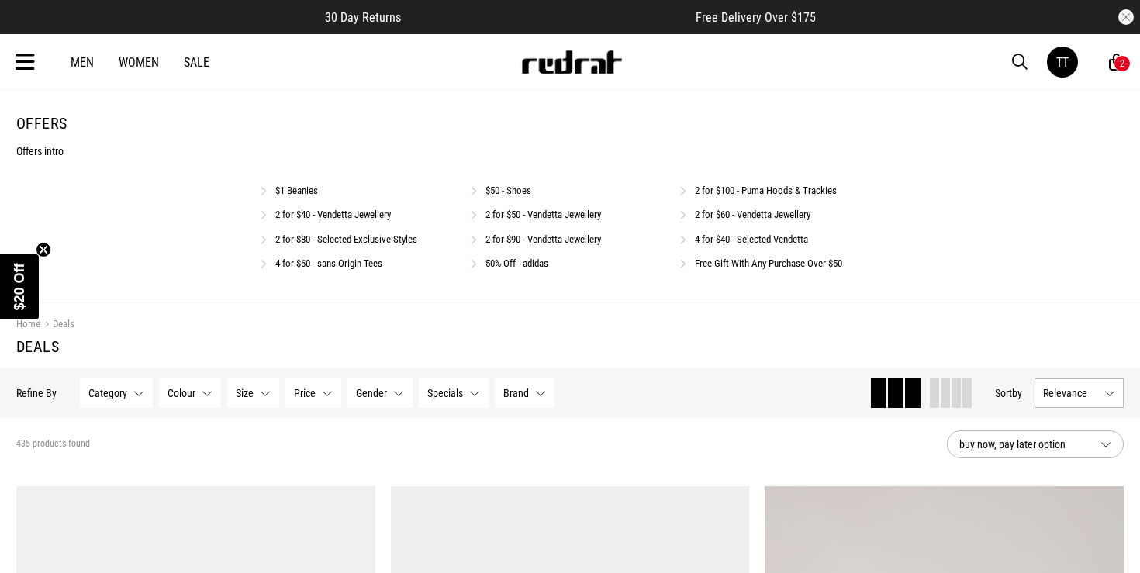
click at [345, 240] on link "2 for $80 - Selected Exclusive Styles" at bounding box center [346, 239] width 142 height 12
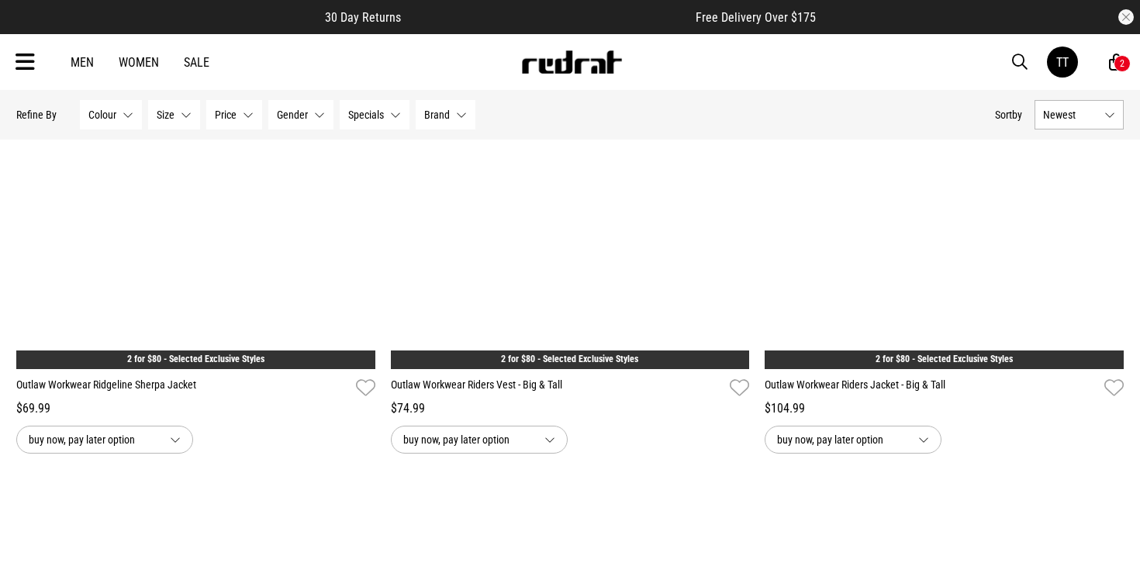
scroll to position [4041, 0]
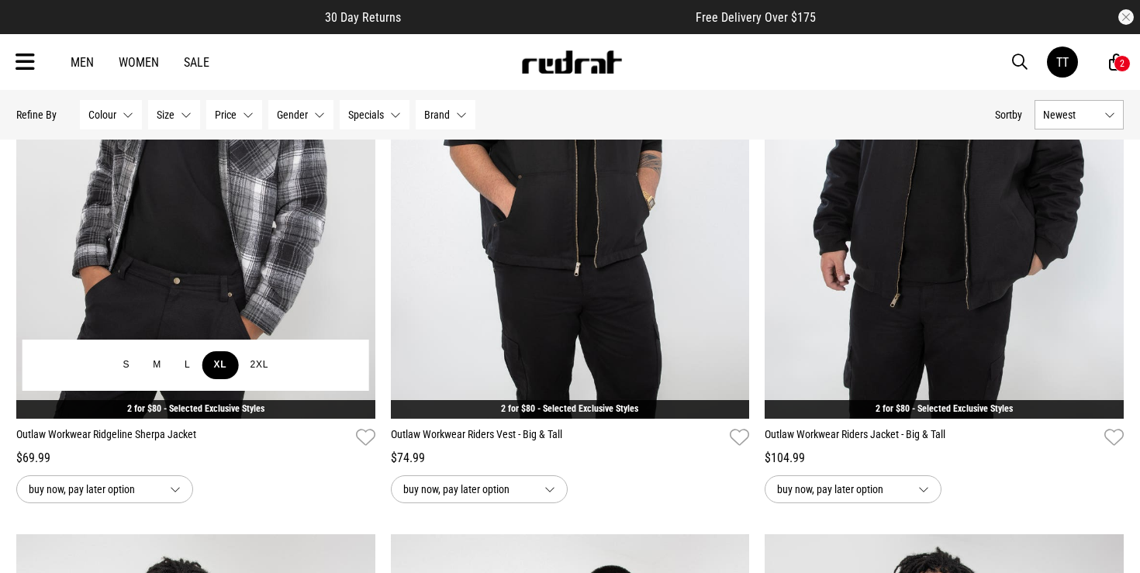
click at [220, 360] on button "XL" at bounding box center [220, 365] width 36 height 28
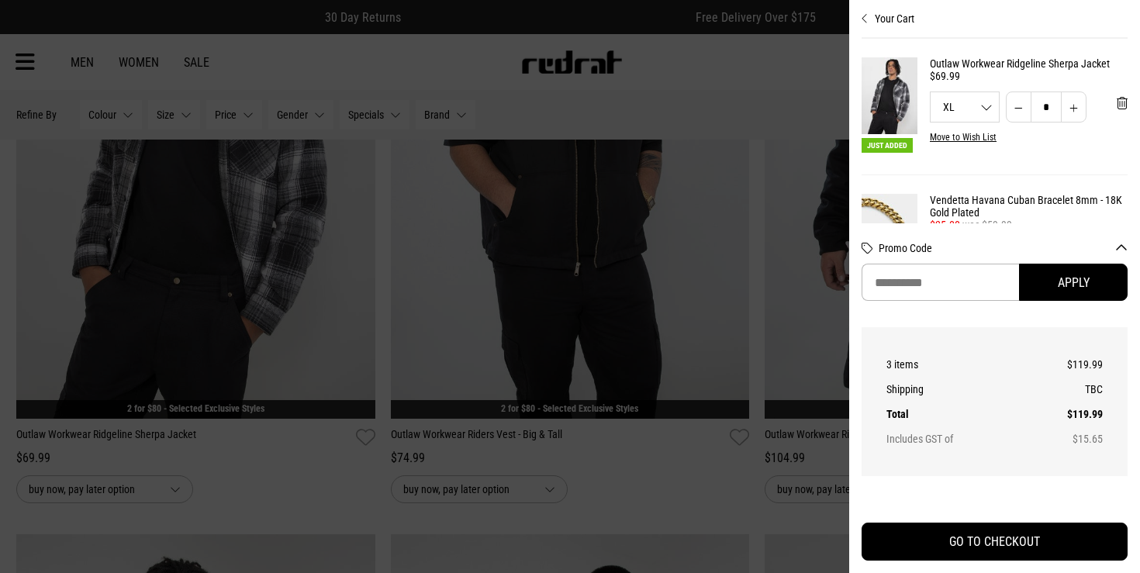
click at [755, 220] on div at bounding box center [570, 286] width 1140 height 573
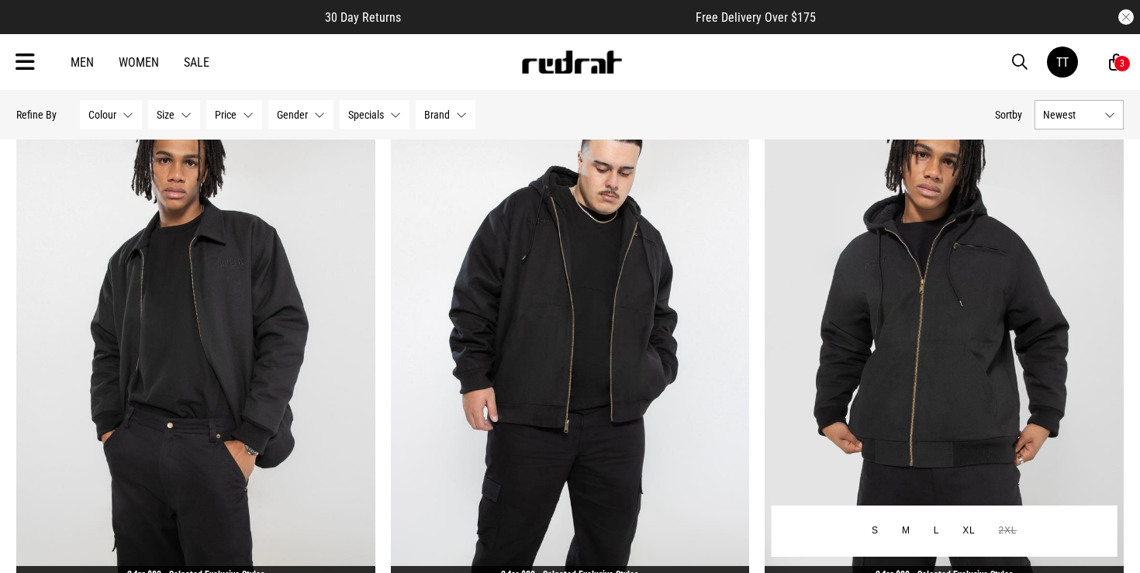
scroll to position [4526, 0]
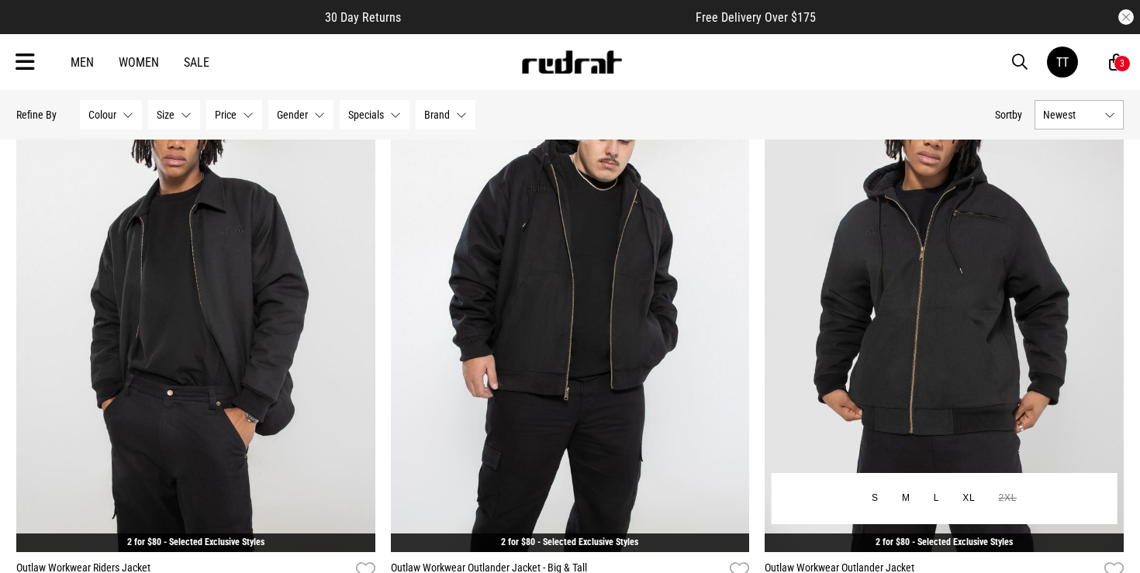
click at [948, 304] on img at bounding box center [943, 301] width 359 height 502
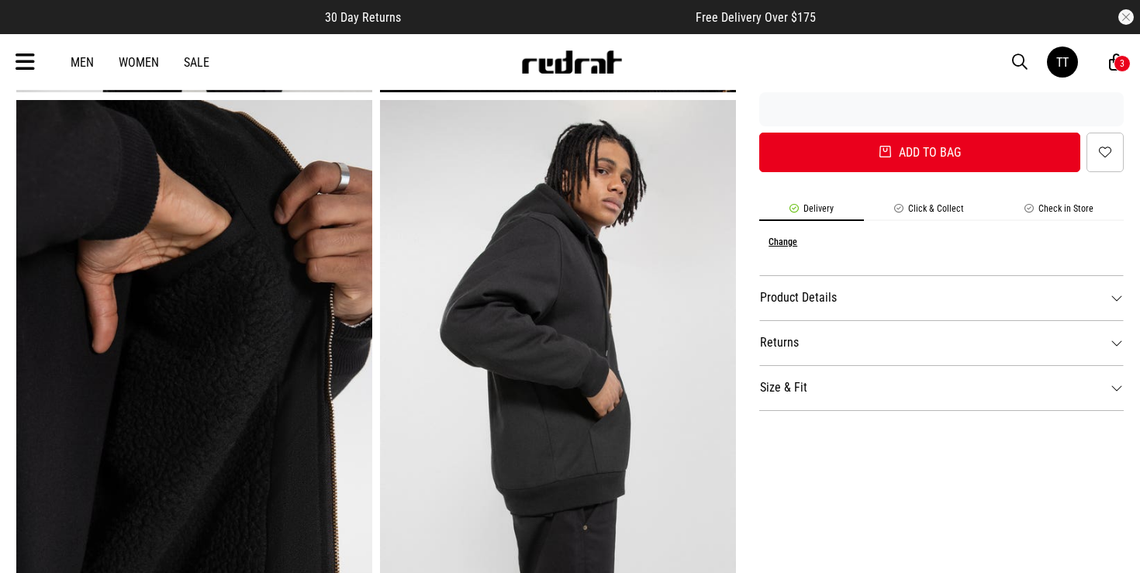
scroll to position [547, 0]
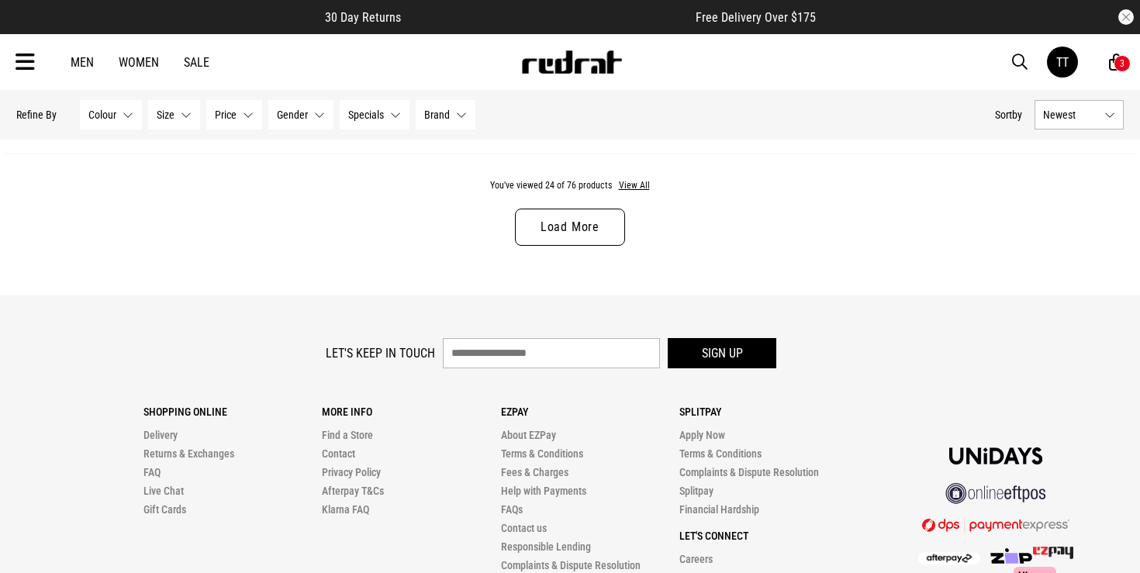
scroll to position [5049, 0]
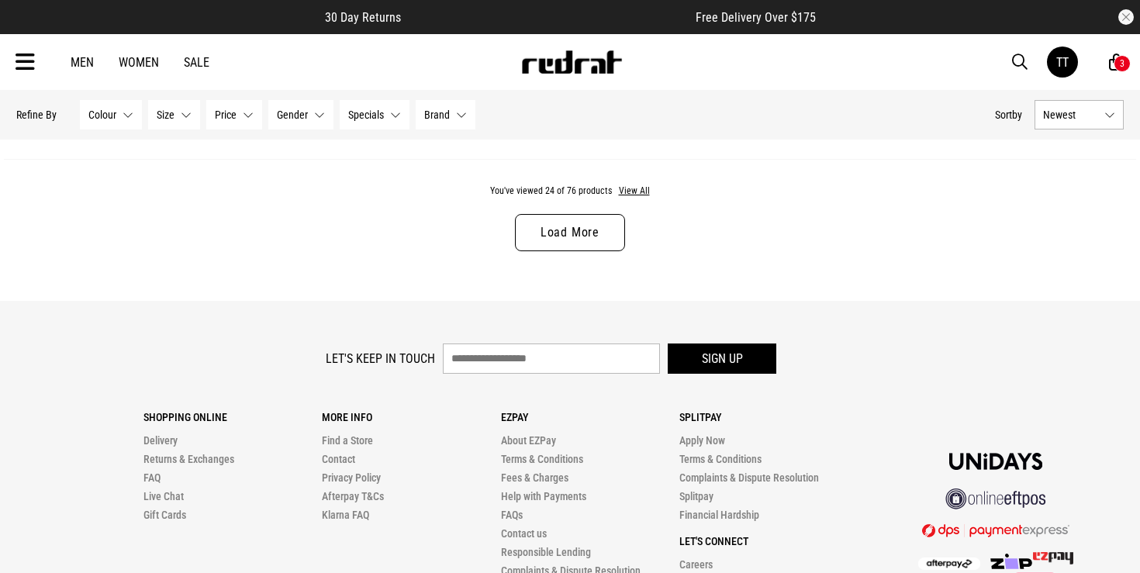
click at [604, 239] on link "Load More" at bounding box center [570, 232] width 110 height 37
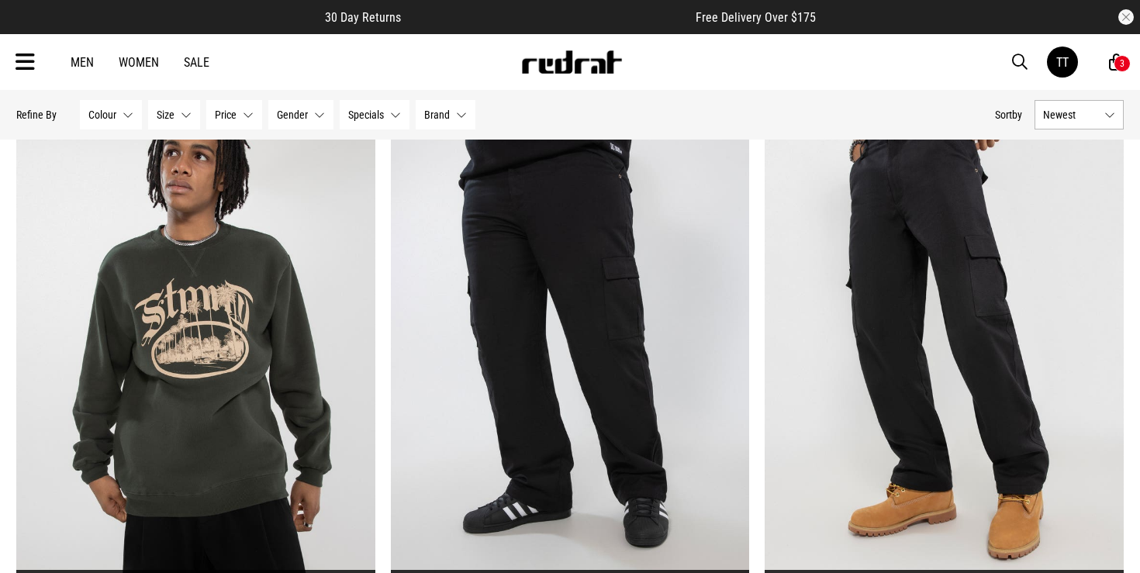
scroll to position [7799, 0]
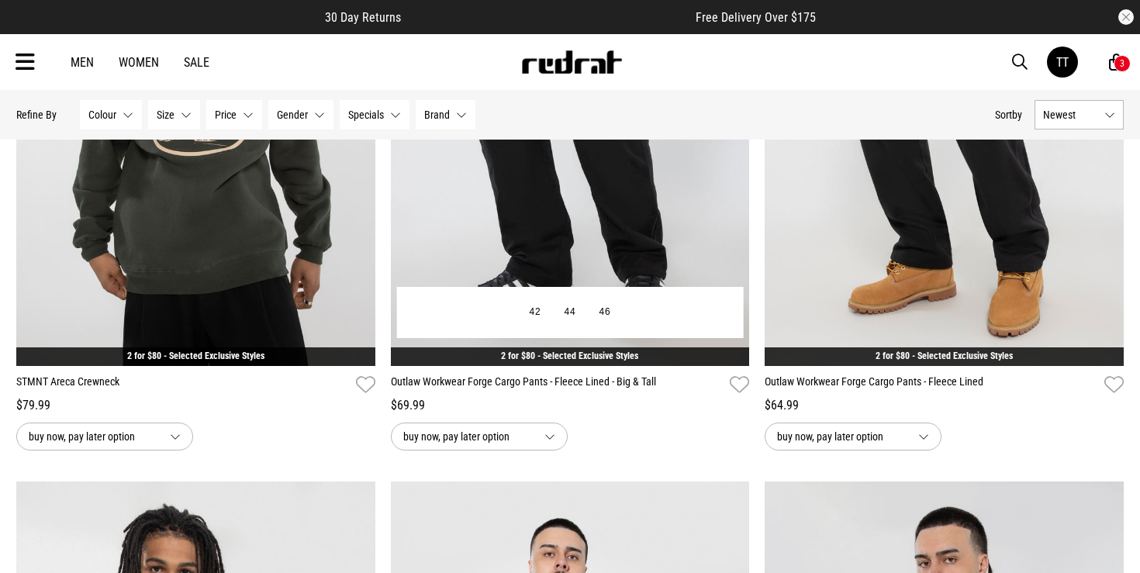
click at [702, 219] on img at bounding box center [570, 115] width 359 height 502
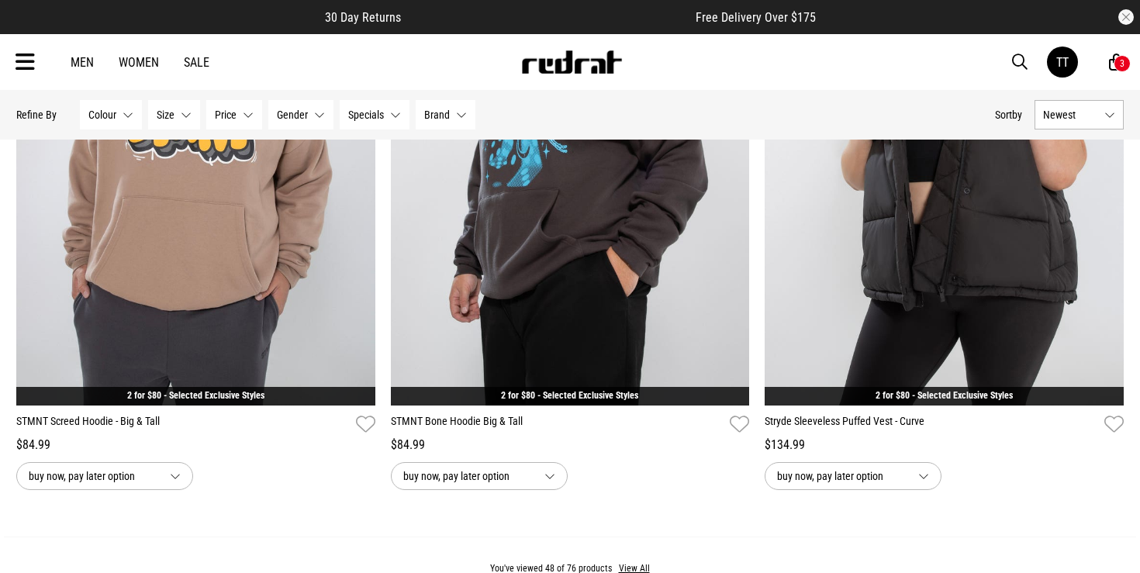
scroll to position [4995, 0]
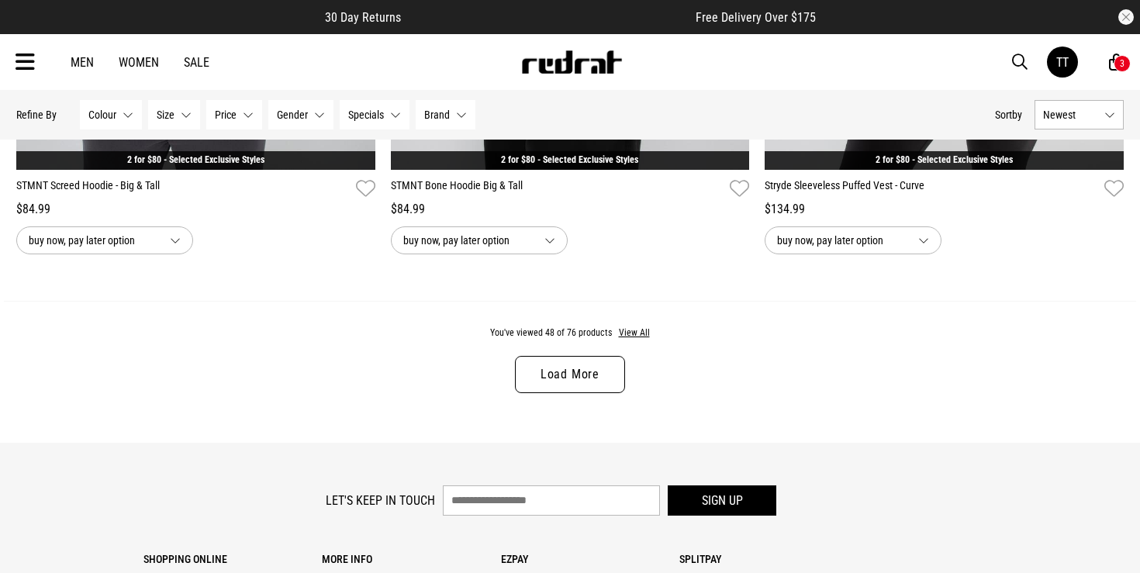
click at [579, 382] on link "Load More" at bounding box center [570, 374] width 110 height 37
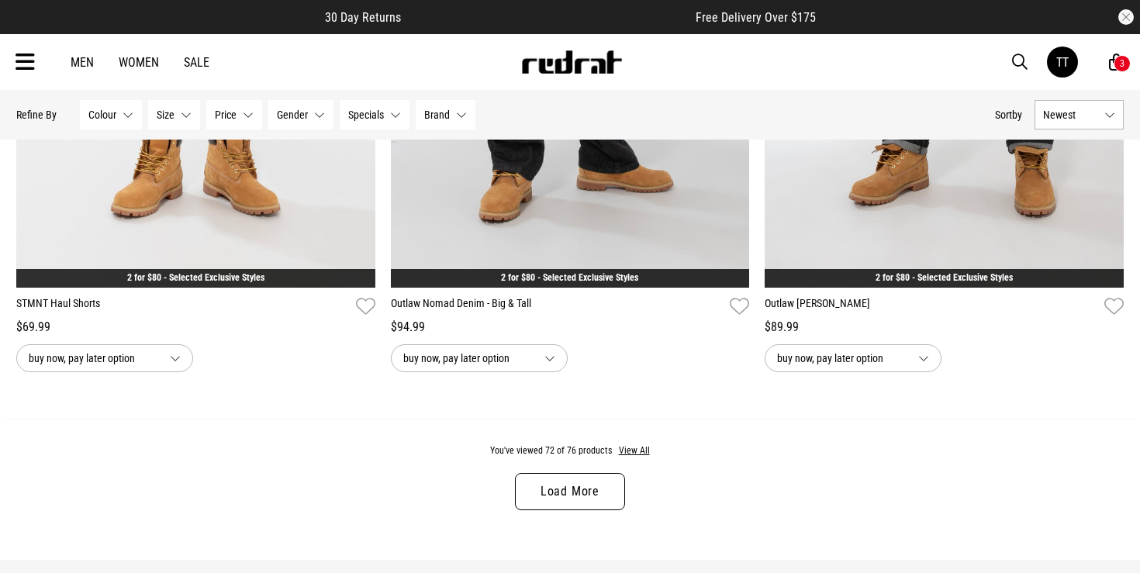
scroll to position [9907, 0]
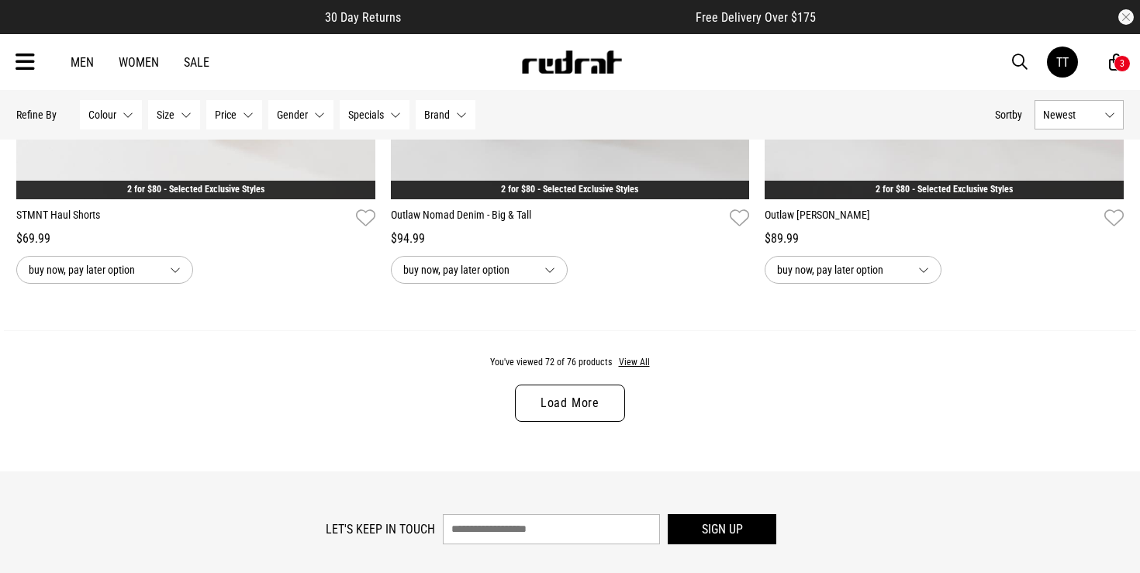
click at [556, 395] on link "Load More" at bounding box center [570, 403] width 110 height 37
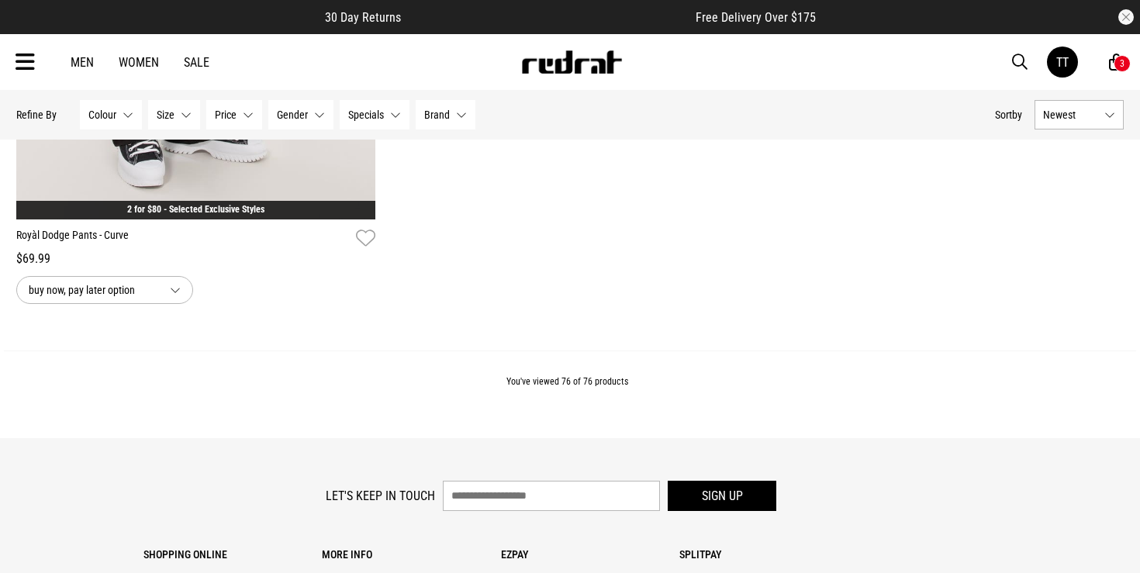
scroll to position [11248, 0]
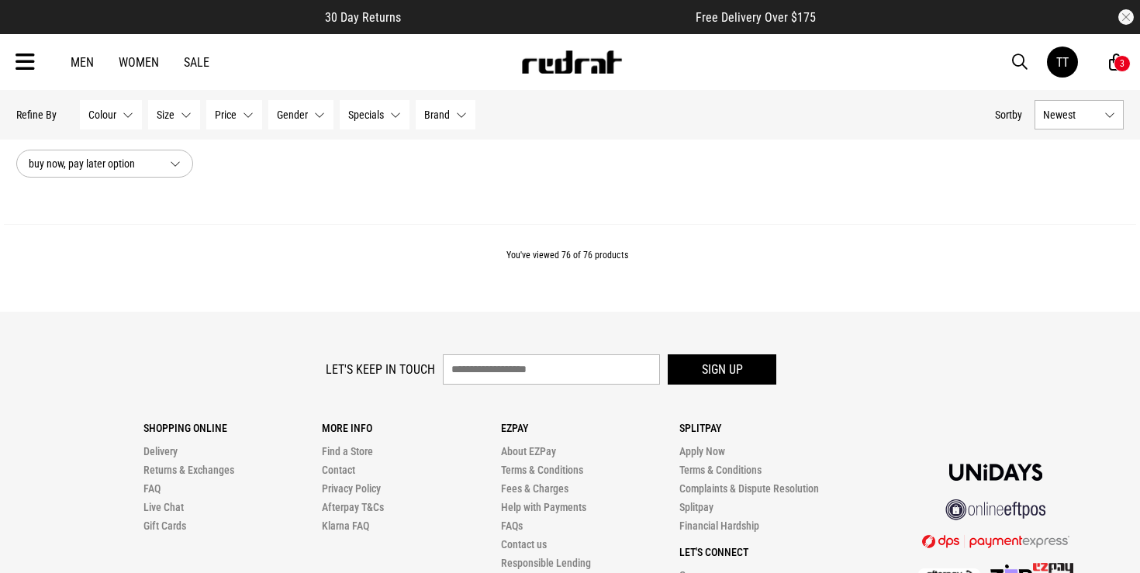
click at [25, 60] on icon at bounding box center [25, 63] width 19 height 26
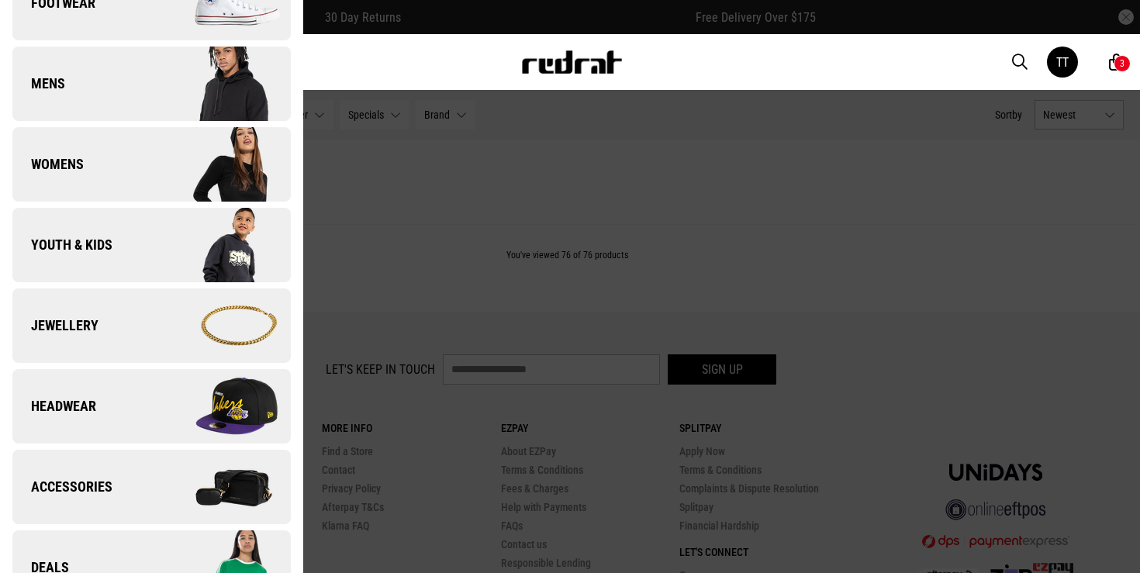
scroll to position [242, 0]
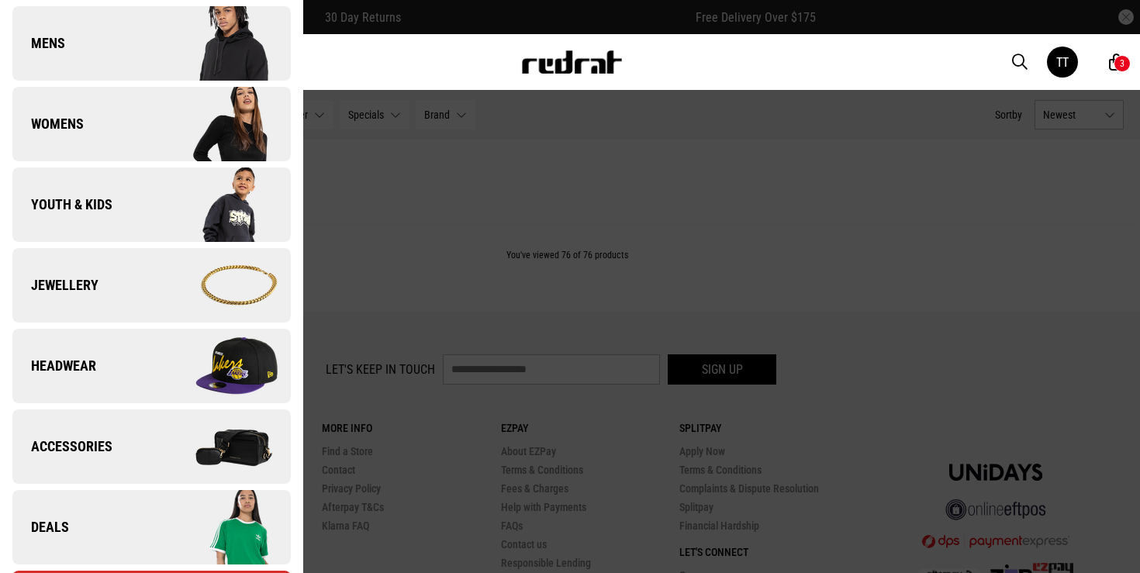
click at [113, 367] on link "Headwear" at bounding box center [151, 366] width 278 height 74
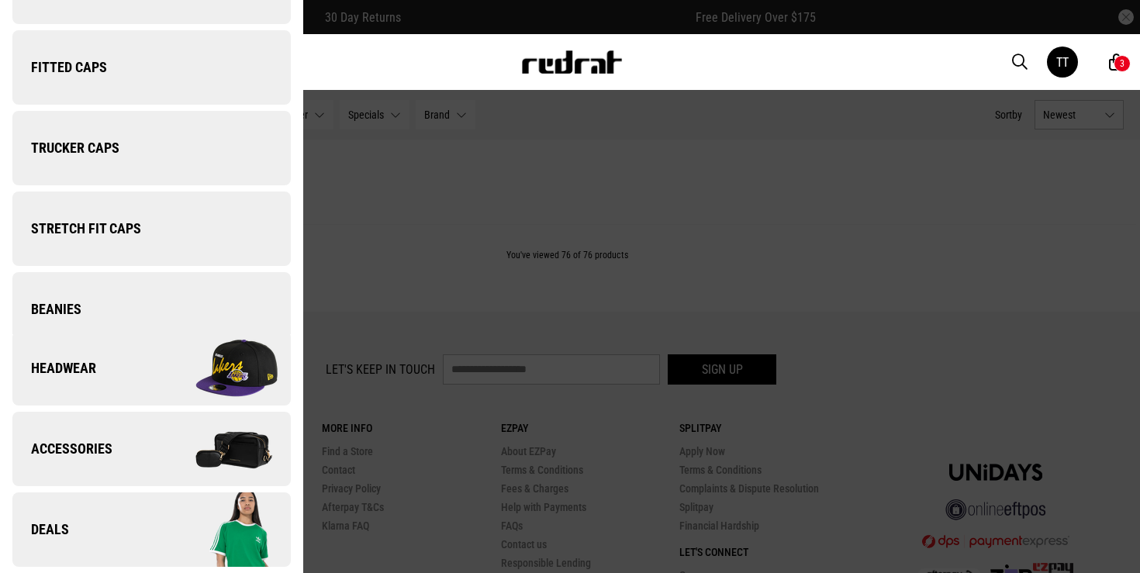
scroll to position [0, 0]
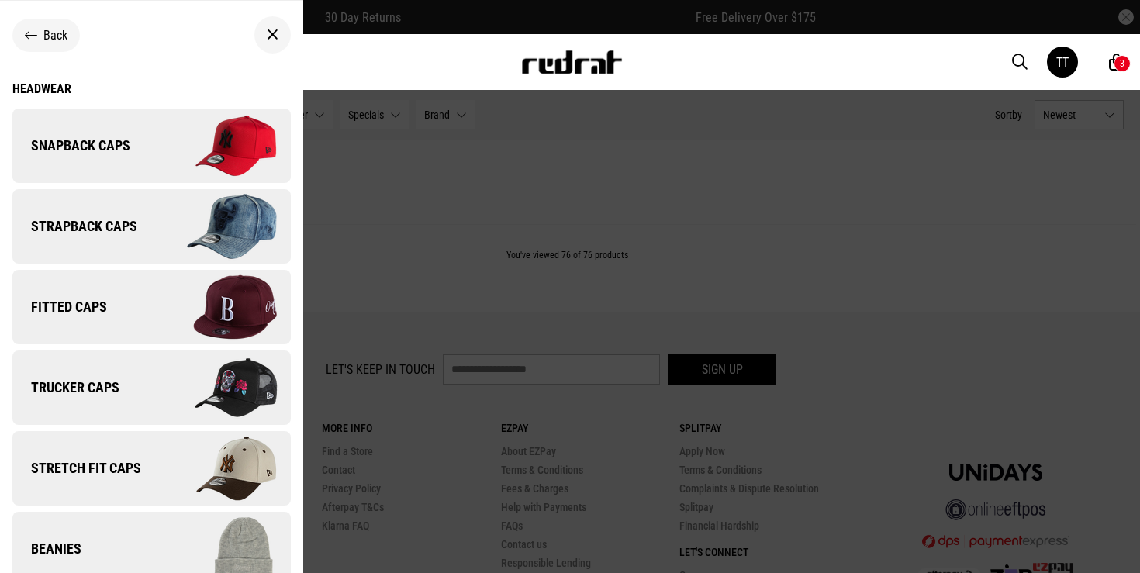
click at [180, 164] on img at bounding box center [220, 146] width 139 height 78
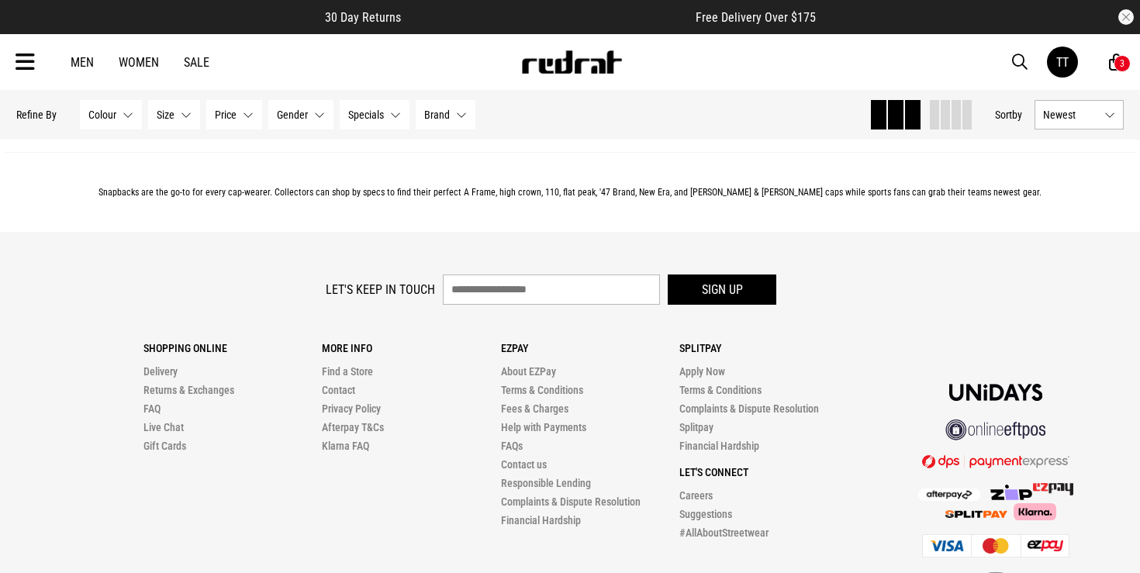
scroll to position [5327, 0]
